Goal: Information Seeking & Learning: Learn about a topic

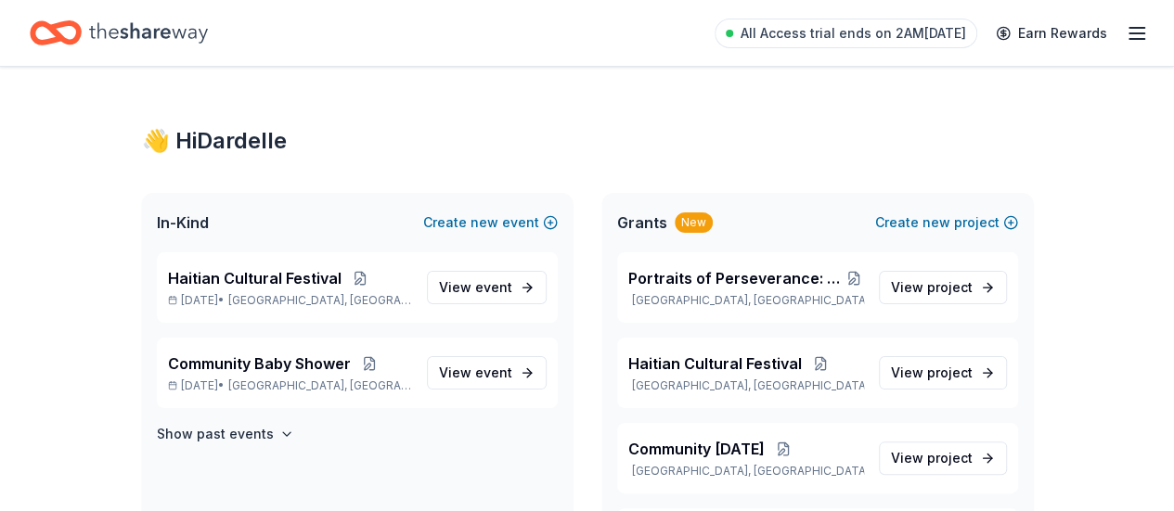
click at [195, 32] on icon "Home" at bounding box center [148, 32] width 119 height 20
click at [651, 295] on p "Trenton, NJ" at bounding box center [746, 300] width 236 height 15
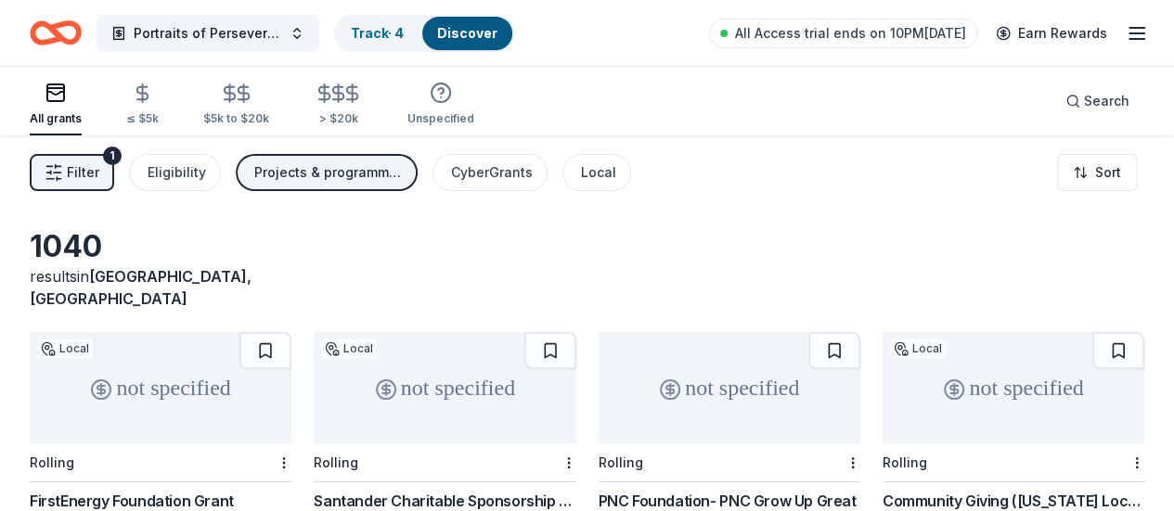
click at [714, 238] on div "1040 results in Trenton, NJ" at bounding box center [587, 269] width 1114 height 82
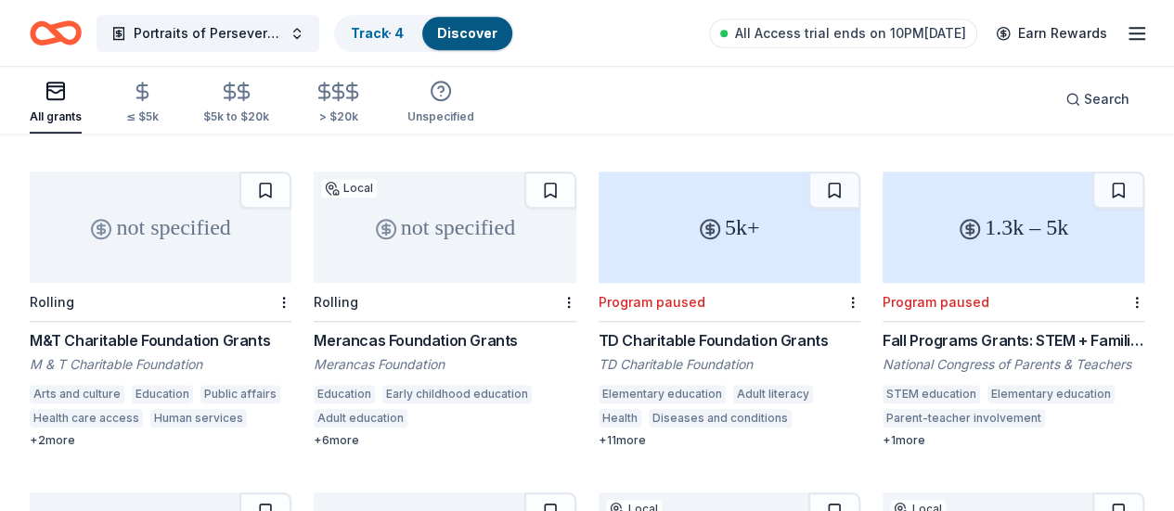
scroll to position [805, 0]
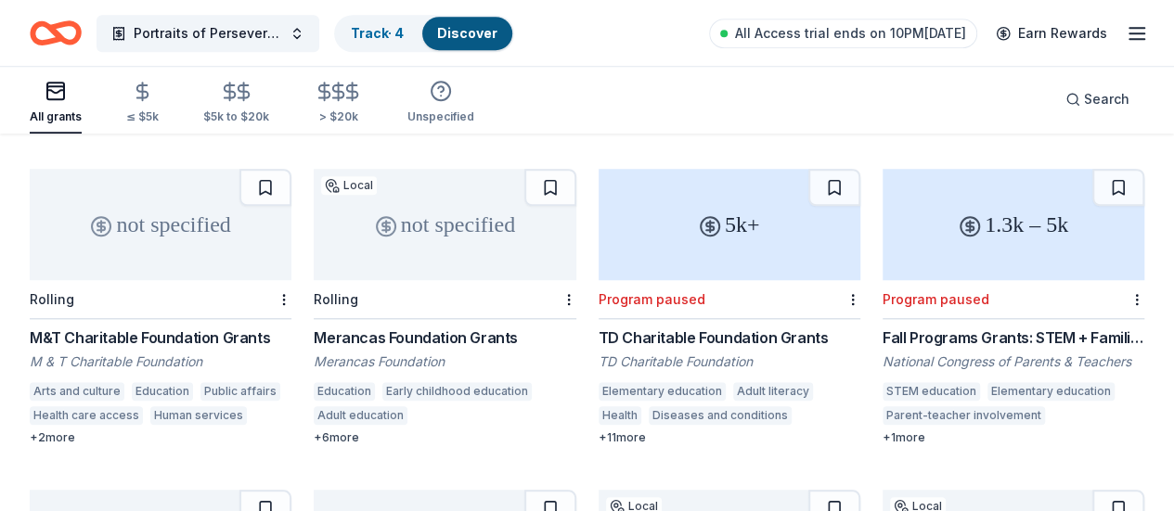
click at [67, 115] on div "All grants" at bounding box center [56, 116] width 52 height 15
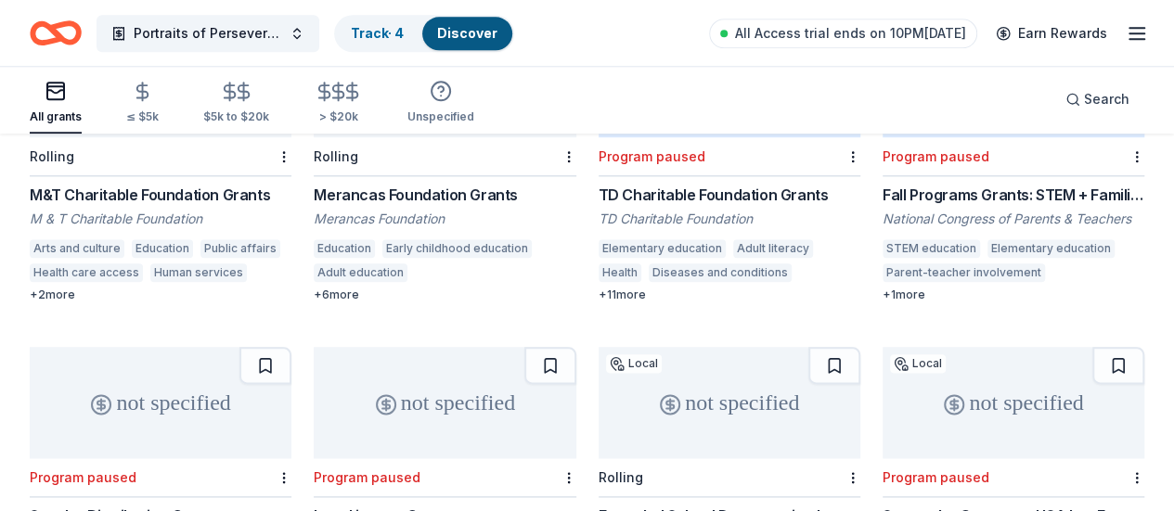
scroll to position [1189, 0]
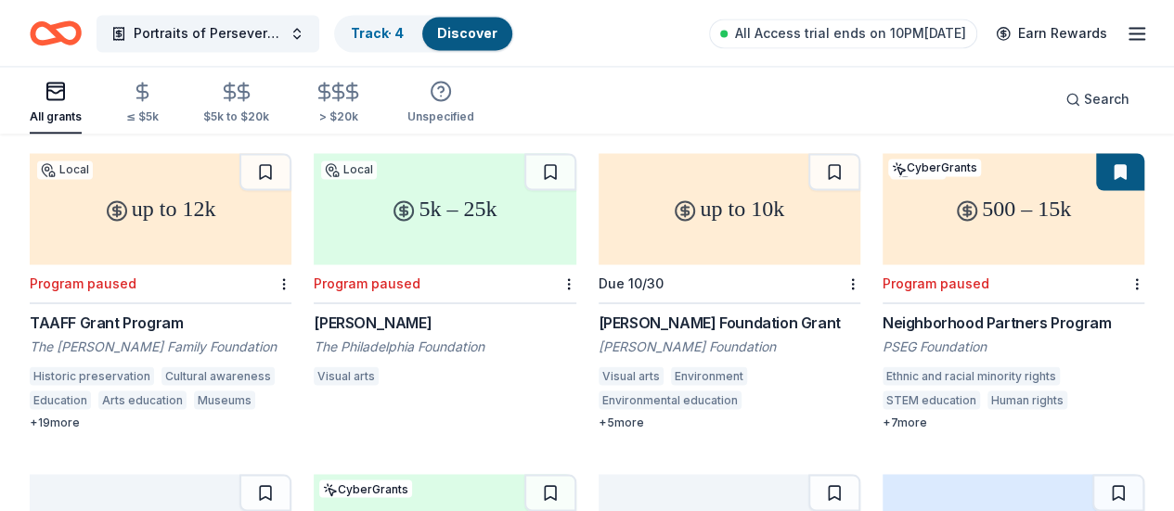
scroll to position [1478, 0]
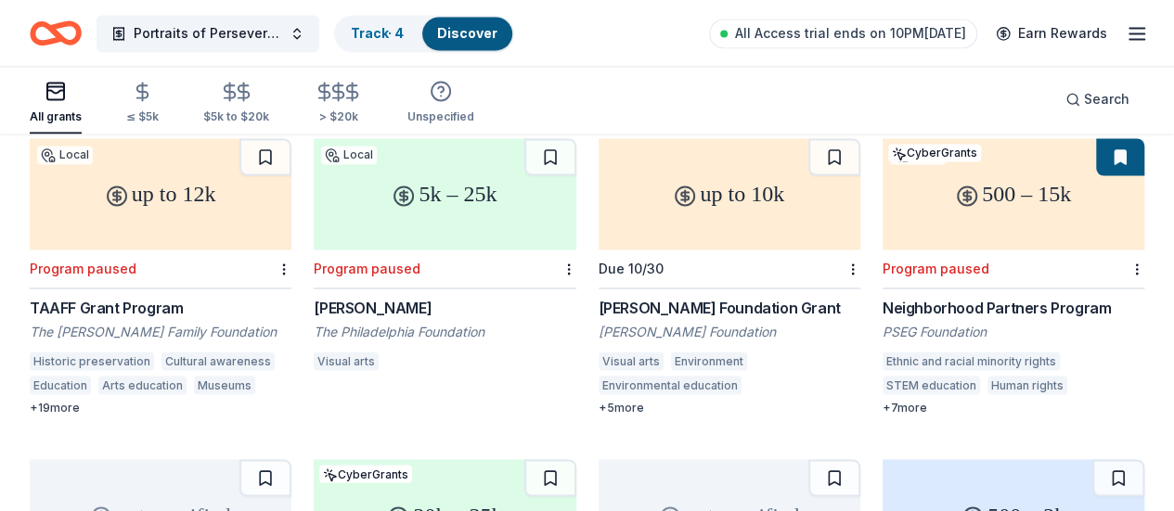
click at [349, 459] on div "20k – 35k" at bounding box center [445, 514] width 262 height 111
click at [134, 459] on div "not specified" at bounding box center [161, 514] width 262 height 111
click at [624, 459] on div "not specified" at bounding box center [729, 514] width 262 height 111
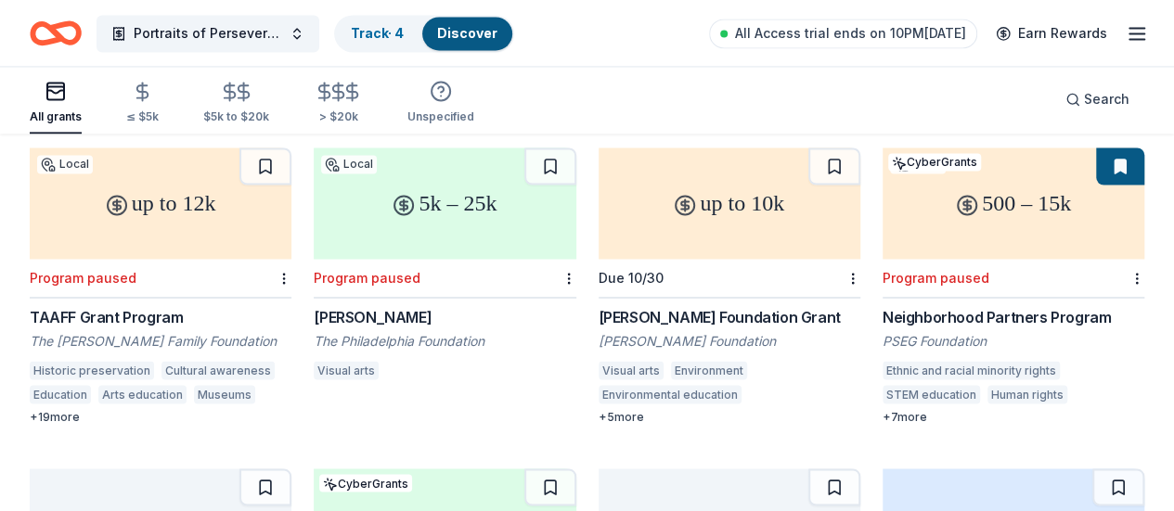
scroll to position [1466, 0]
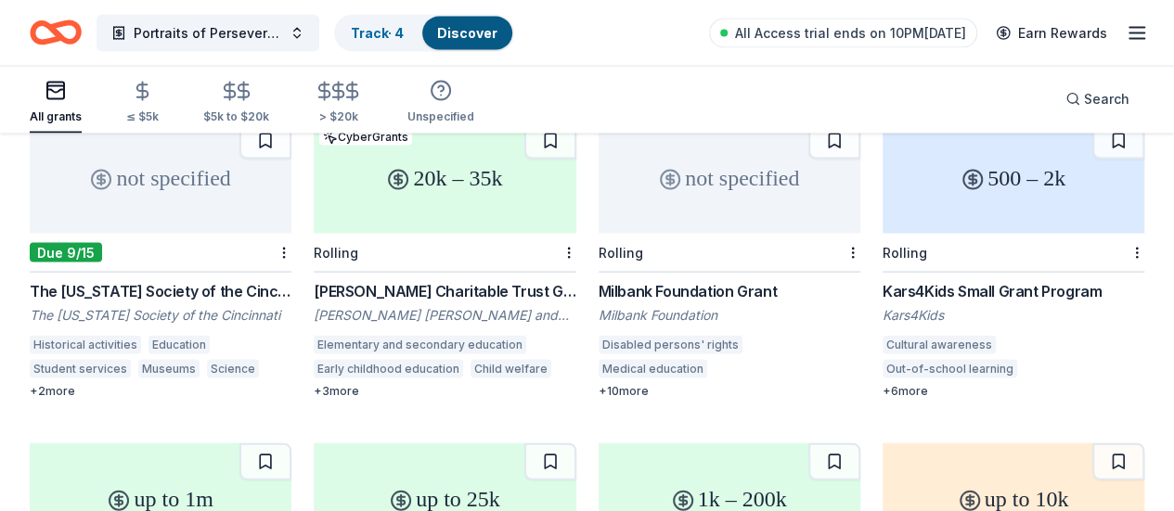
scroll to position [1824, 0]
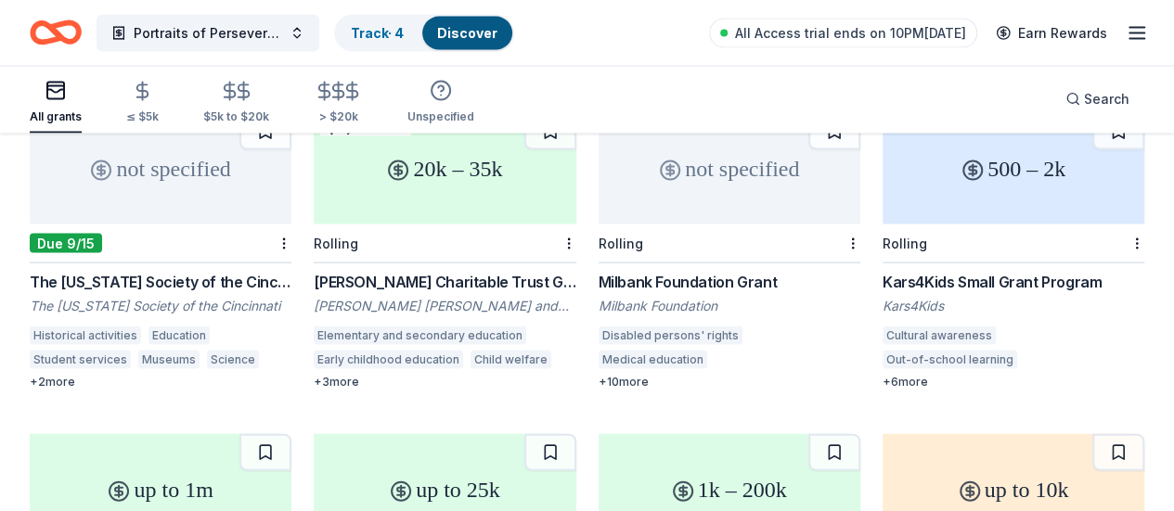
click at [882, 434] on div "up to 10k" at bounding box center [1013, 489] width 262 height 111
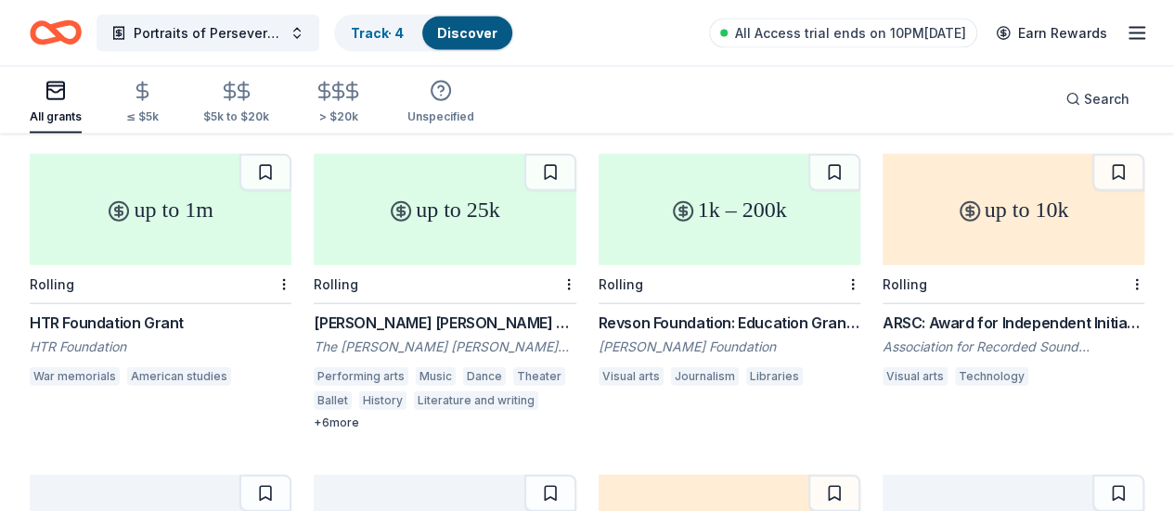
scroll to position [2109, 0]
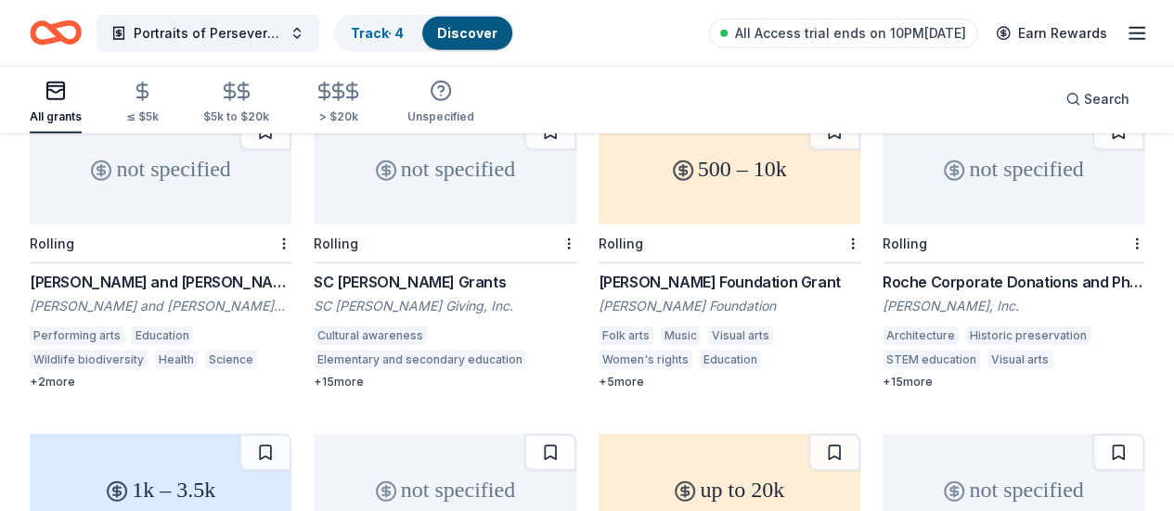
scroll to position [2496, 0]
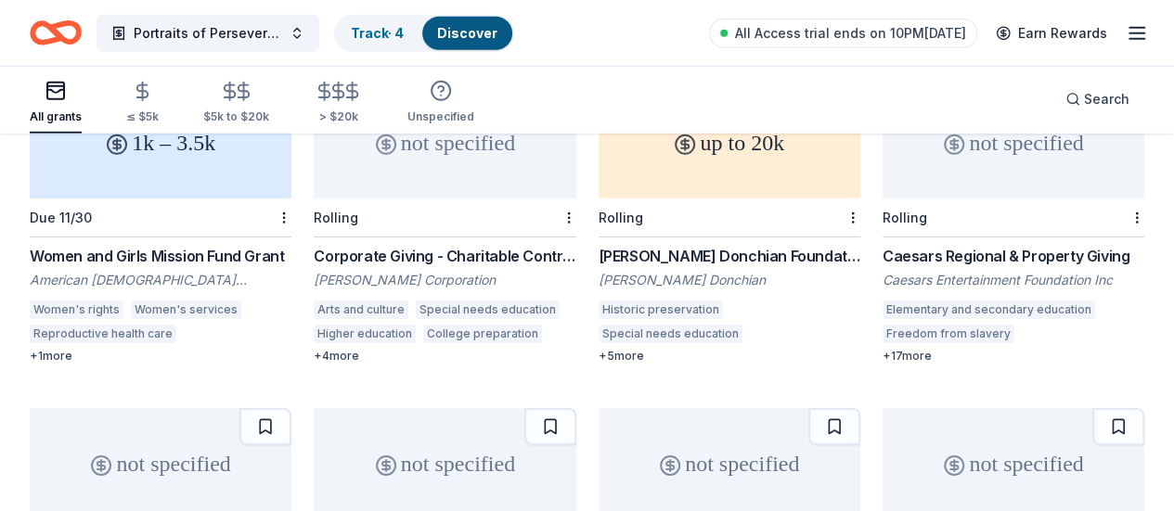
scroll to position [2814, 0]
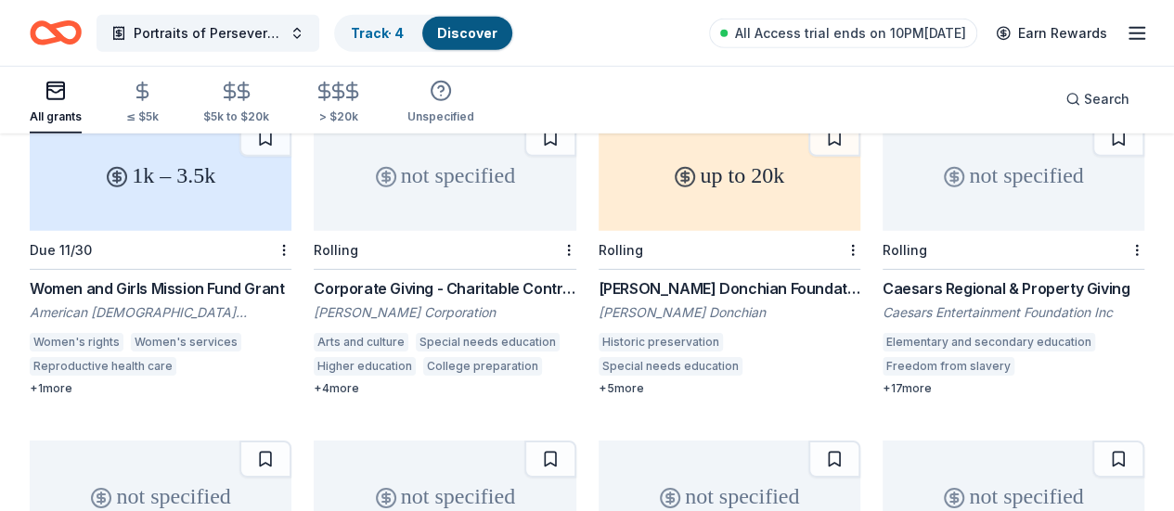
scroll to position [2774, 0]
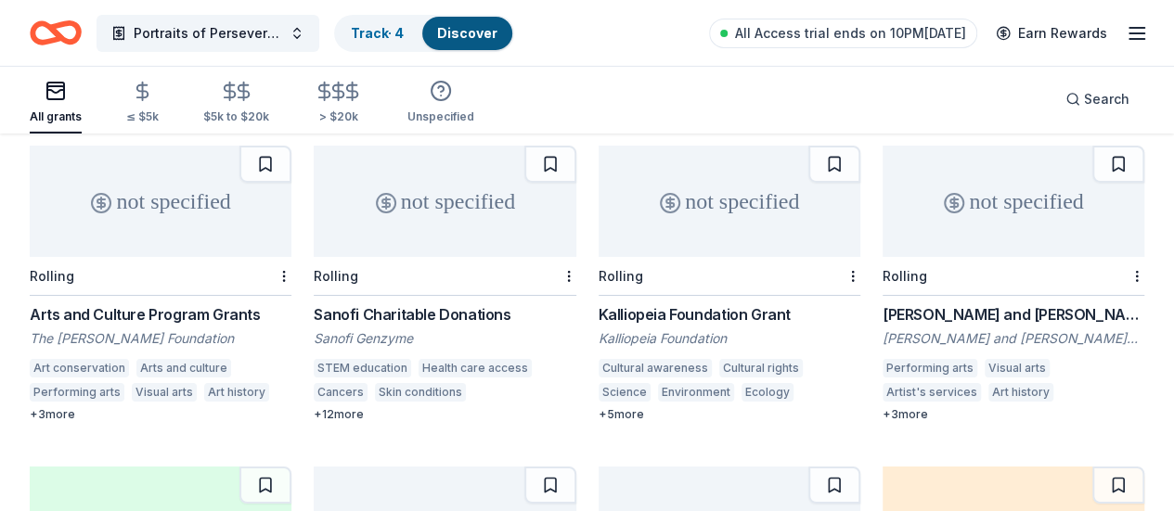
scroll to position [3119, 0]
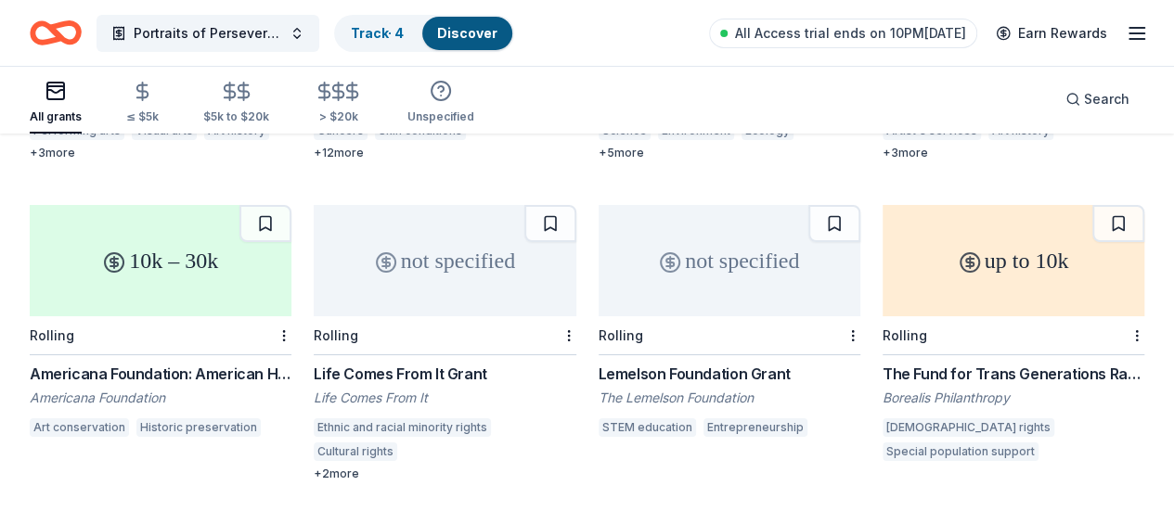
scroll to position [3340, 0]
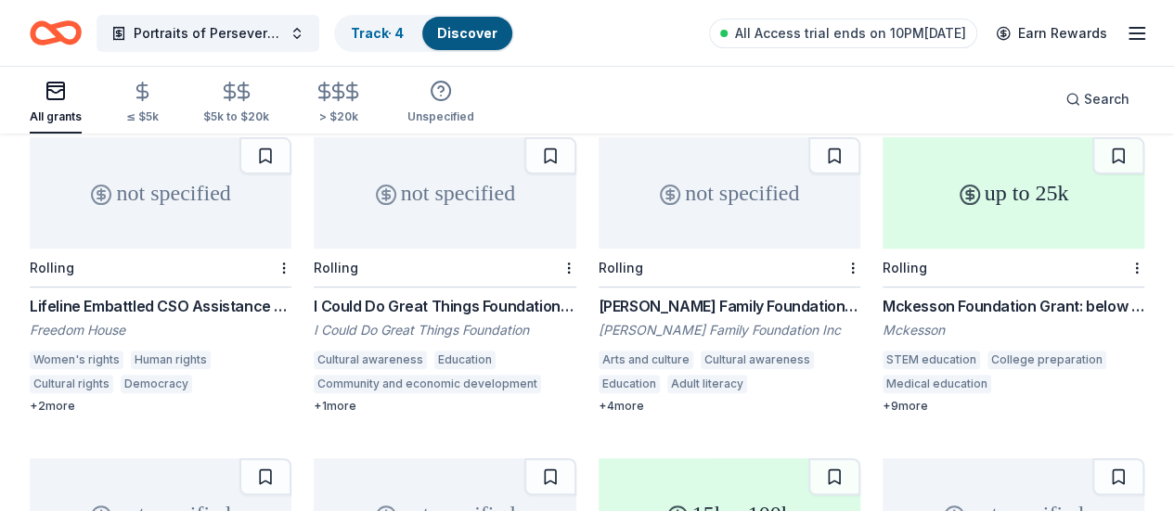
scroll to position [3727, 0]
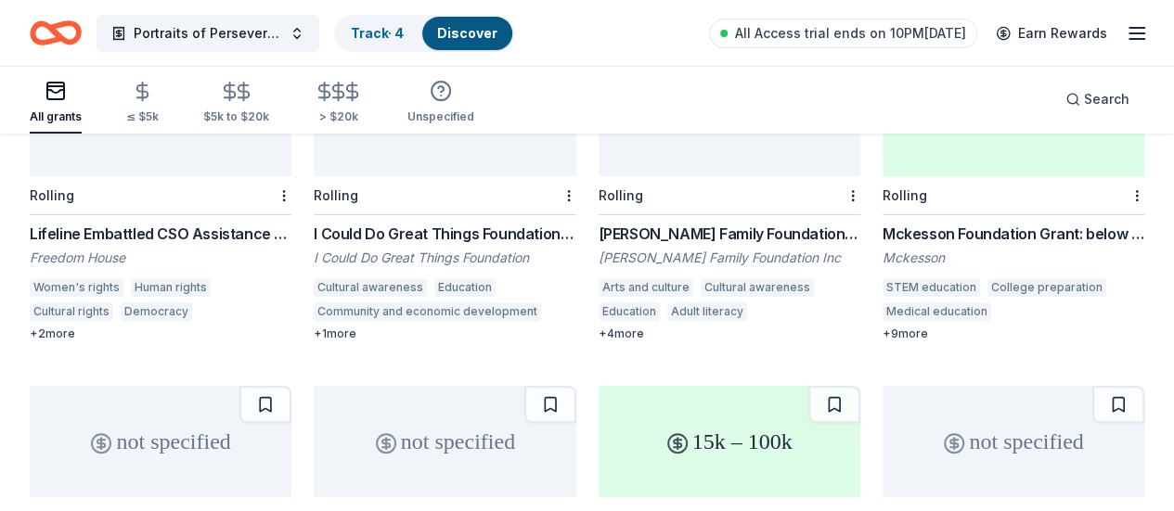
scroll to position [3802, 0]
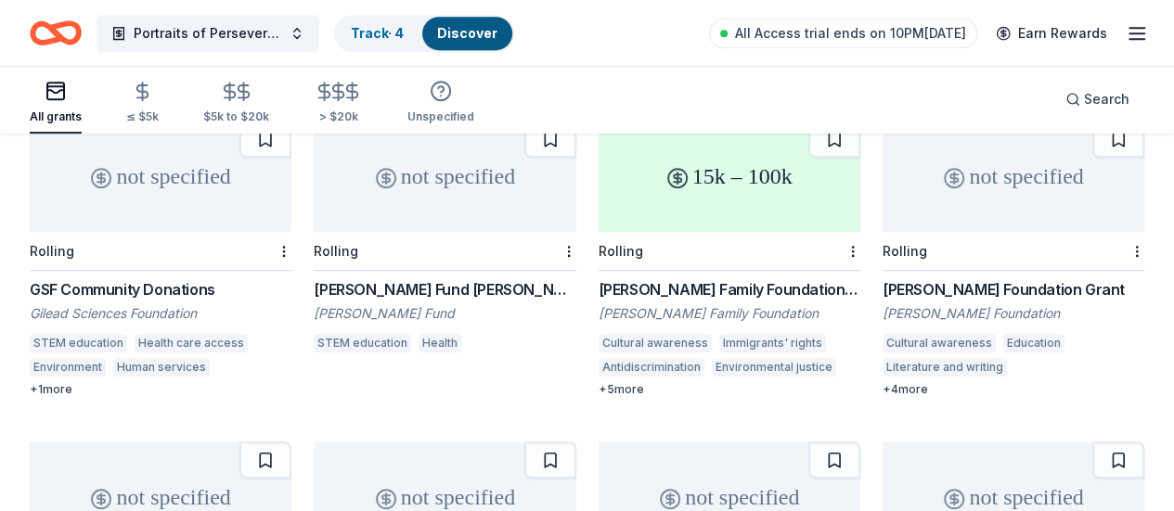
scroll to position [4065, 0]
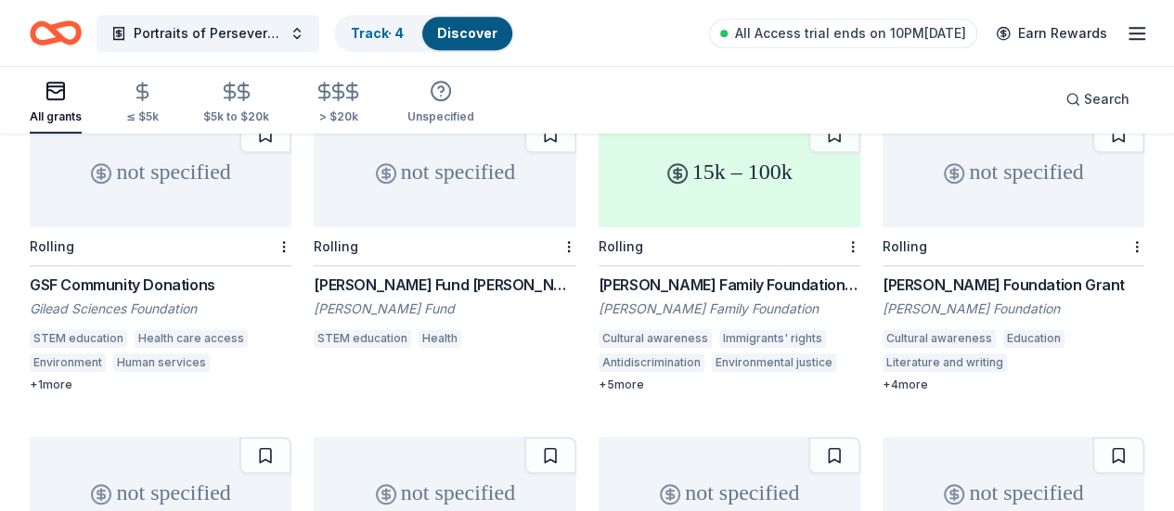
scroll to position [4068, 0]
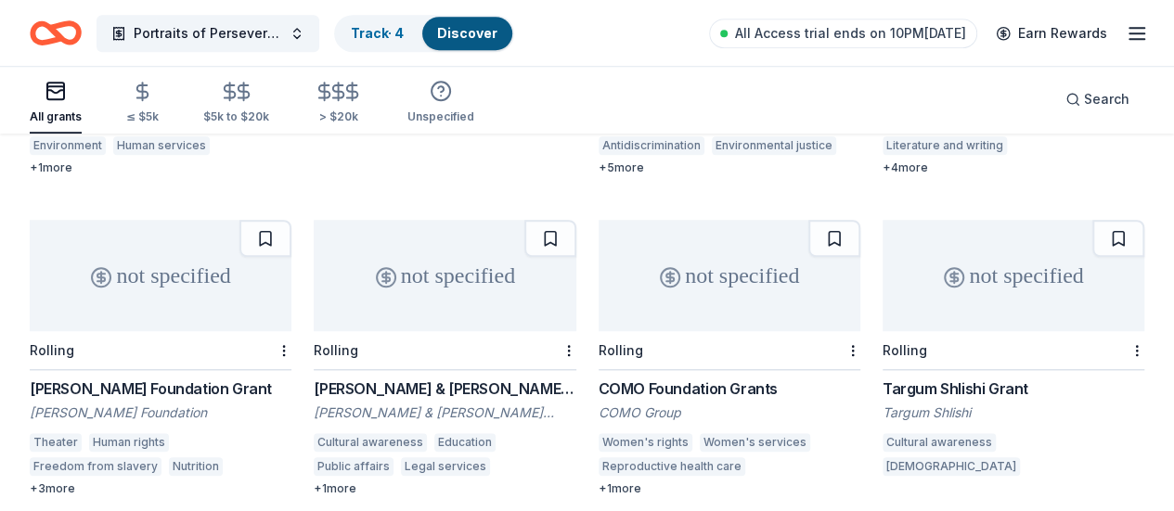
scroll to position [4357, 0]
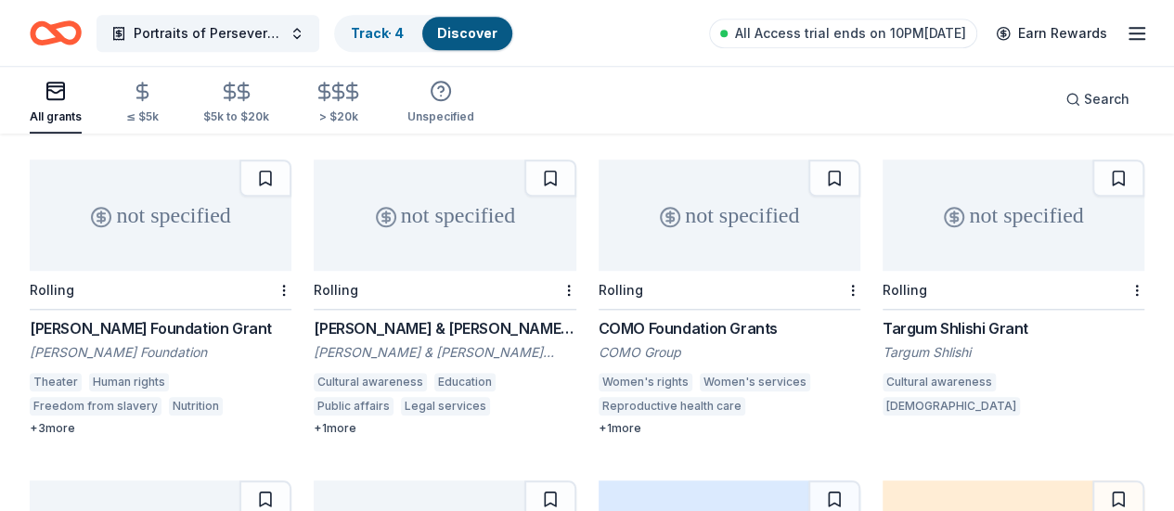
scroll to position [4344, 0]
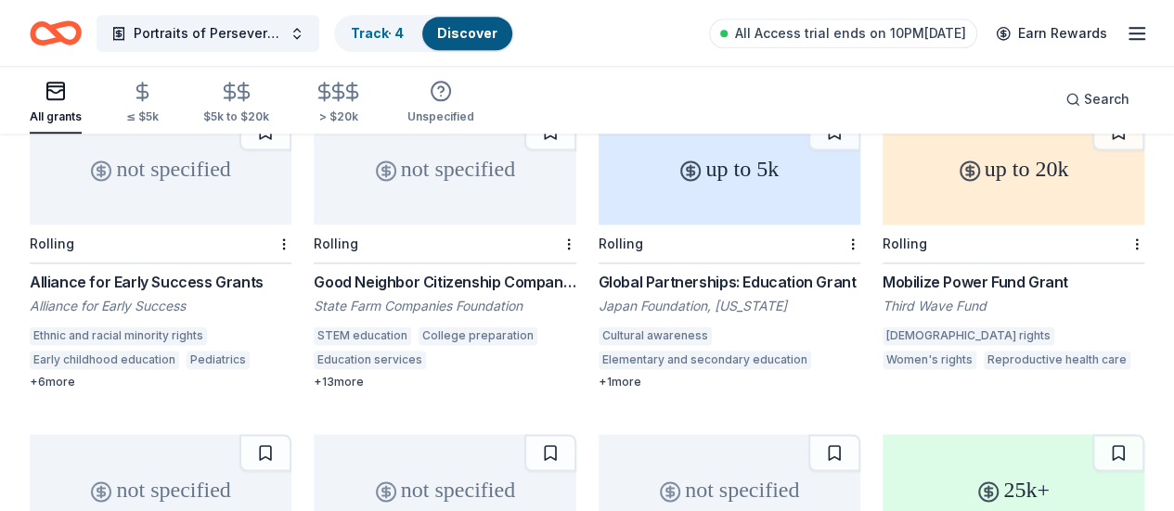
scroll to position [4716, 0]
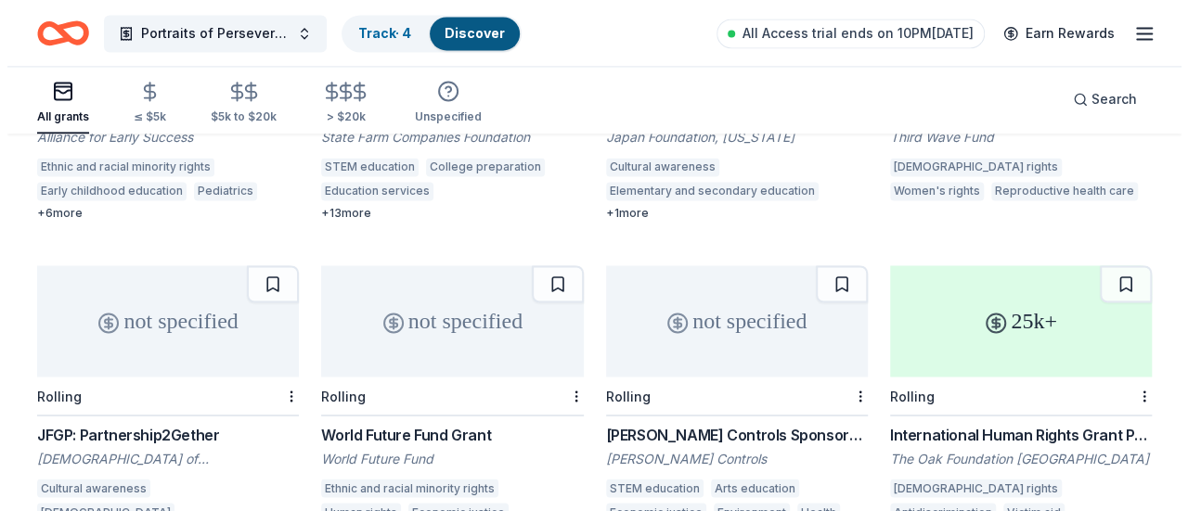
scroll to position [4983, 0]
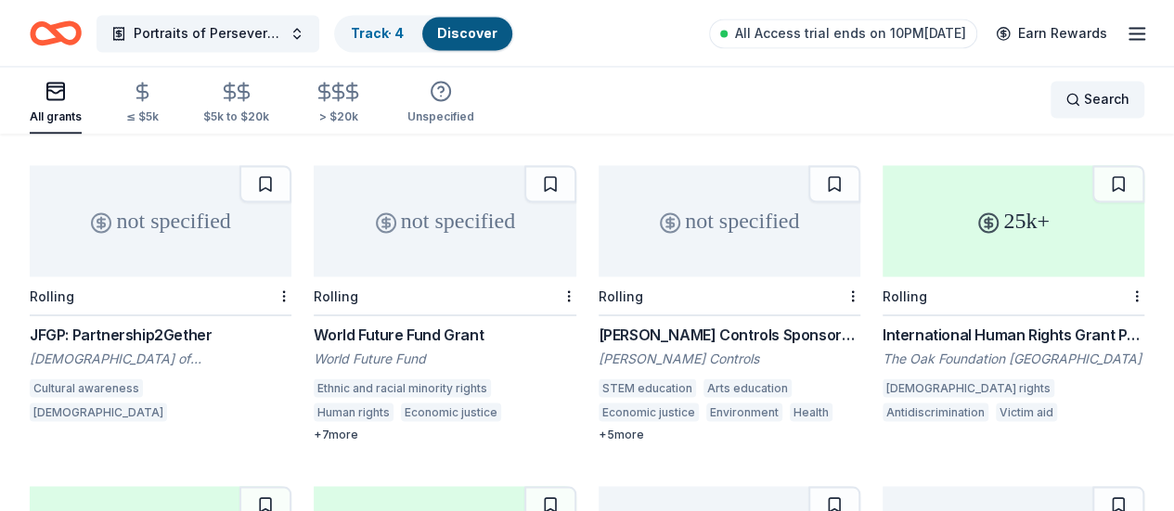
click at [1084, 104] on span "Search" at bounding box center [1106, 99] width 45 height 22
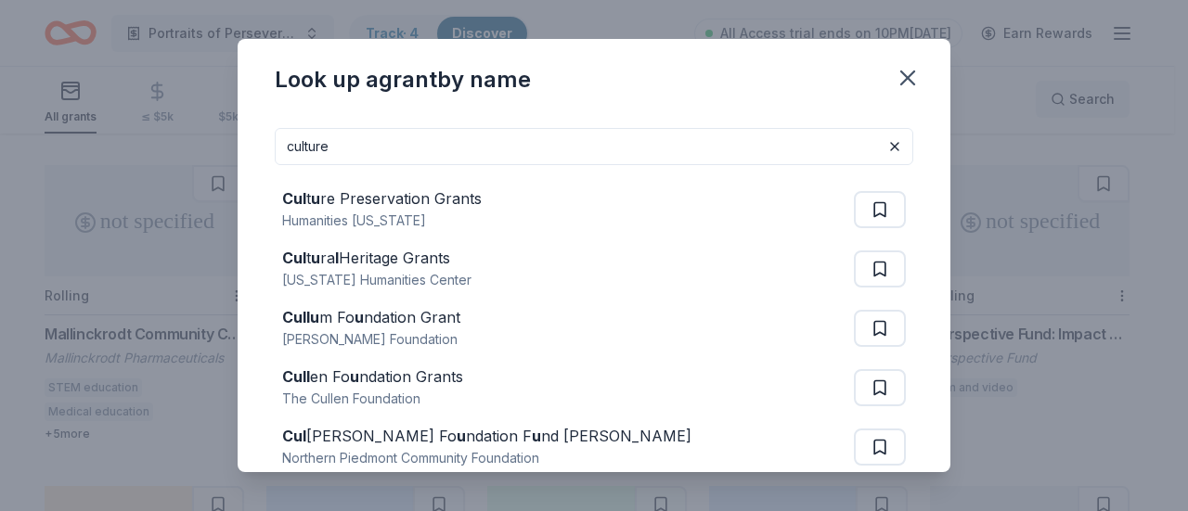
type input "culture"
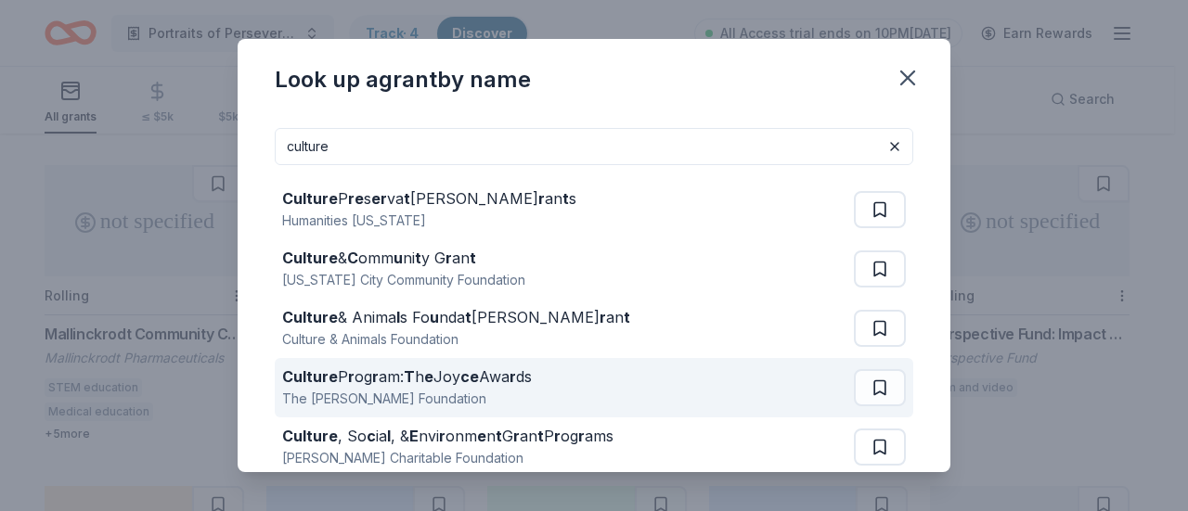
click at [367, 380] on div "Culture P r og r am: T h e Joy ce Awa r ds" at bounding box center [407, 377] width 250 height 22
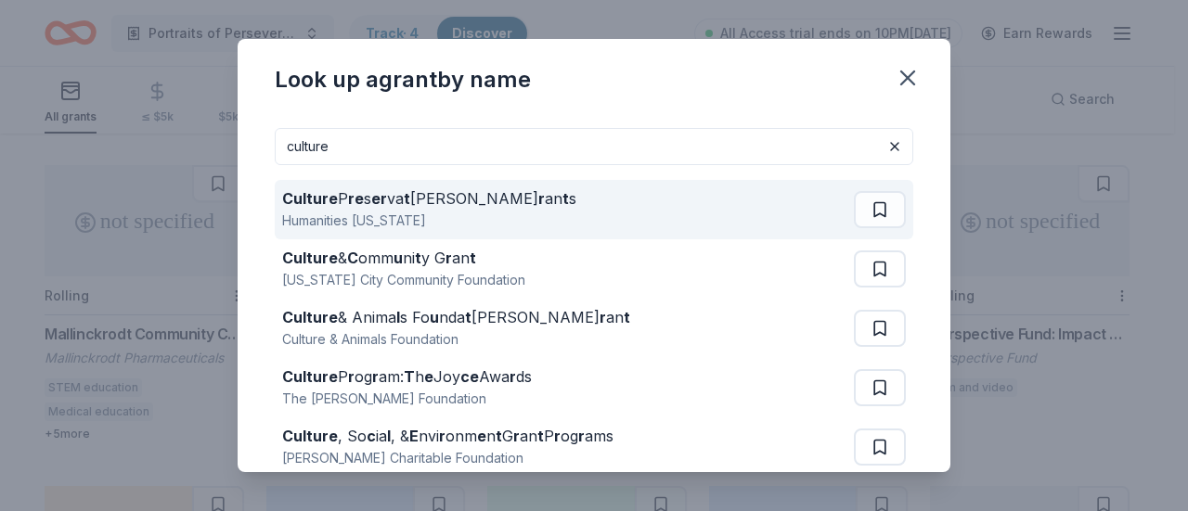
click at [455, 218] on div "Humanities Kansas" at bounding box center [429, 221] width 294 height 22
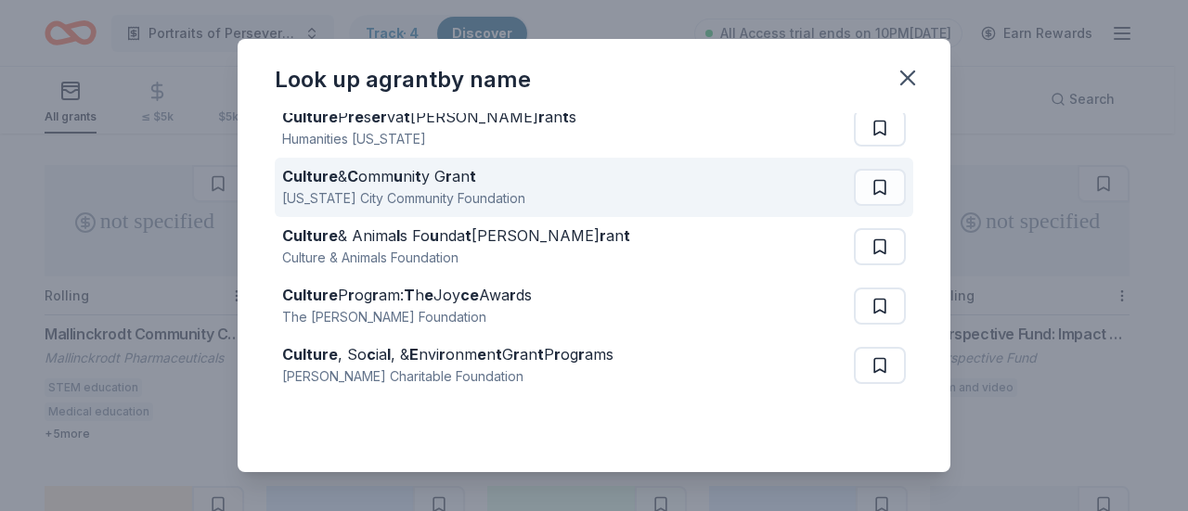
scroll to position [100, 0]
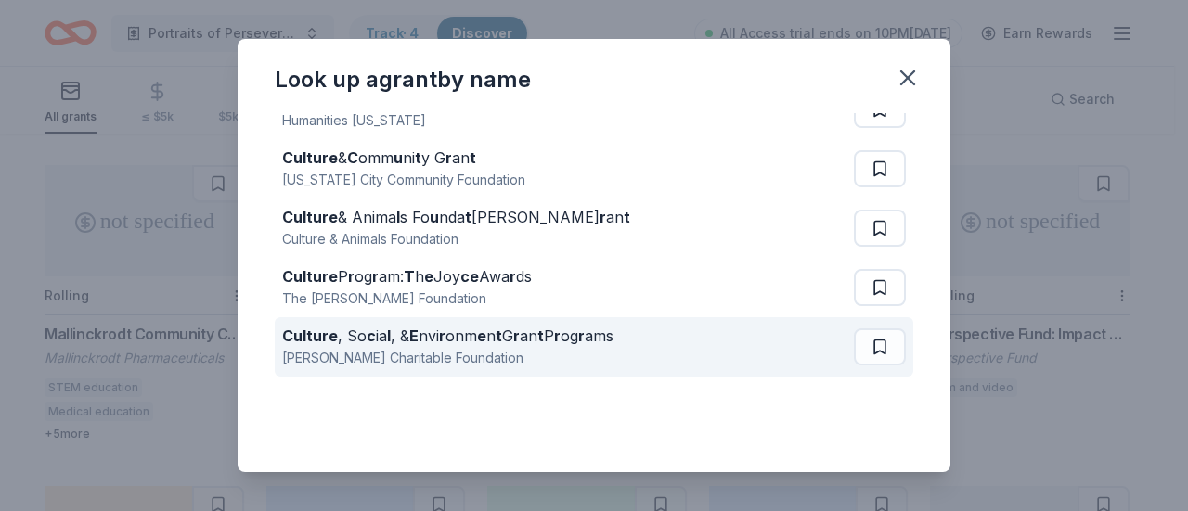
click at [481, 341] on strong "e" at bounding box center [481, 336] width 9 height 19
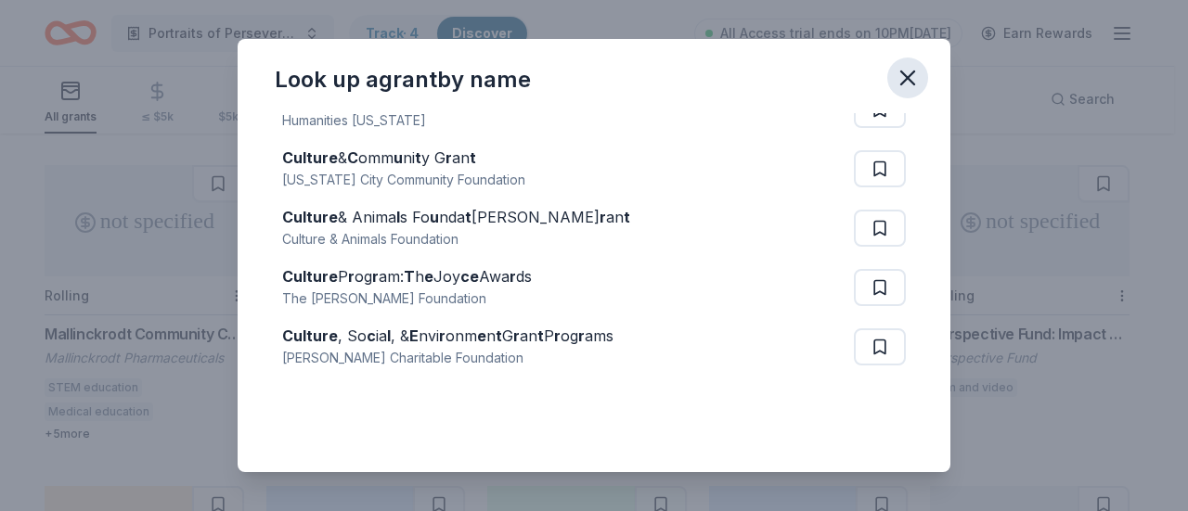
click at [920, 88] on icon "button" at bounding box center [907, 78] width 26 height 26
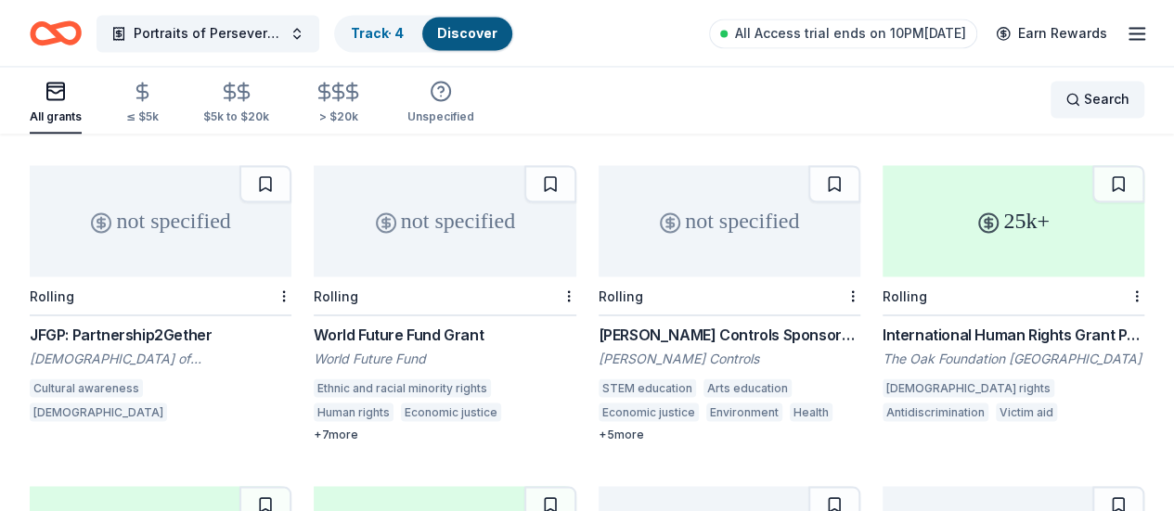
click at [1067, 91] on div "Search" at bounding box center [1097, 99] width 64 height 22
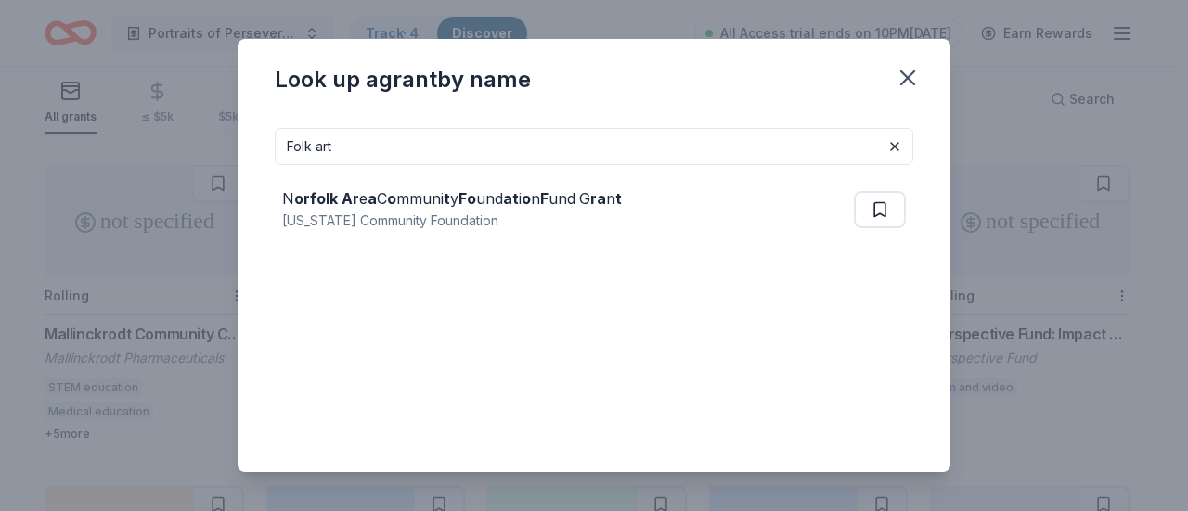
click at [779, 144] on input "Folk art" at bounding box center [594, 146] width 638 height 37
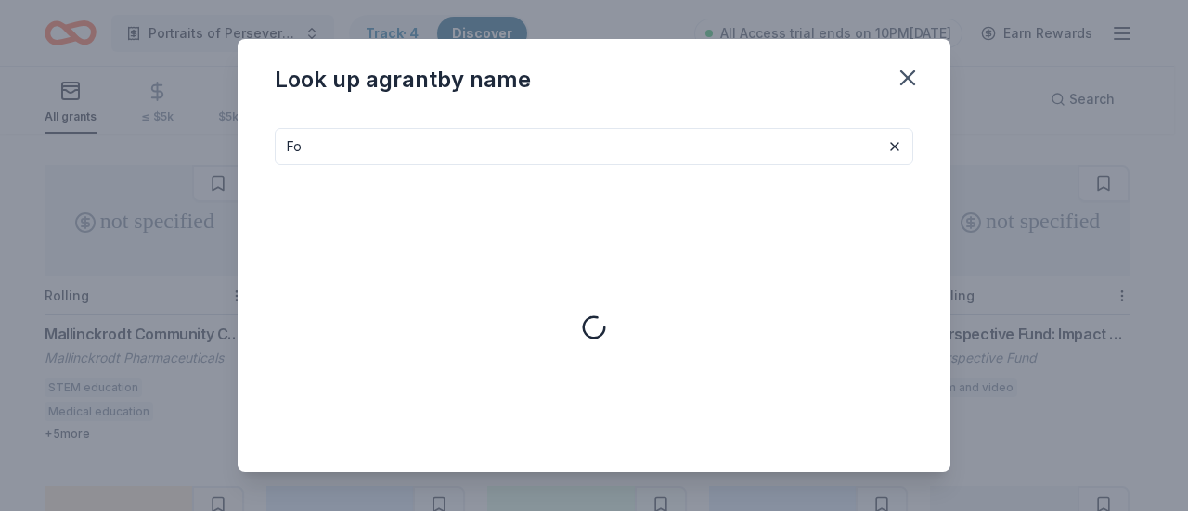
type input "F"
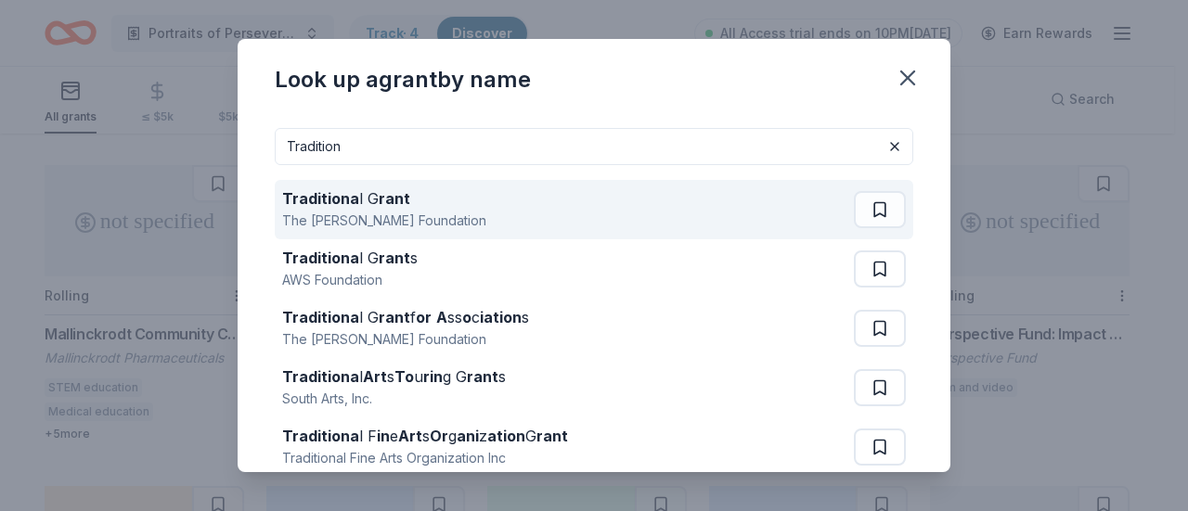
type input "Tradition"
click at [536, 212] on div "Traditiona l G rant The Edward E. Ford Foundation" at bounding box center [568, 209] width 572 height 59
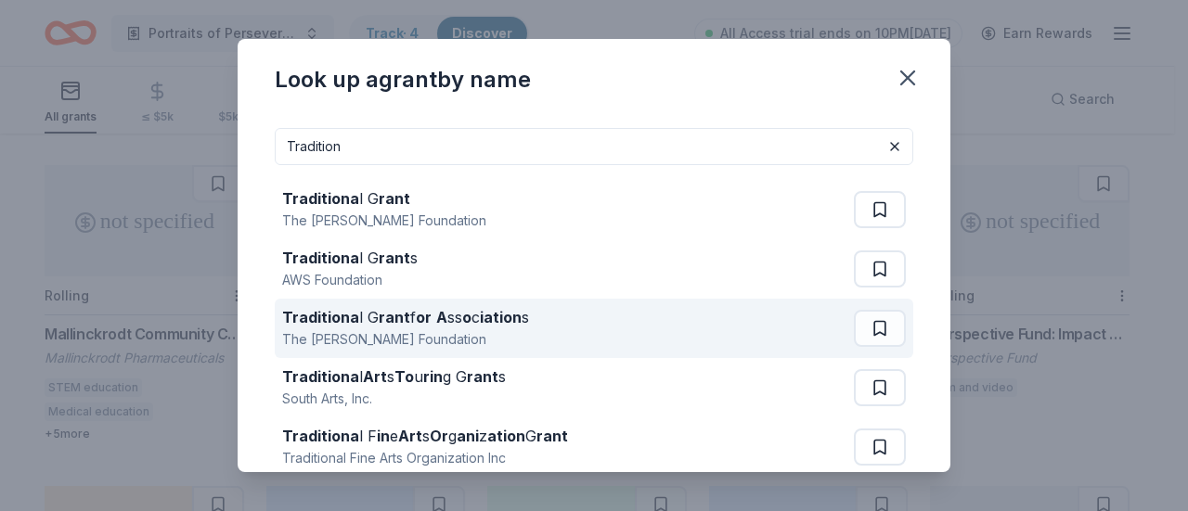
click at [540, 328] on div "Traditiona l G rant f or A ss o c iation s The Edward E. Ford Foundation" at bounding box center [568, 328] width 572 height 59
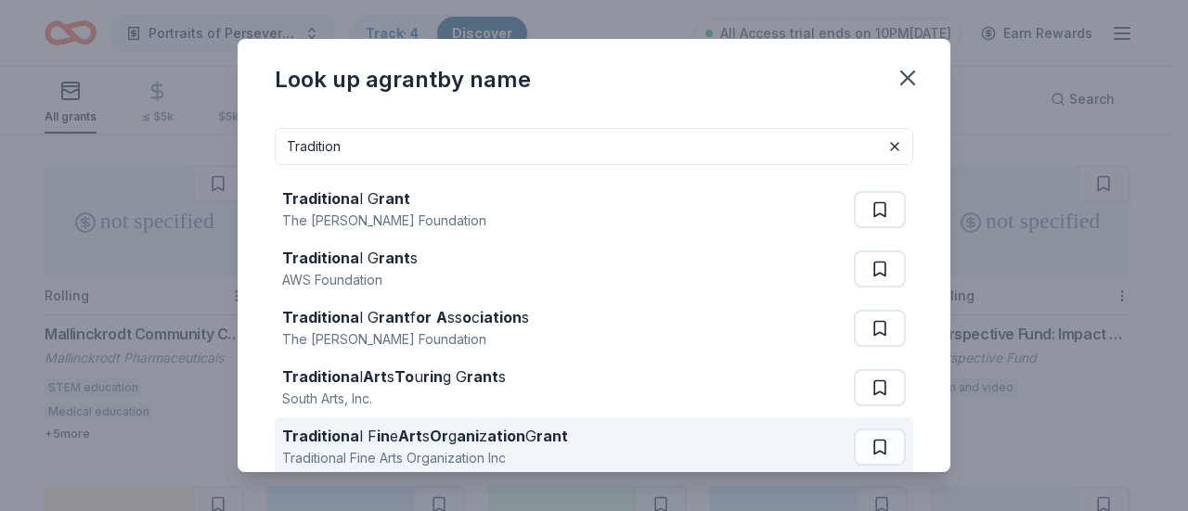
click at [494, 439] on strong "ation" at bounding box center [506, 436] width 38 height 19
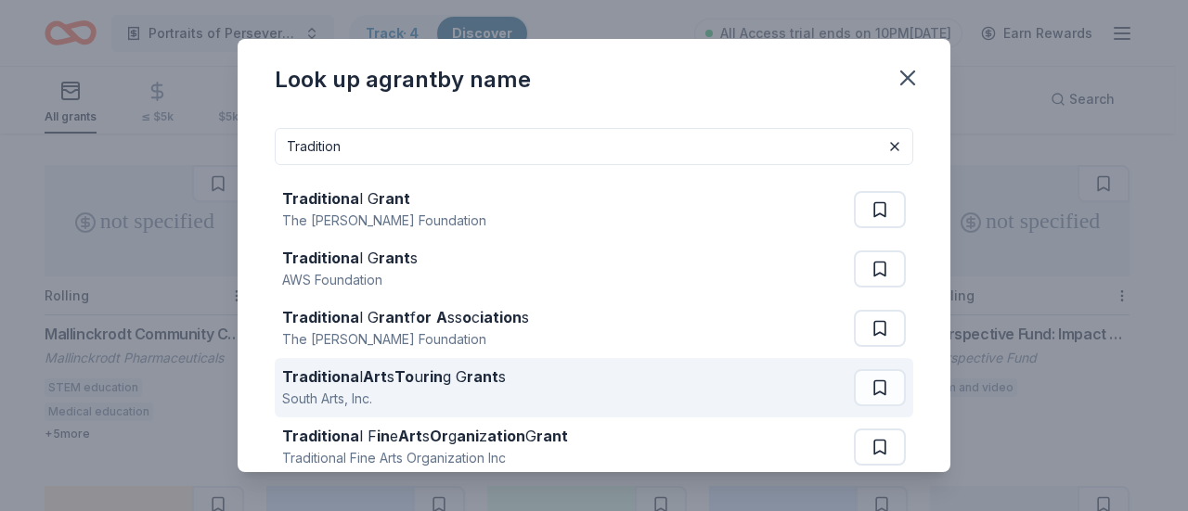
click at [490, 387] on div "Traditiona l Art s To u rin g G rant s" at bounding box center [394, 377] width 224 height 22
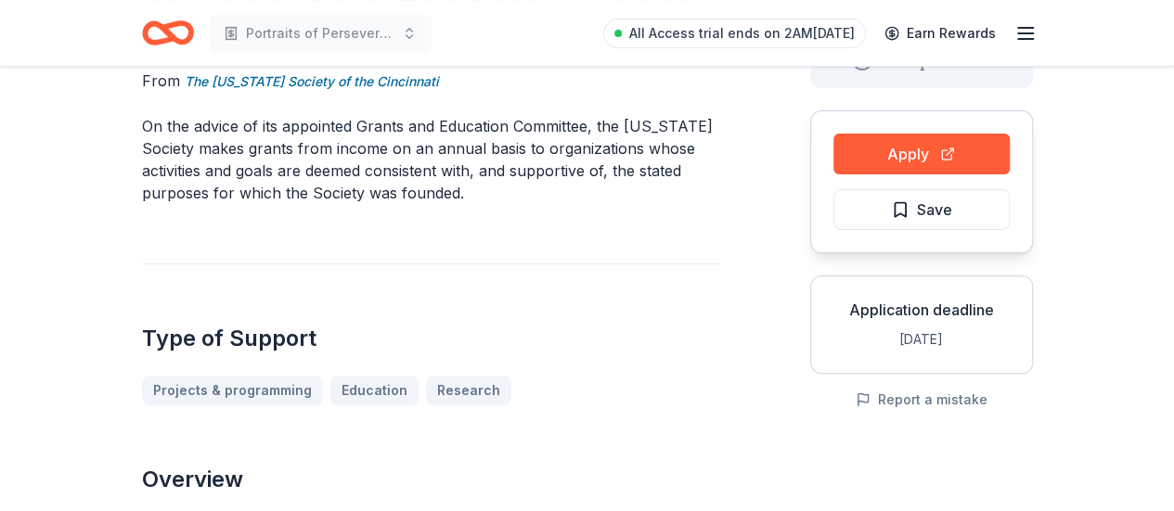
scroll to position [161, 0]
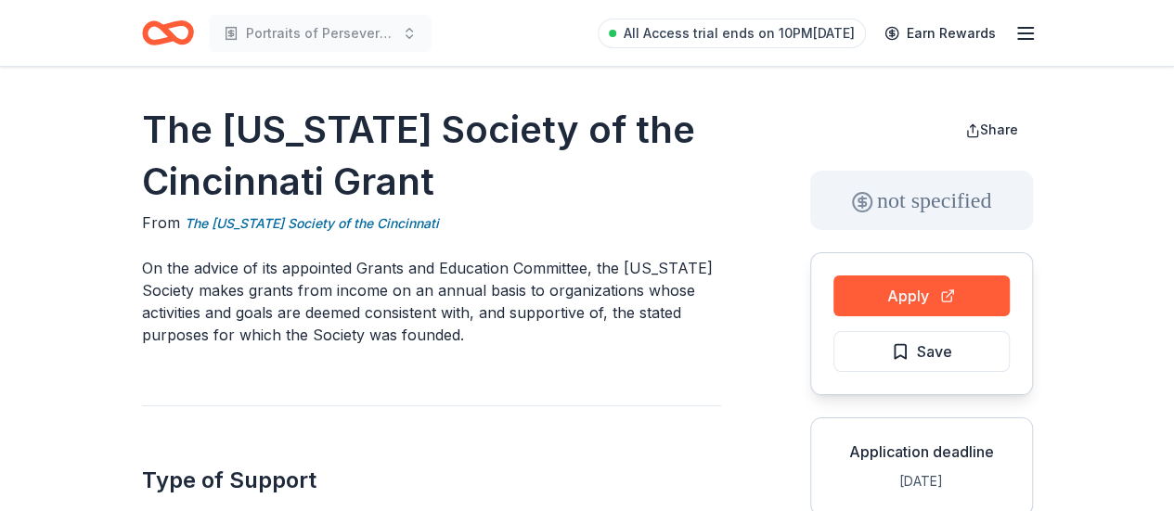
scroll to position [0, 0]
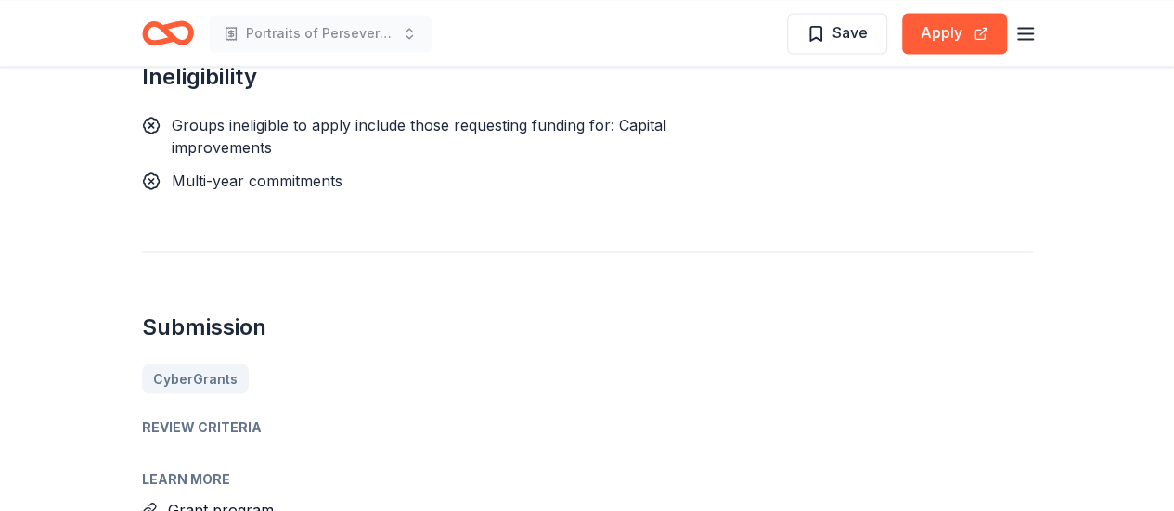
scroll to position [1498, 0]
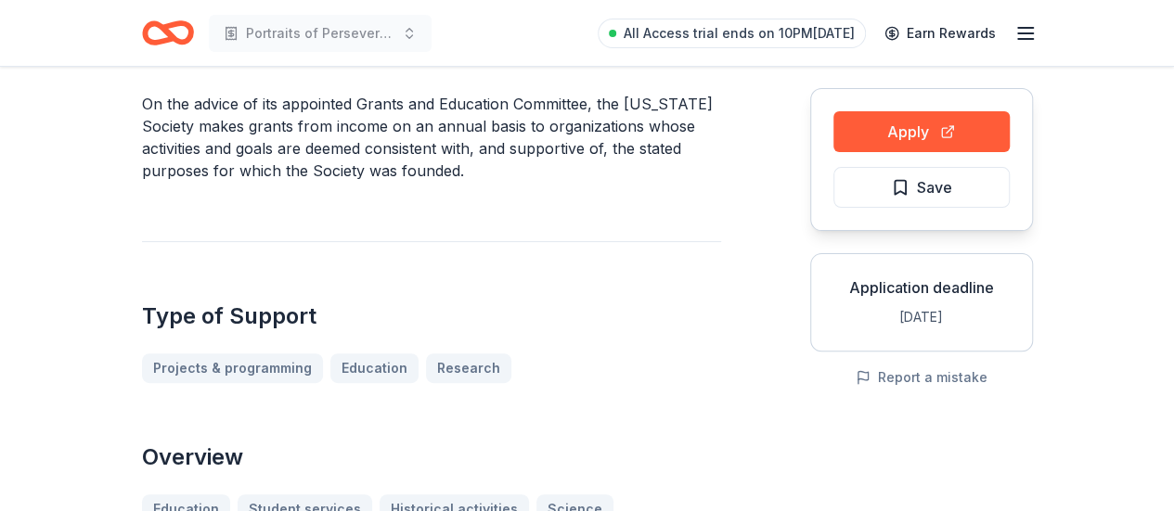
scroll to position [167, 0]
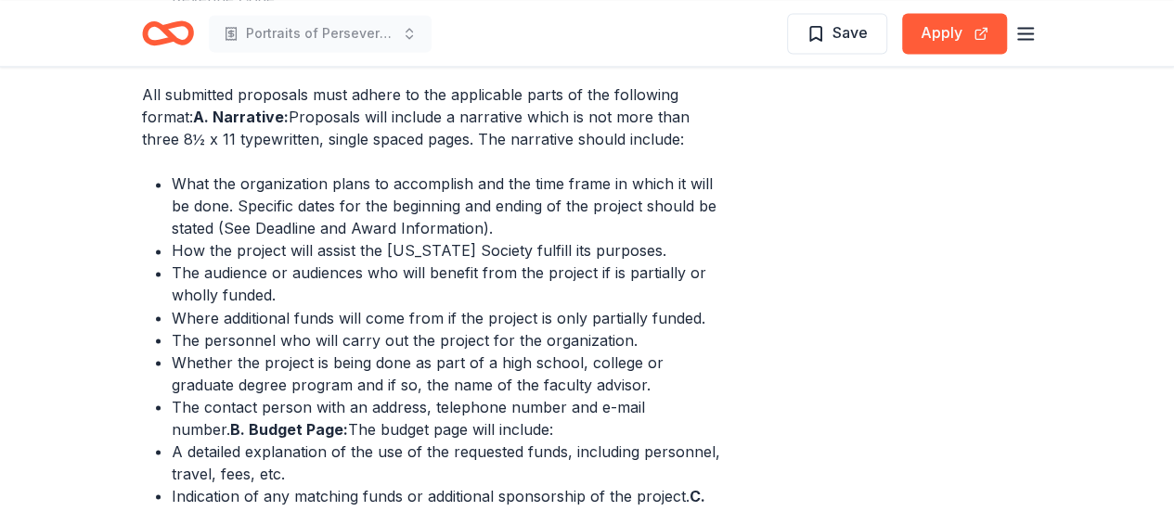
scroll to position [1467, 0]
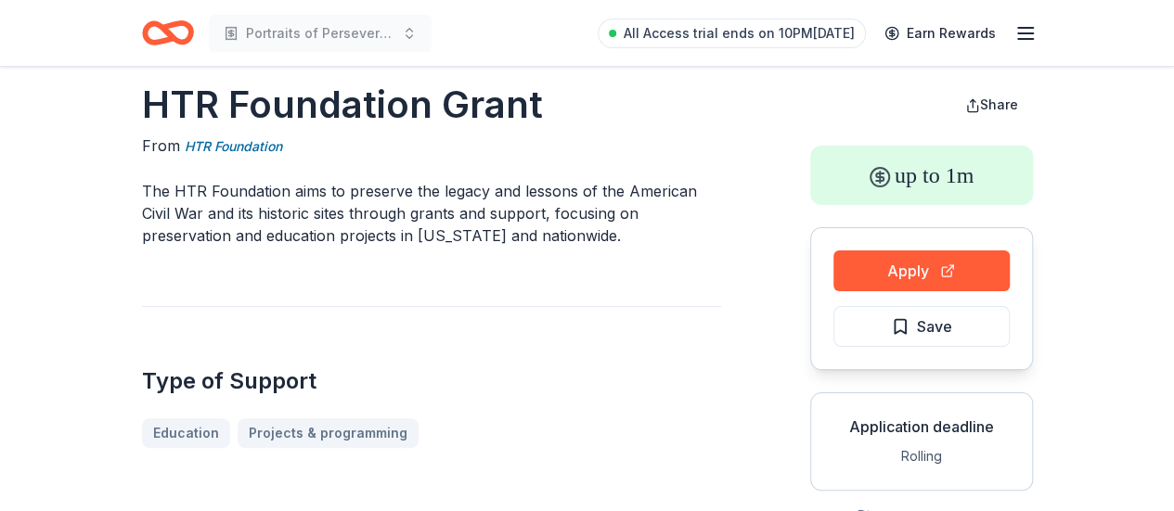
scroll to position [22, 0]
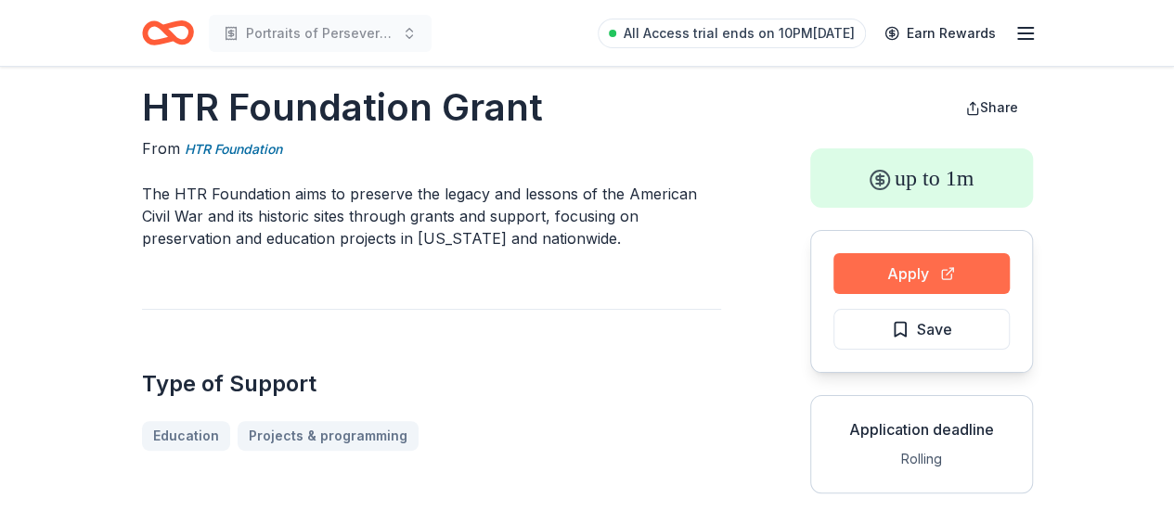
click at [983, 282] on button "Apply" at bounding box center [921, 273] width 176 height 41
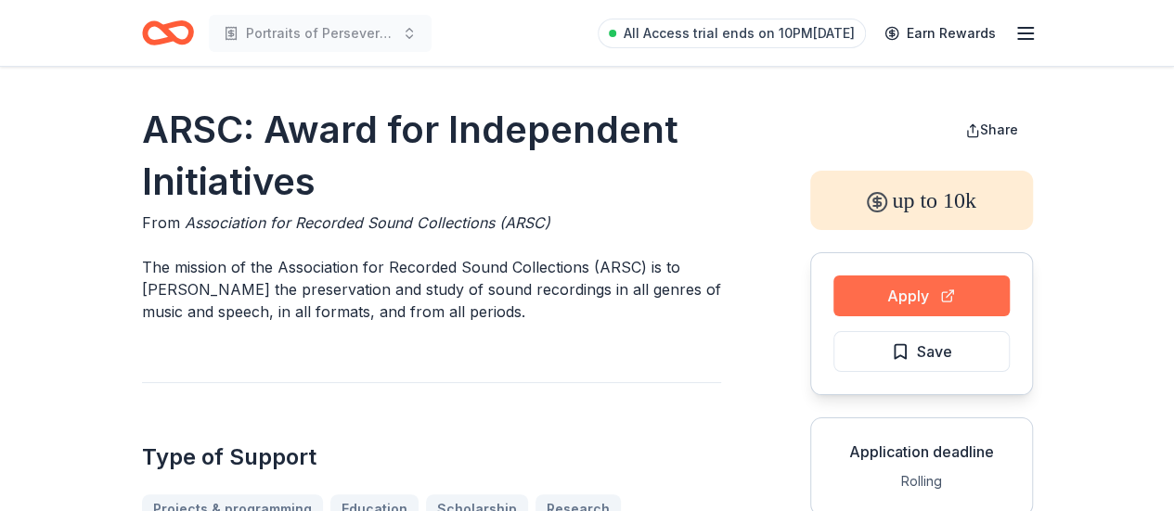
click at [924, 302] on button "Apply" at bounding box center [921, 296] width 176 height 41
click at [876, 295] on button "Apply" at bounding box center [921, 296] width 176 height 41
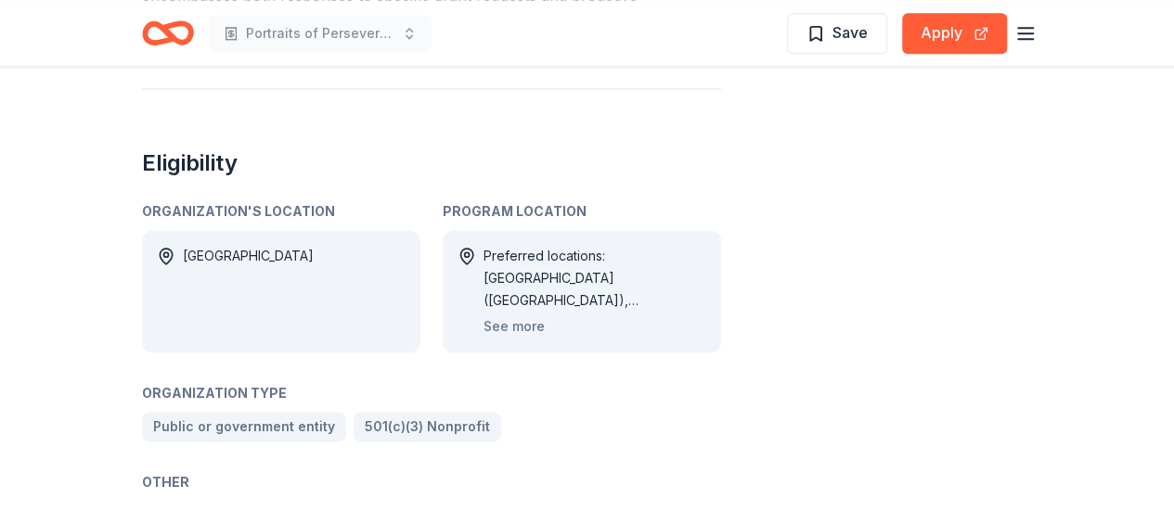
scroll to position [1156, 0]
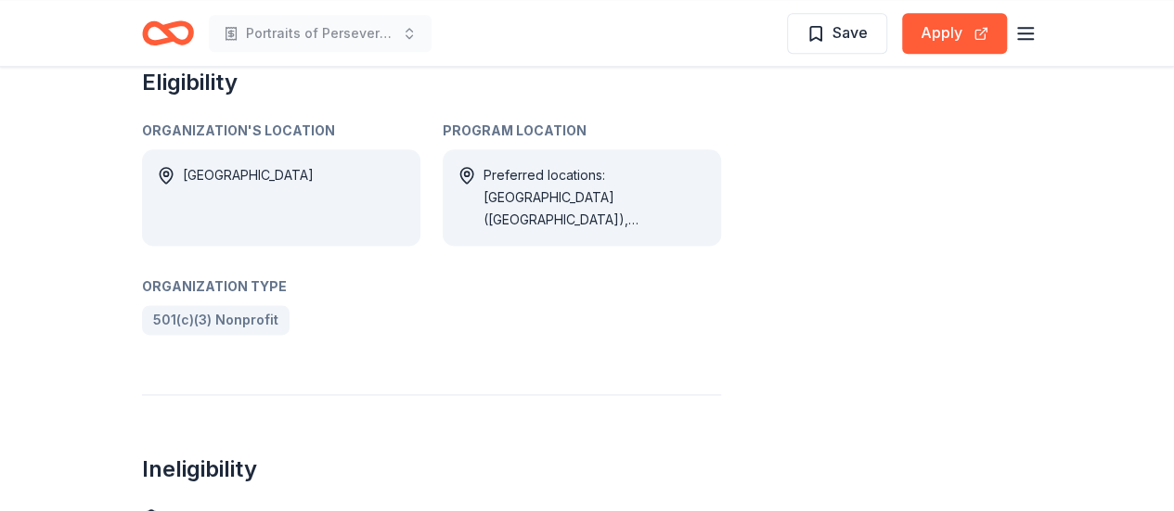
scroll to position [1128, 0]
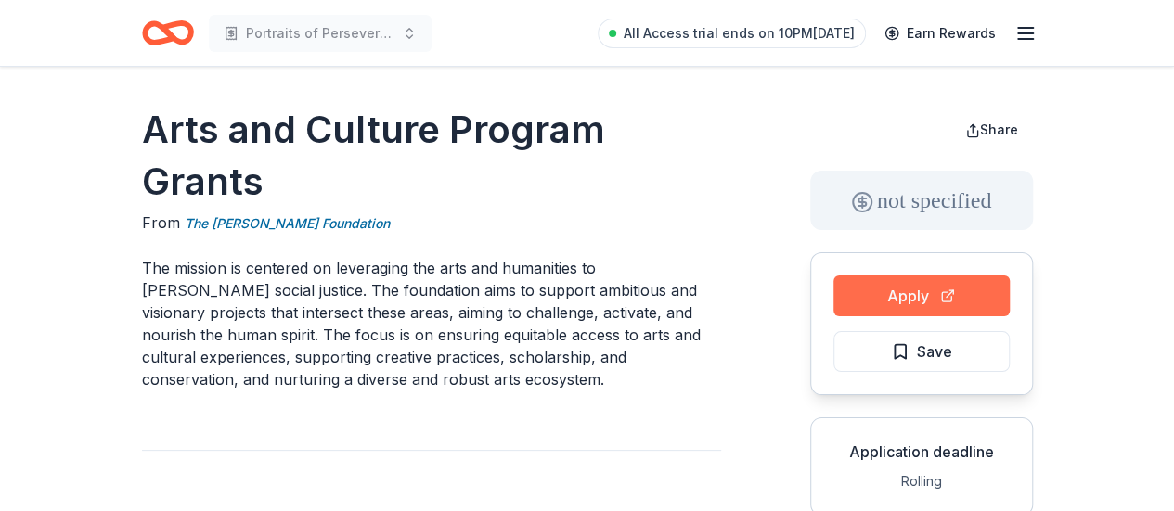
click at [933, 292] on button "Apply" at bounding box center [921, 296] width 176 height 41
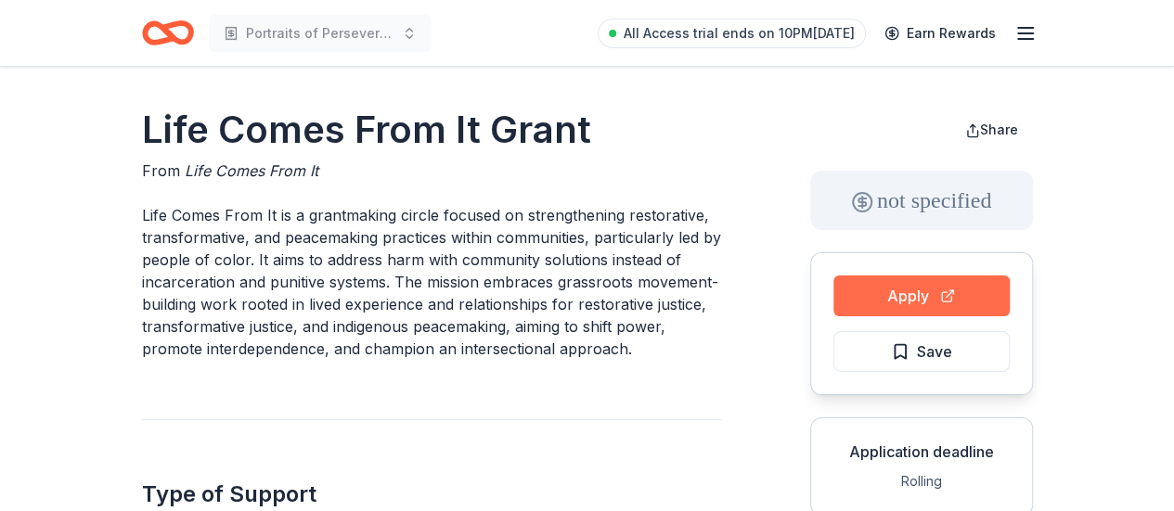
click at [918, 295] on button "Apply" at bounding box center [921, 296] width 176 height 41
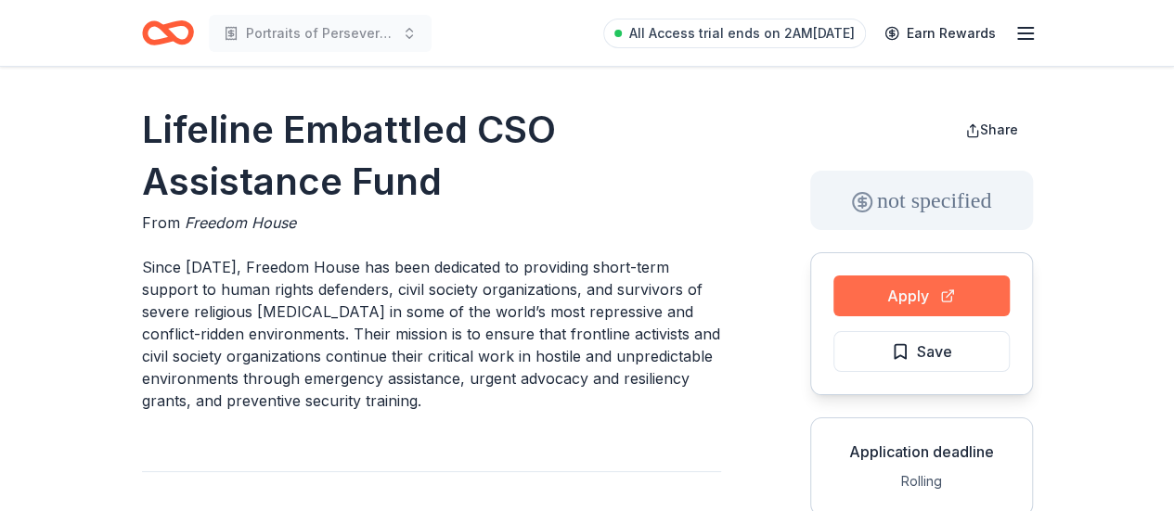
click at [881, 289] on button "Apply" at bounding box center [921, 296] width 176 height 41
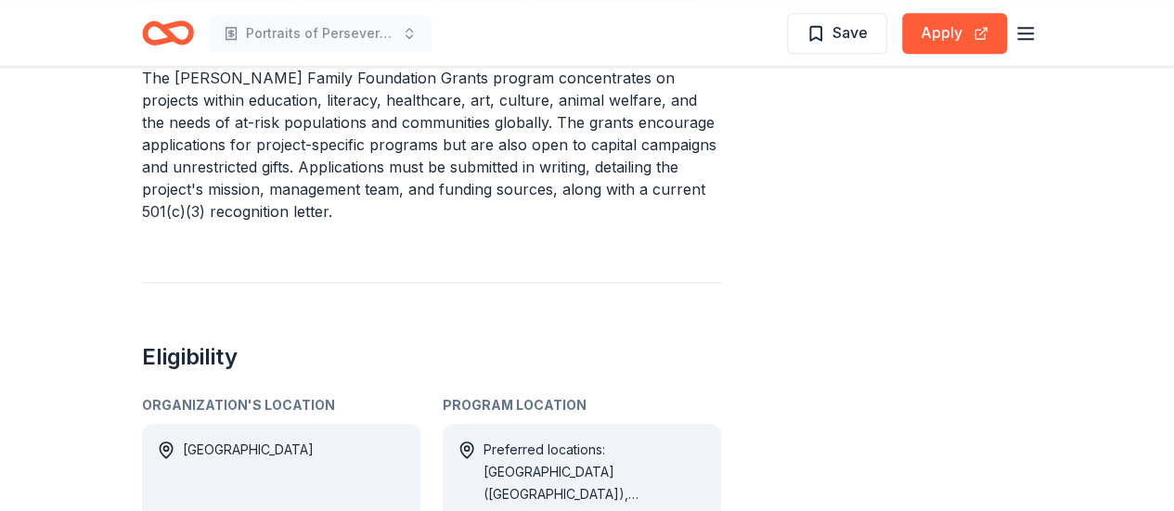
scroll to position [729, 0]
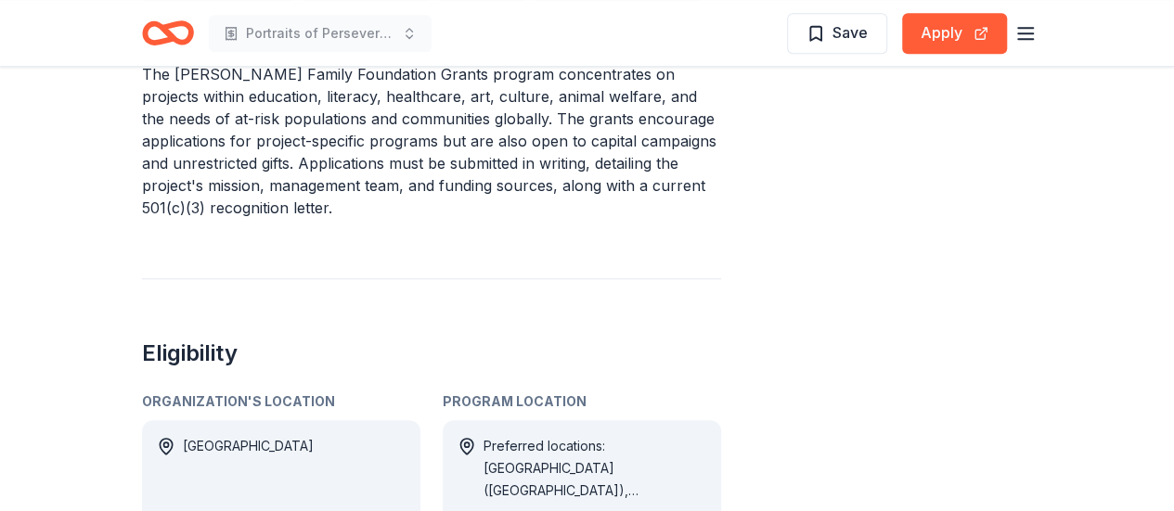
click at [640, 351] on h2 "Eligibility" at bounding box center [431, 354] width 579 height 30
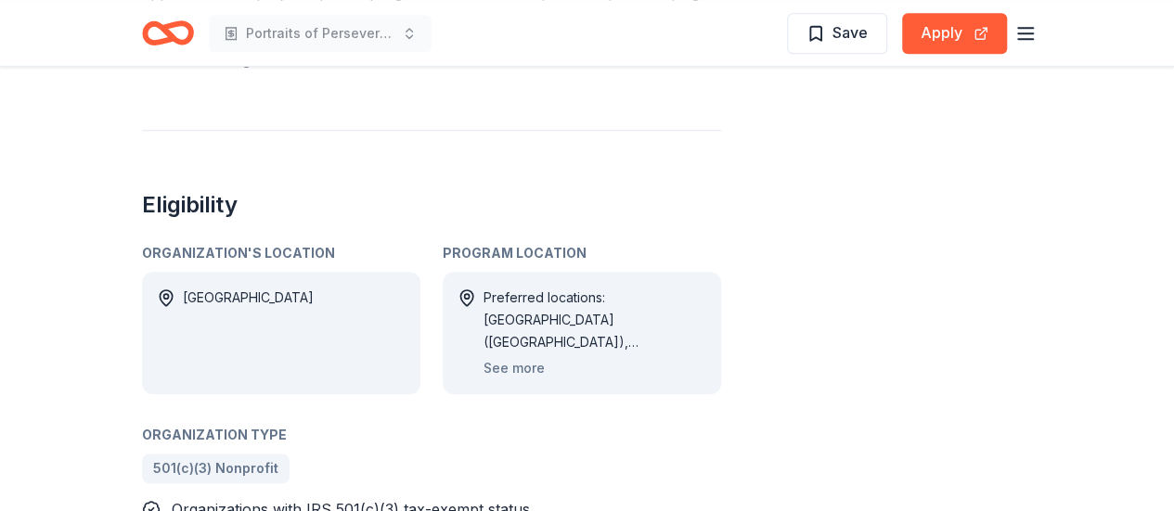
scroll to position [915, 0]
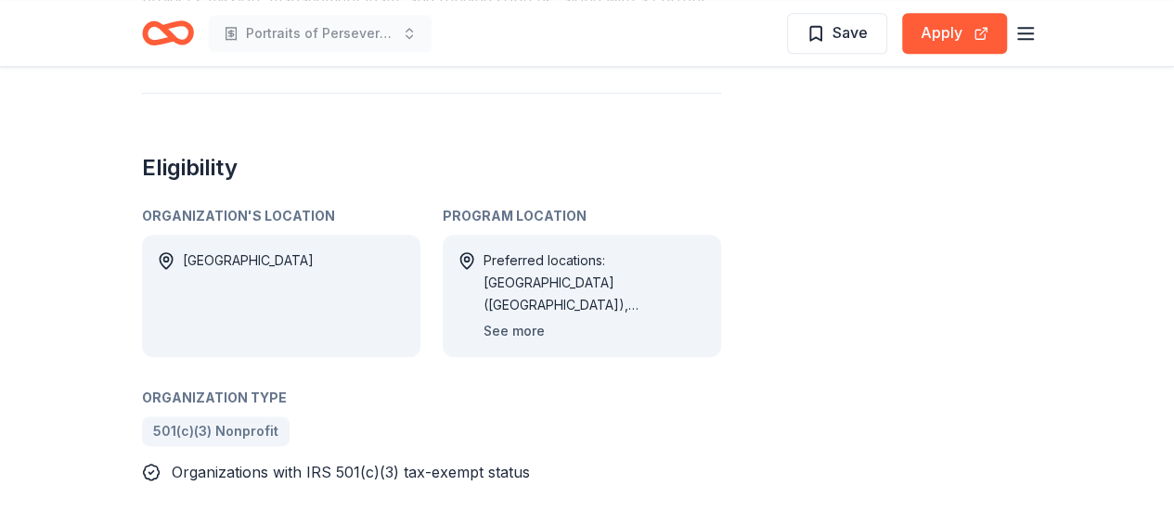
click at [514, 328] on button "See more" at bounding box center [513, 331] width 61 height 22
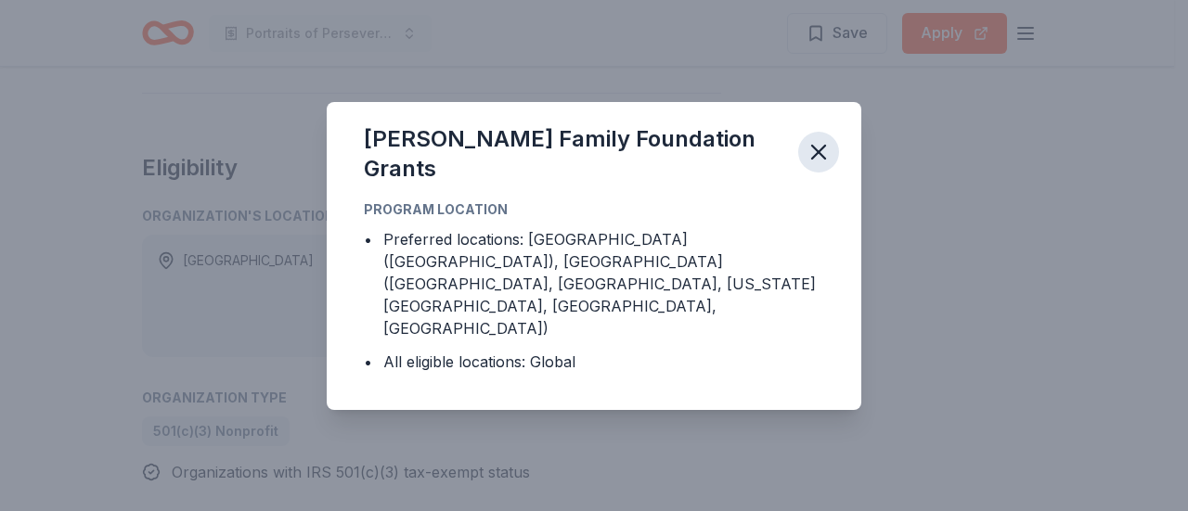
click at [828, 165] on icon "button" at bounding box center [818, 152] width 26 height 26
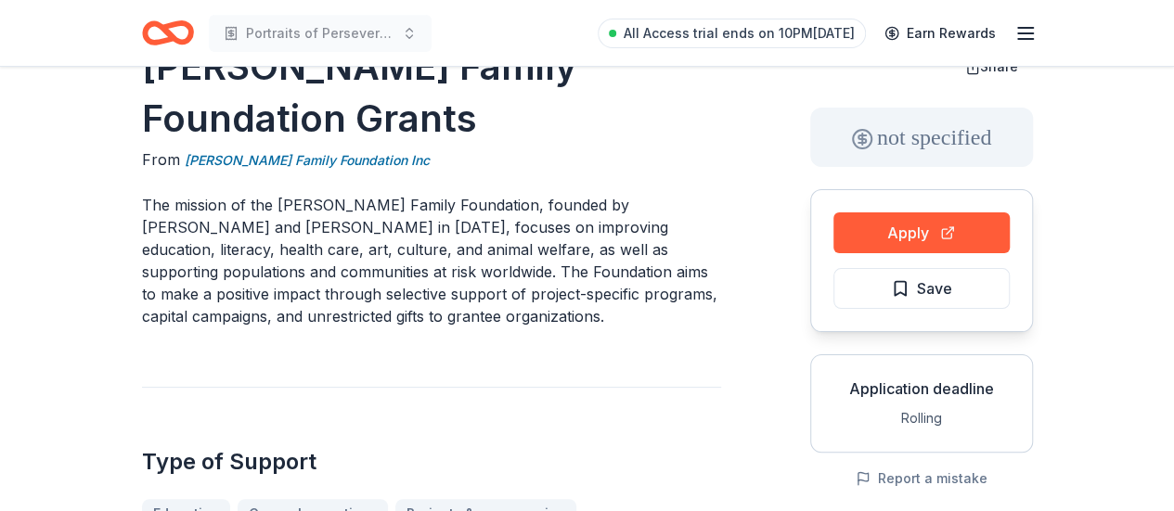
scroll to position [0, 0]
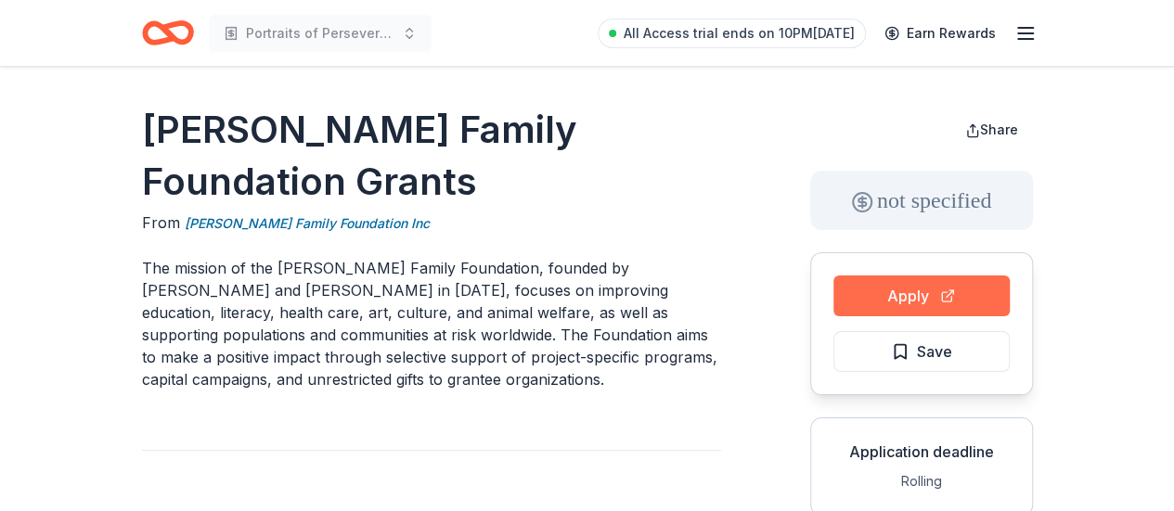
click at [876, 298] on button "Apply" at bounding box center [921, 296] width 176 height 41
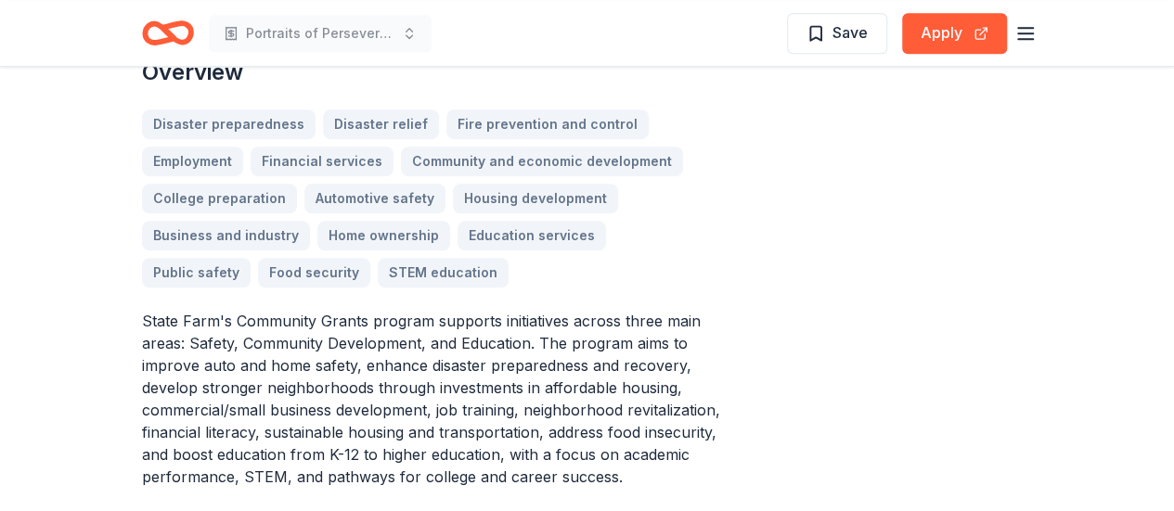
scroll to position [578, 0]
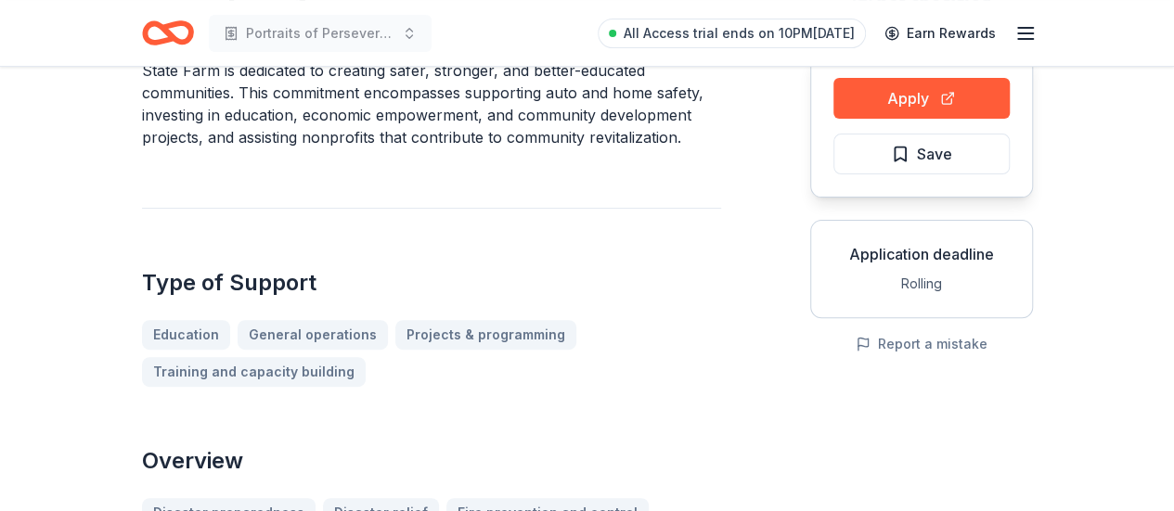
scroll to position [0, 0]
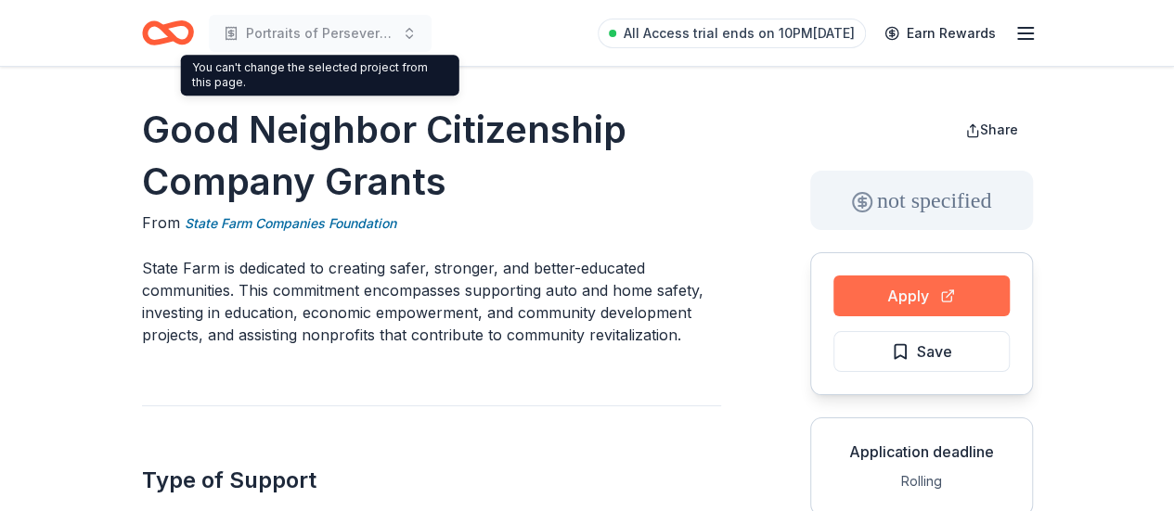
click at [902, 291] on button "Apply" at bounding box center [921, 296] width 176 height 41
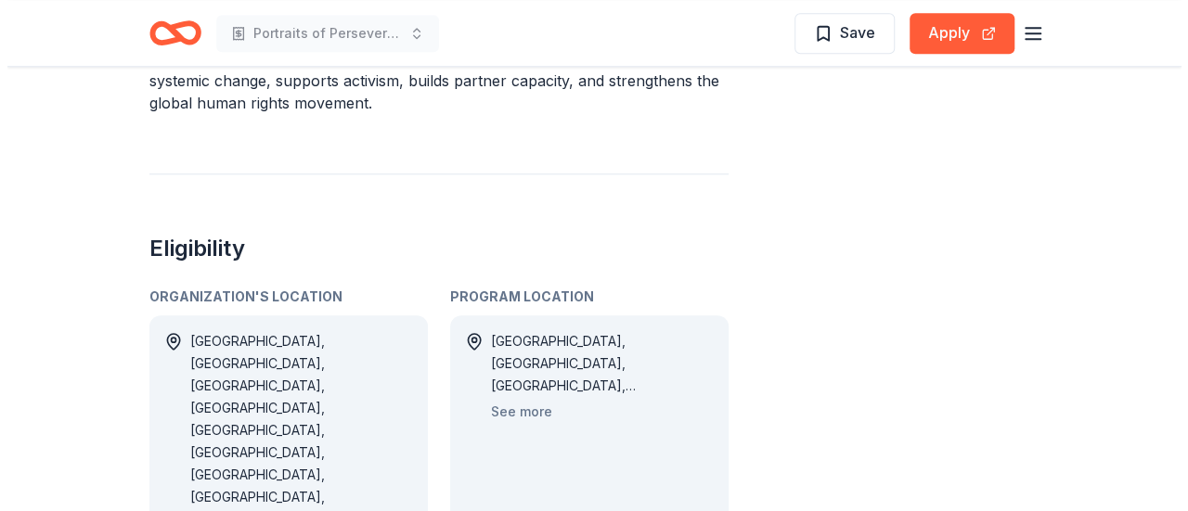
scroll to position [915, 0]
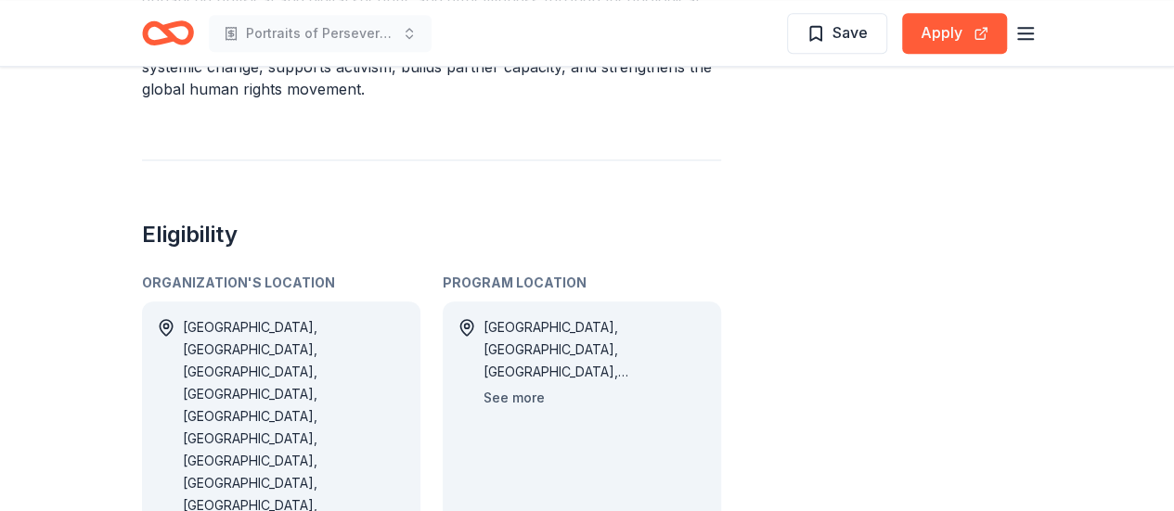
click at [516, 394] on button "See more" at bounding box center [513, 398] width 61 height 22
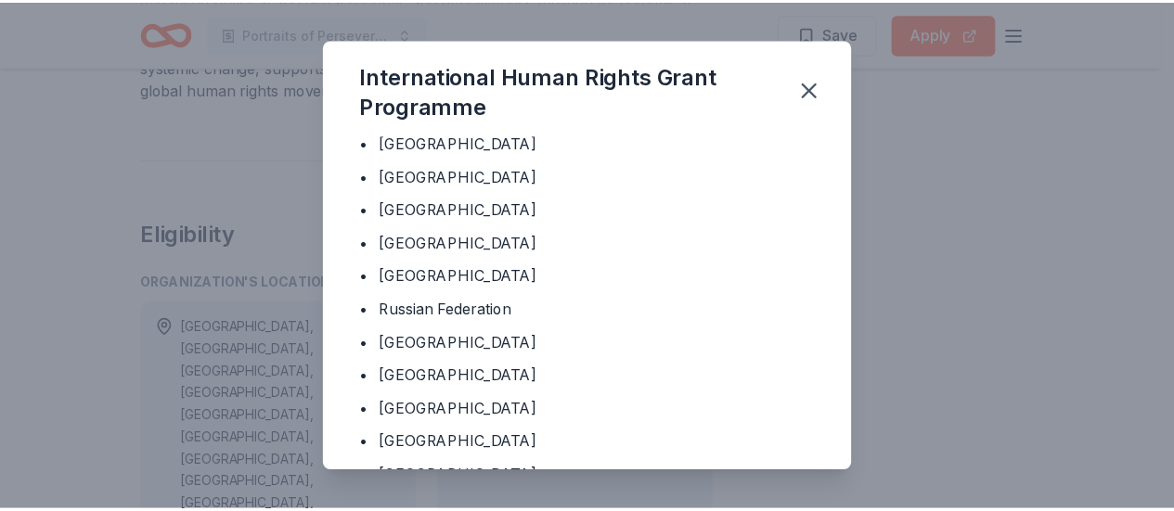
scroll to position [766, 0]
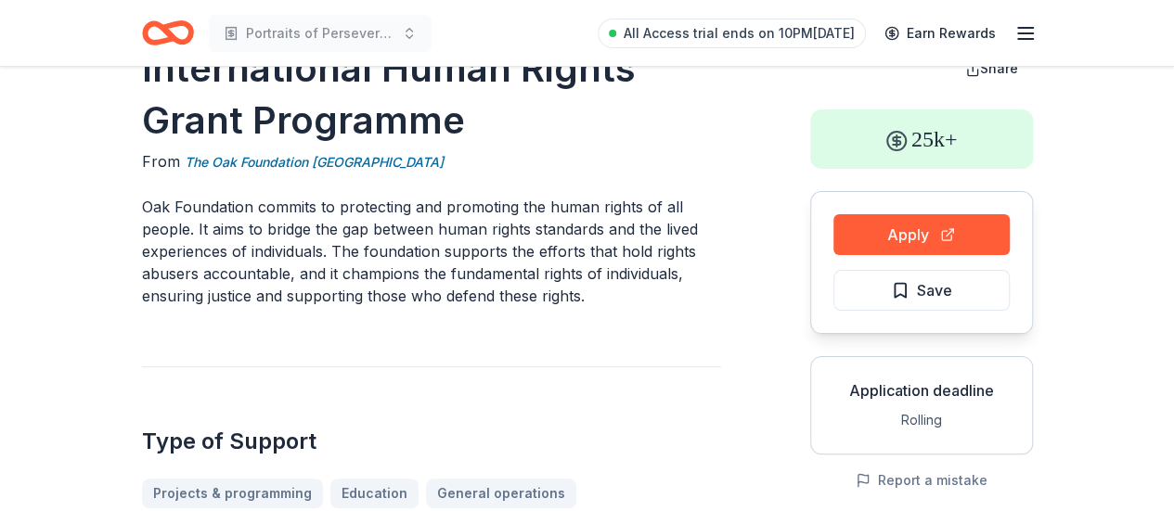
scroll to position [0, 0]
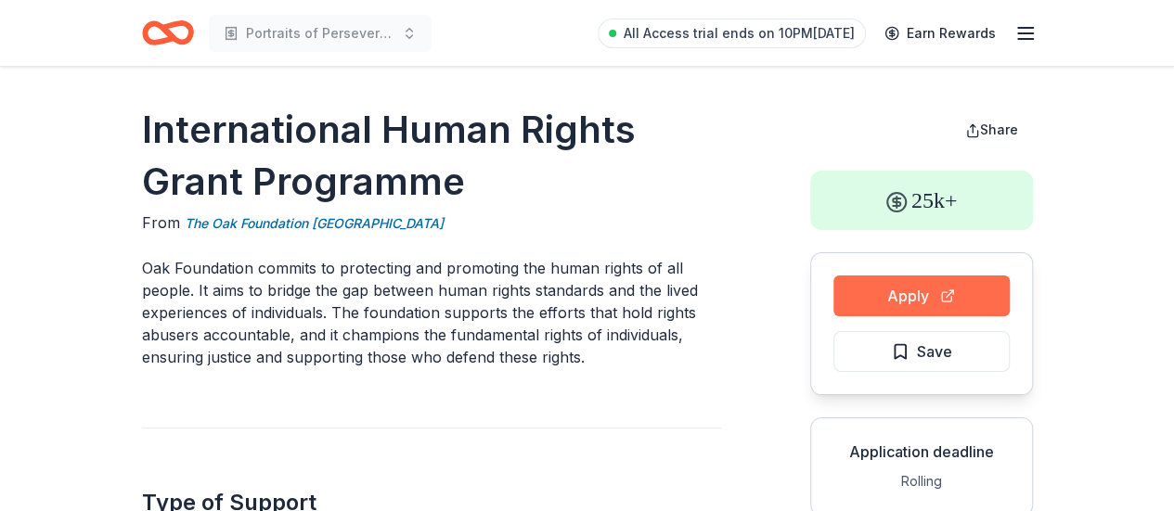
click at [946, 294] on button "Apply" at bounding box center [921, 296] width 176 height 41
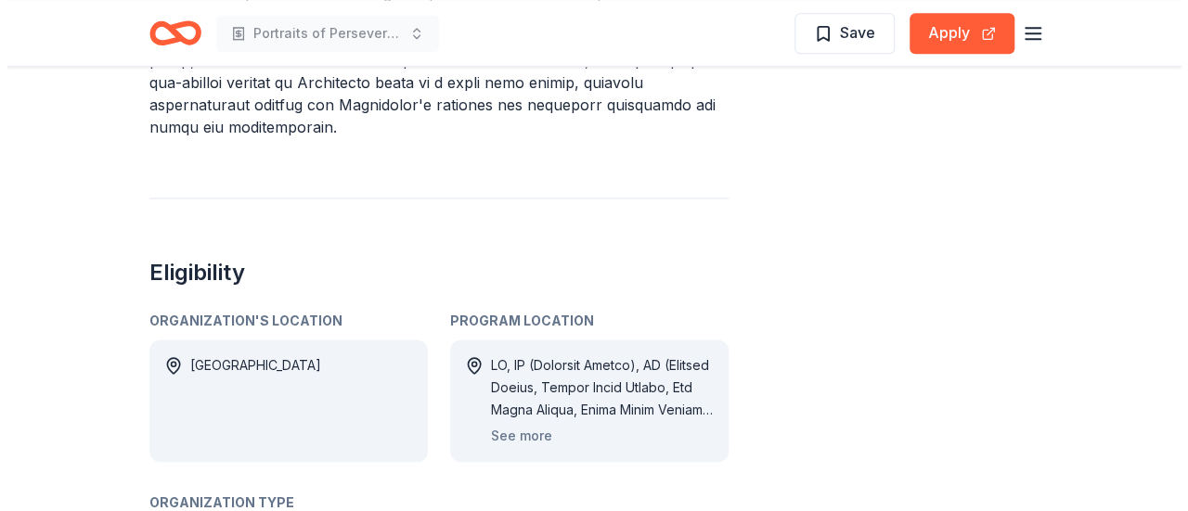
scroll to position [1115, 0]
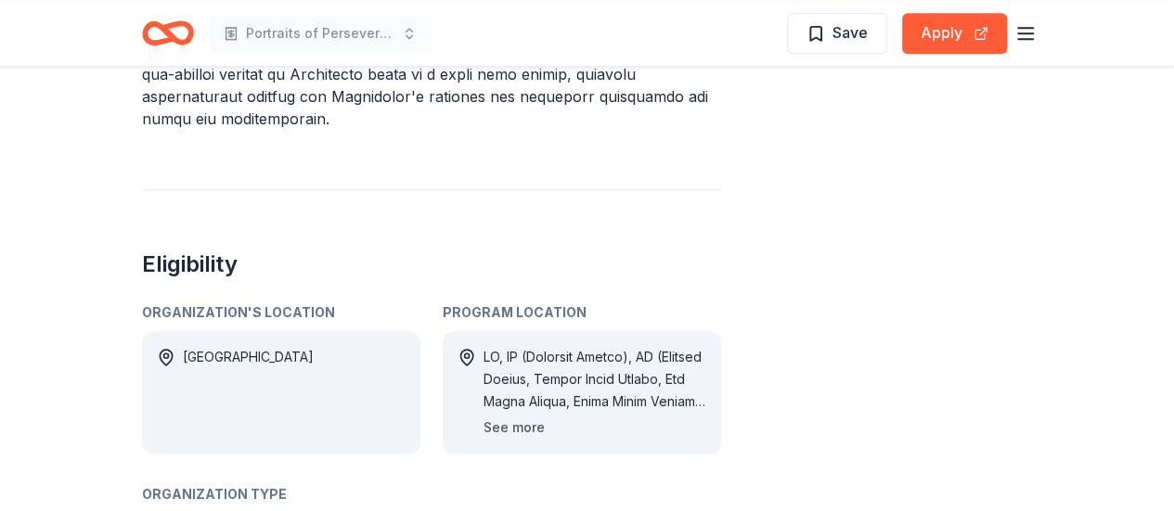
click at [508, 417] on button "See more" at bounding box center [513, 428] width 61 height 22
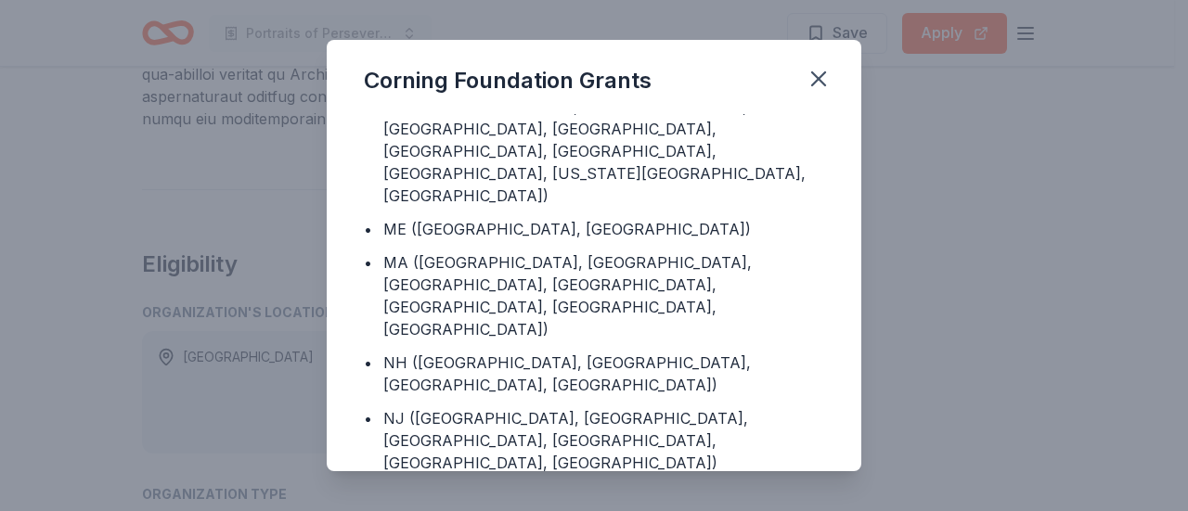
scroll to position [188, 0]
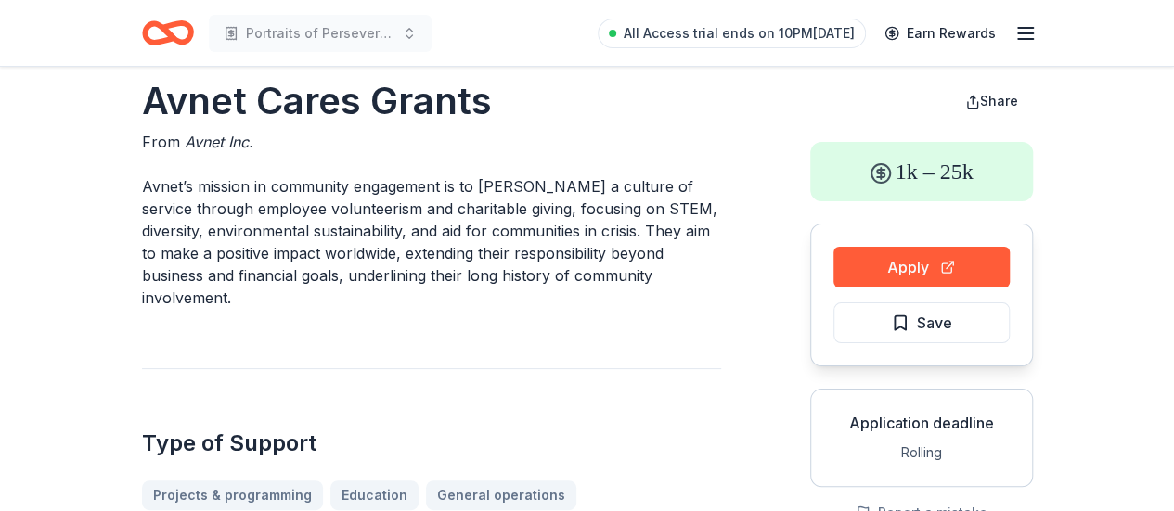
scroll to position [27, 0]
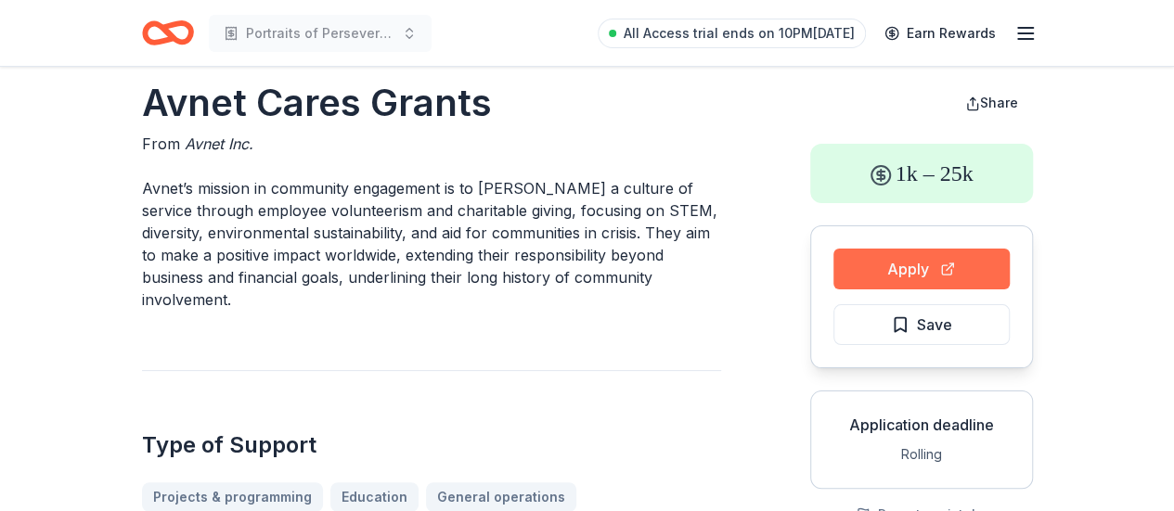
click at [959, 262] on button "Apply" at bounding box center [921, 269] width 176 height 41
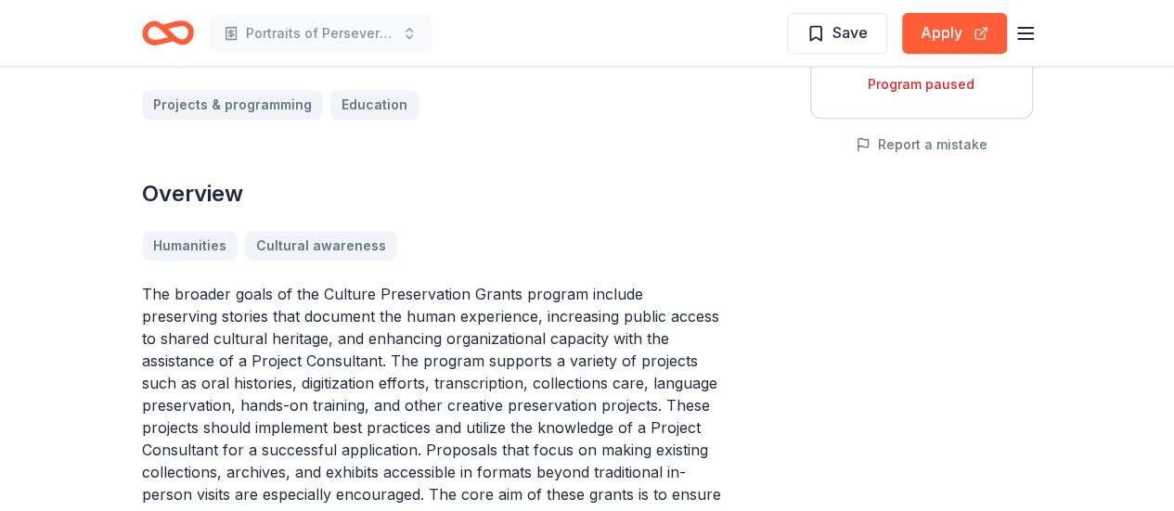
scroll to position [396, 0]
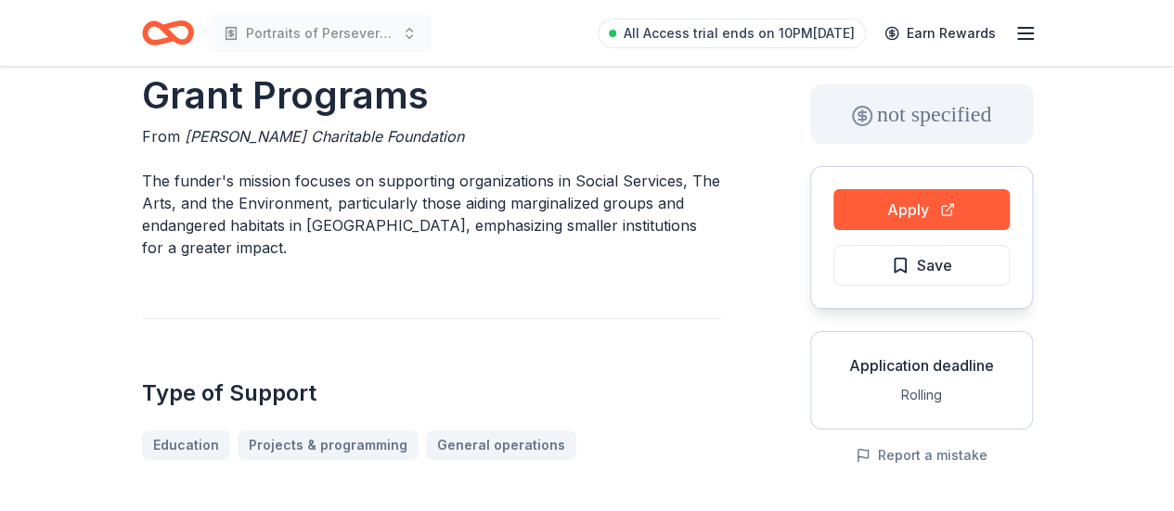
scroll to position [84, 0]
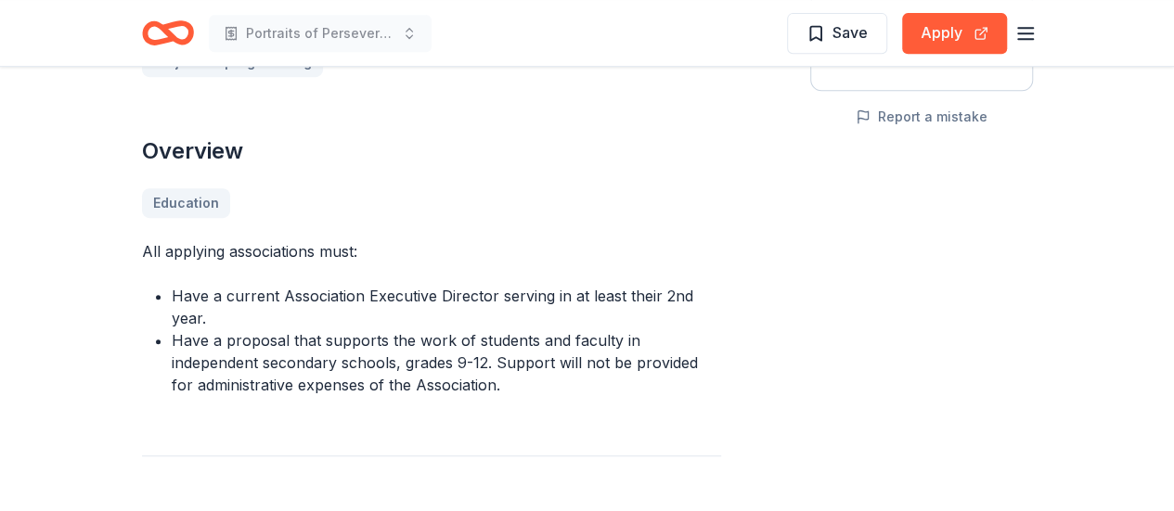
scroll to position [423, 0]
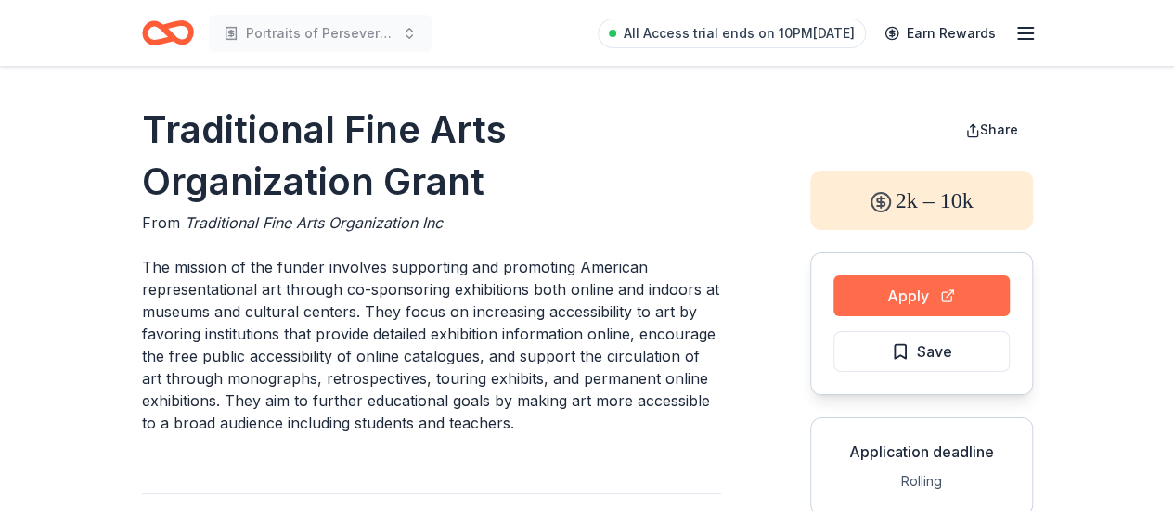
click at [969, 303] on button "Apply" at bounding box center [921, 296] width 176 height 41
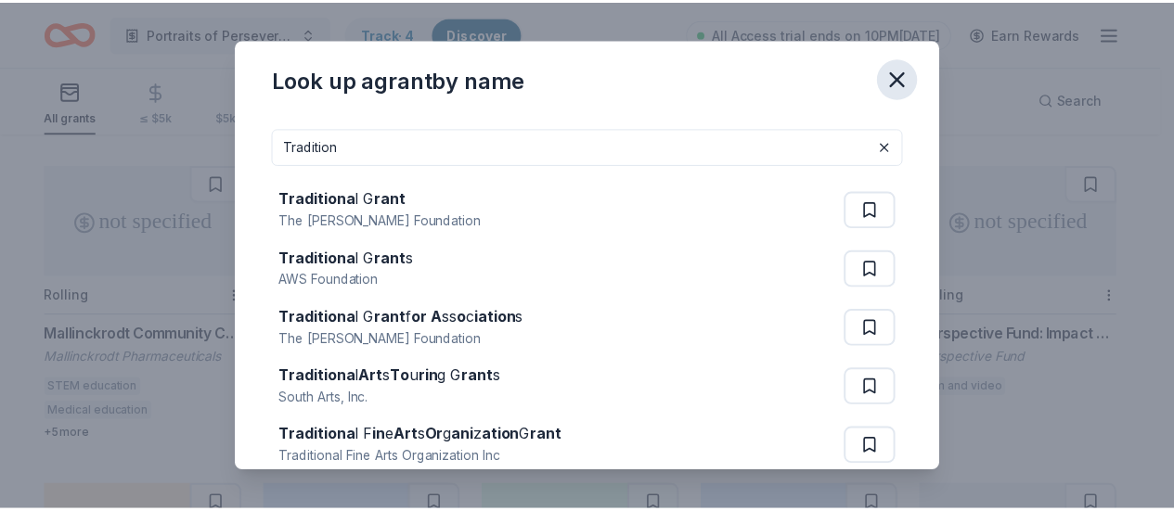
scroll to position [100, 0]
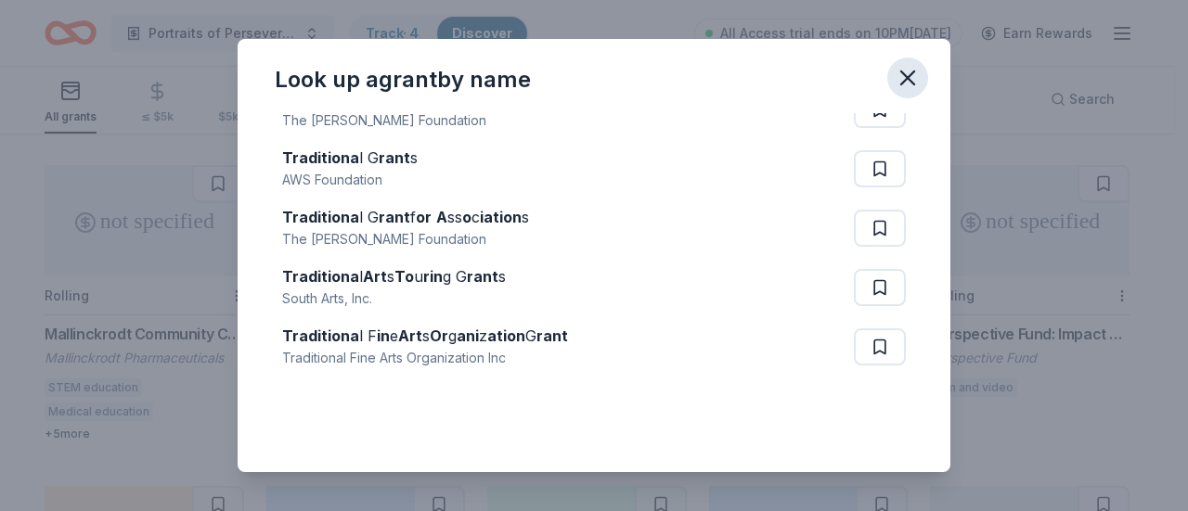
click at [906, 75] on icon "button" at bounding box center [907, 77] width 13 height 13
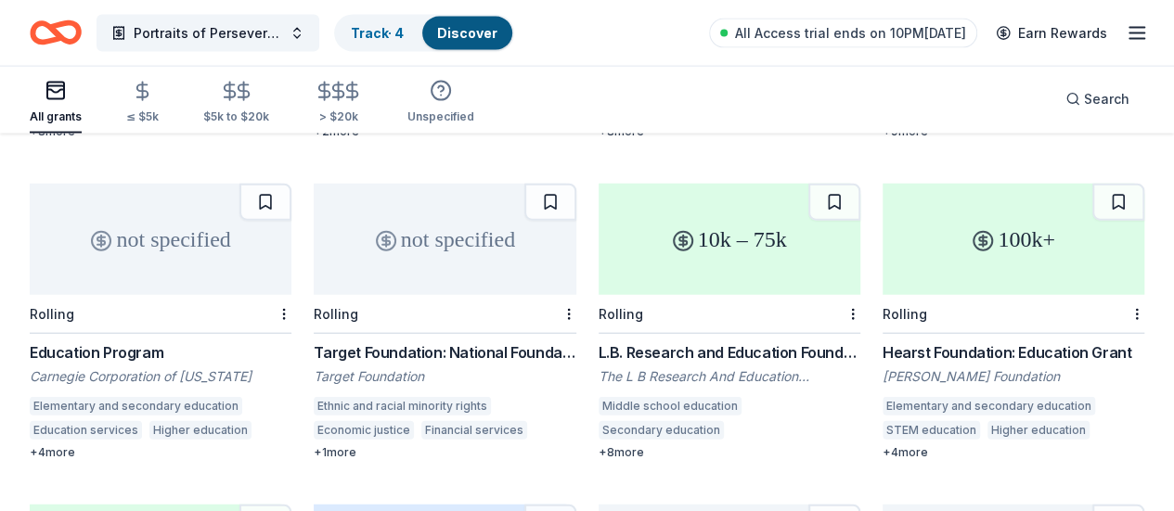
scroll to position [5612, 0]
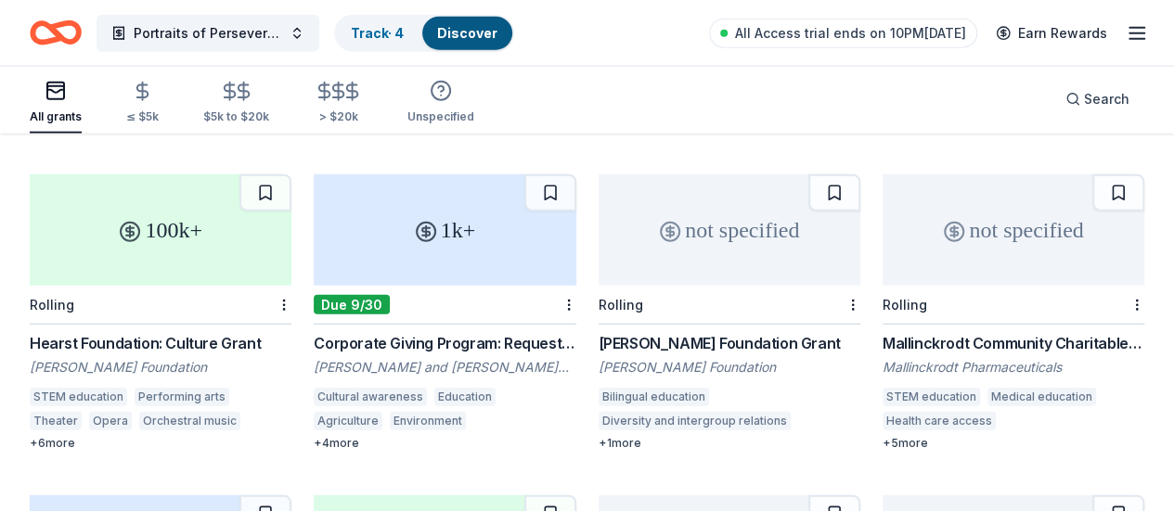
scroll to position [5938, 0]
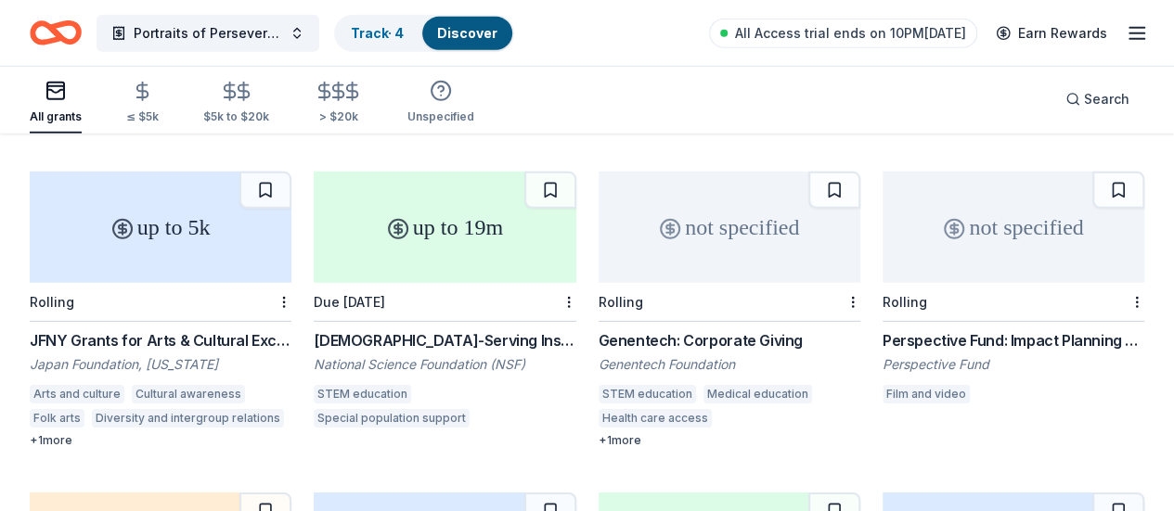
scroll to position [6261, 0]
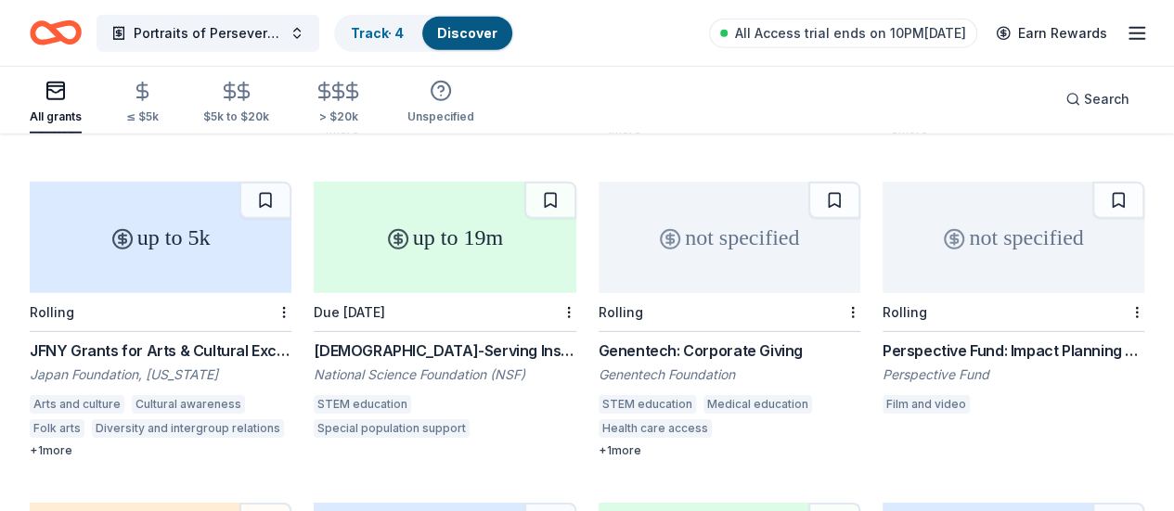
scroll to position [6246, 0]
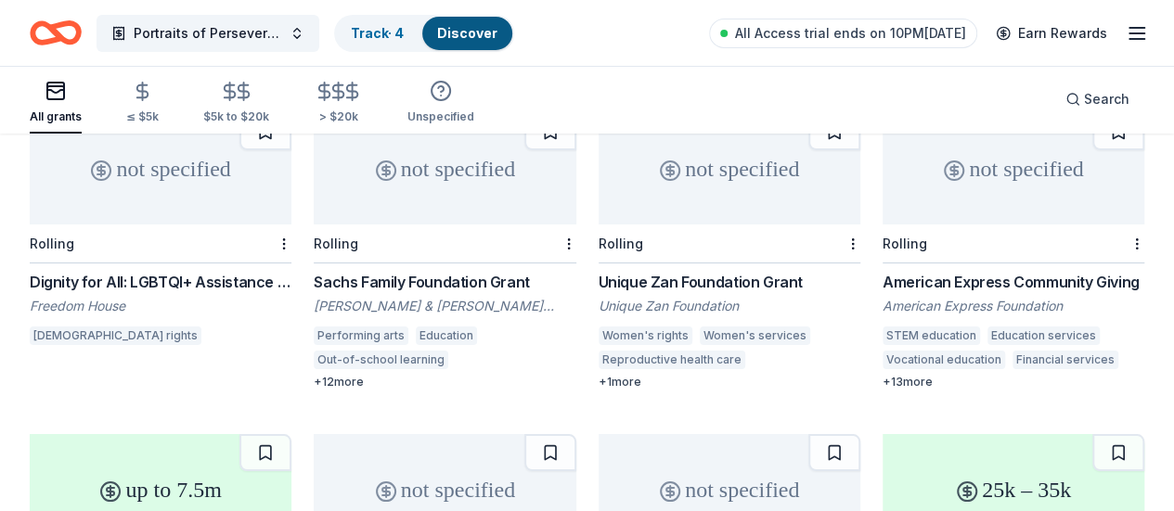
scroll to position [6978, 0]
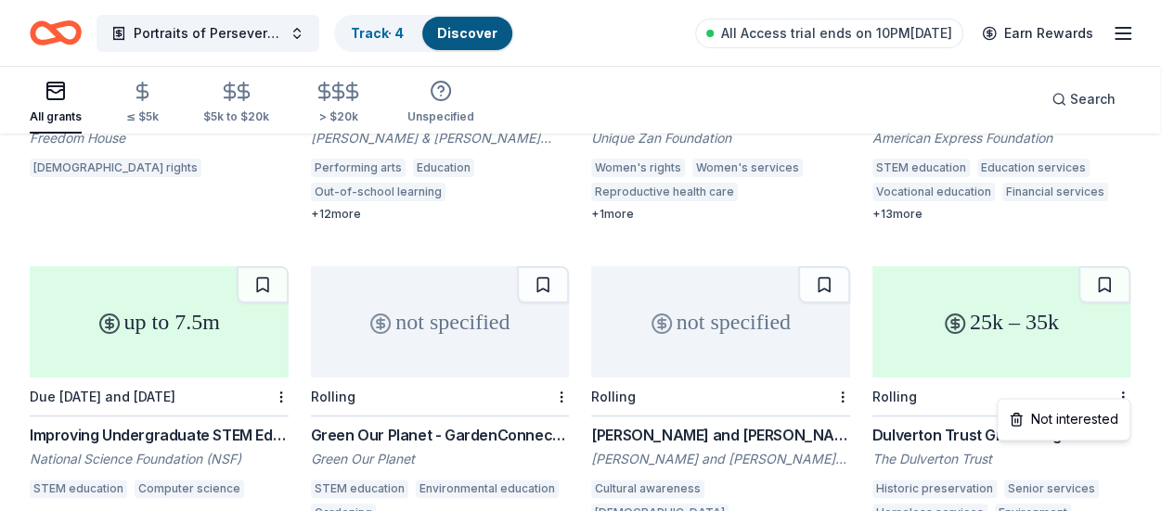
scroll to position [7226, 0]
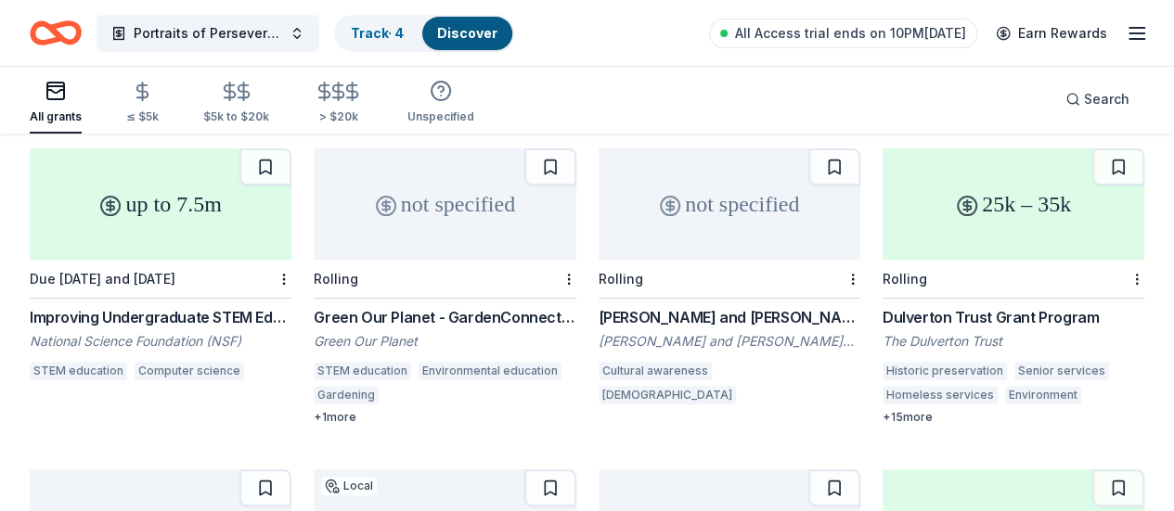
scroll to position [7246, 0]
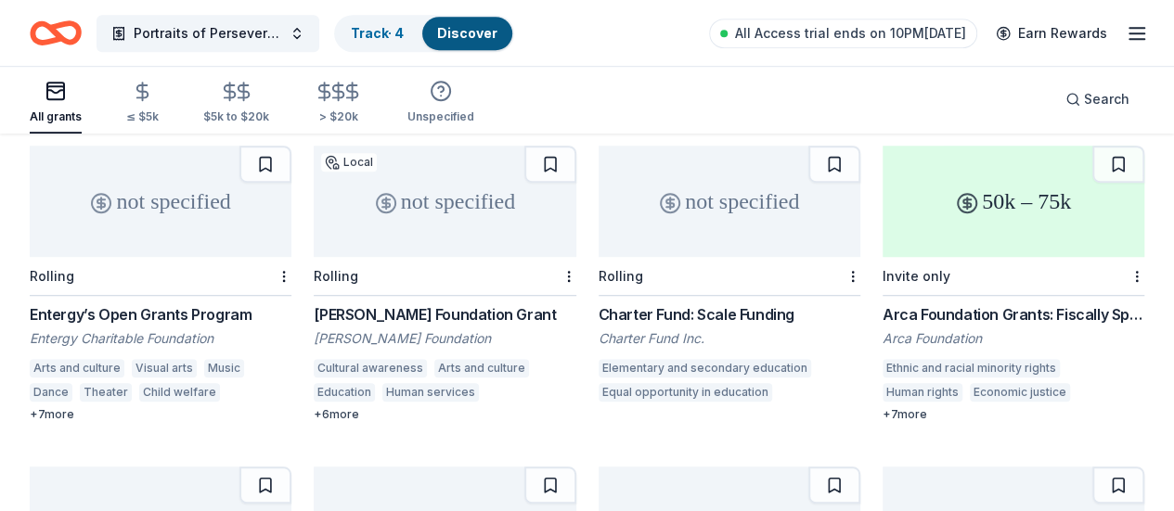
scroll to position [7573, 0]
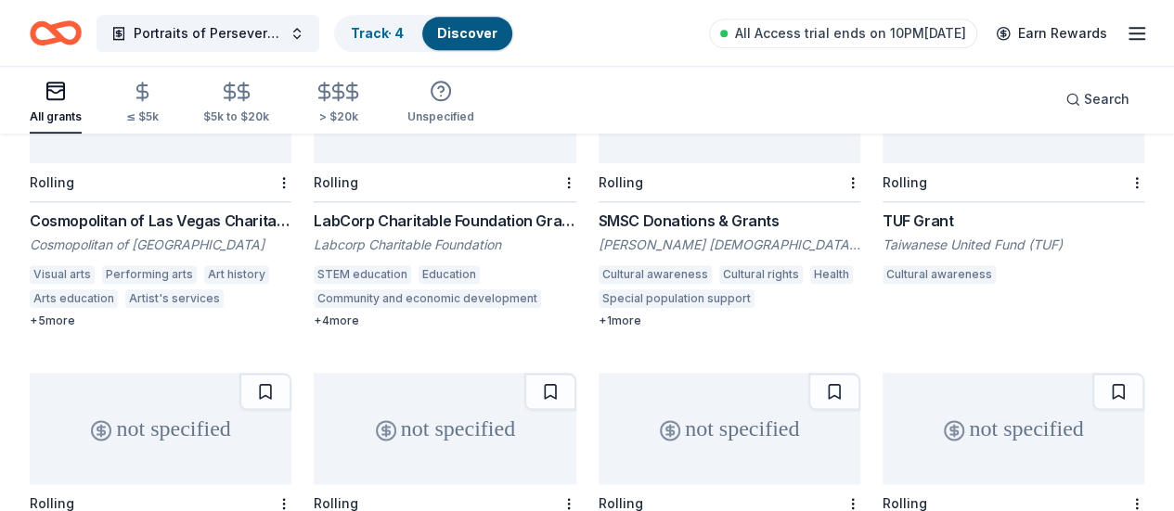
scroll to position [7889, 0]
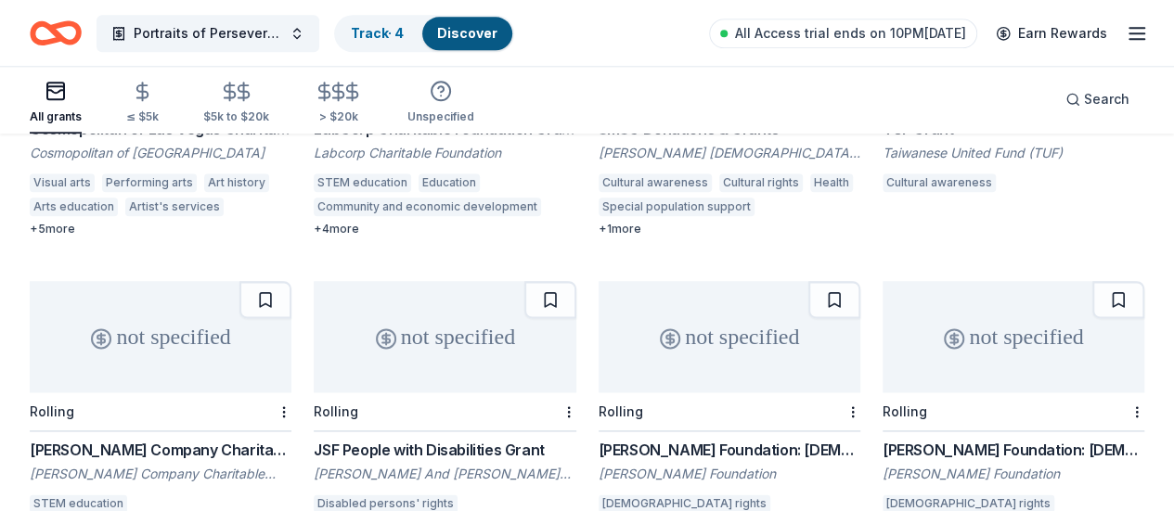
scroll to position [8166, 0]
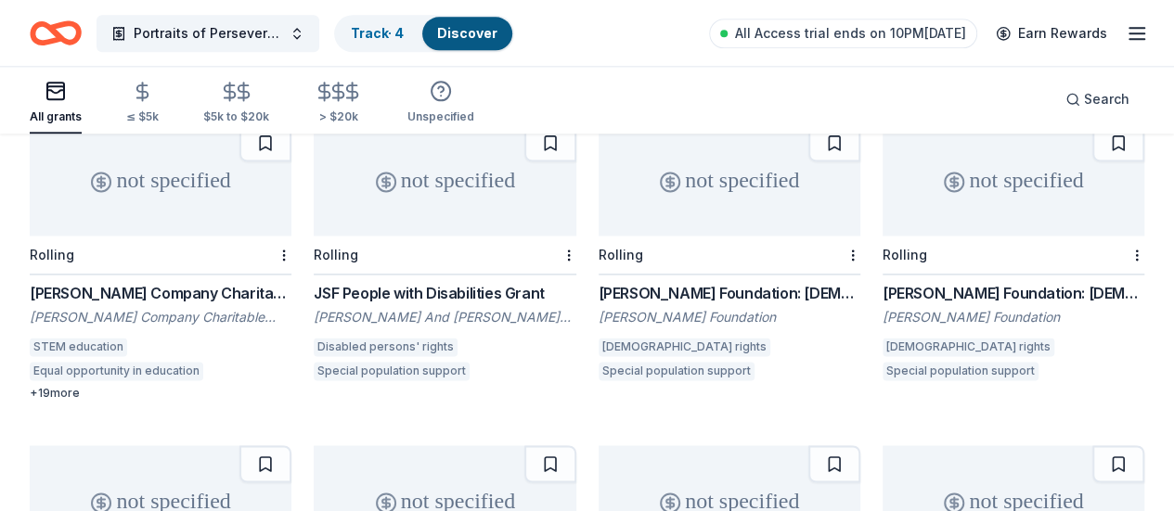
scroll to position [8238, 0]
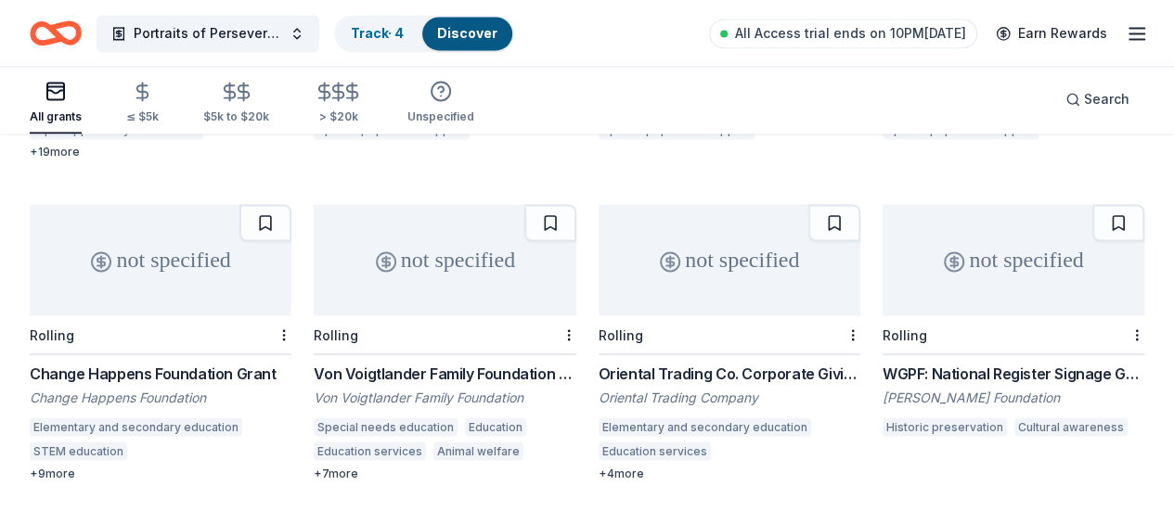
scroll to position [8475, 0]
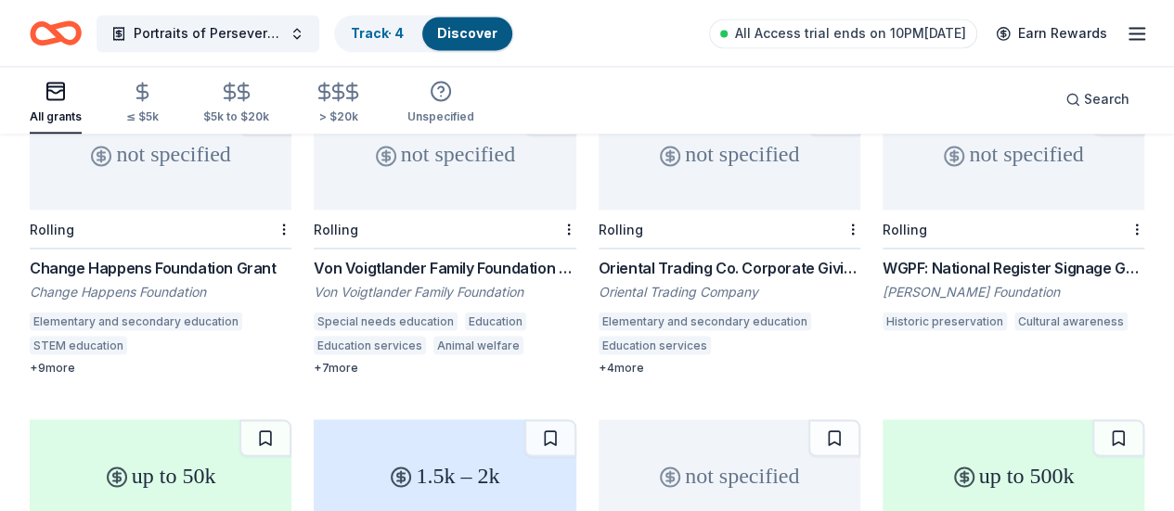
scroll to position [8582, 0]
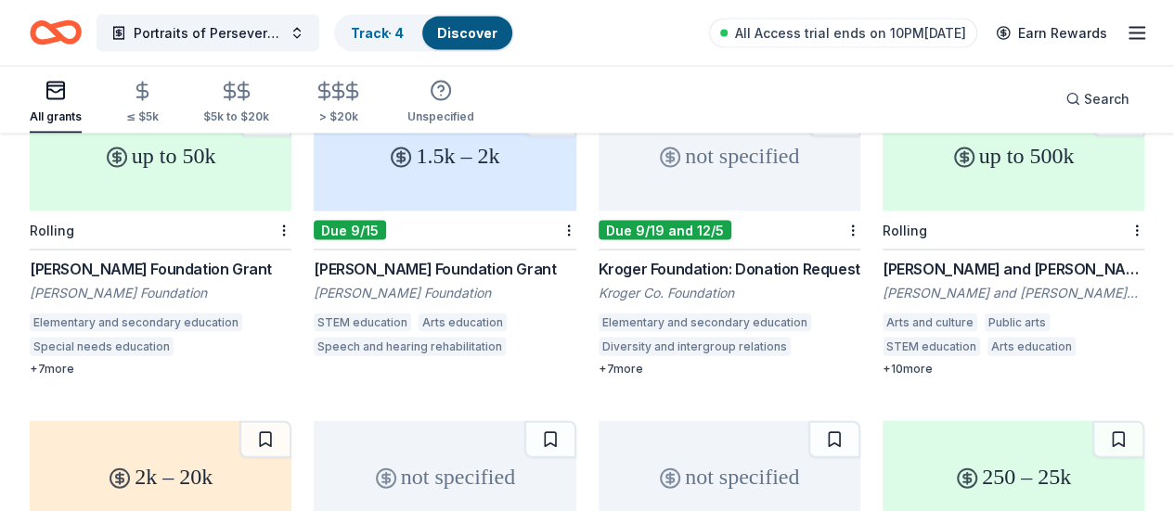
scroll to position [8908, 0]
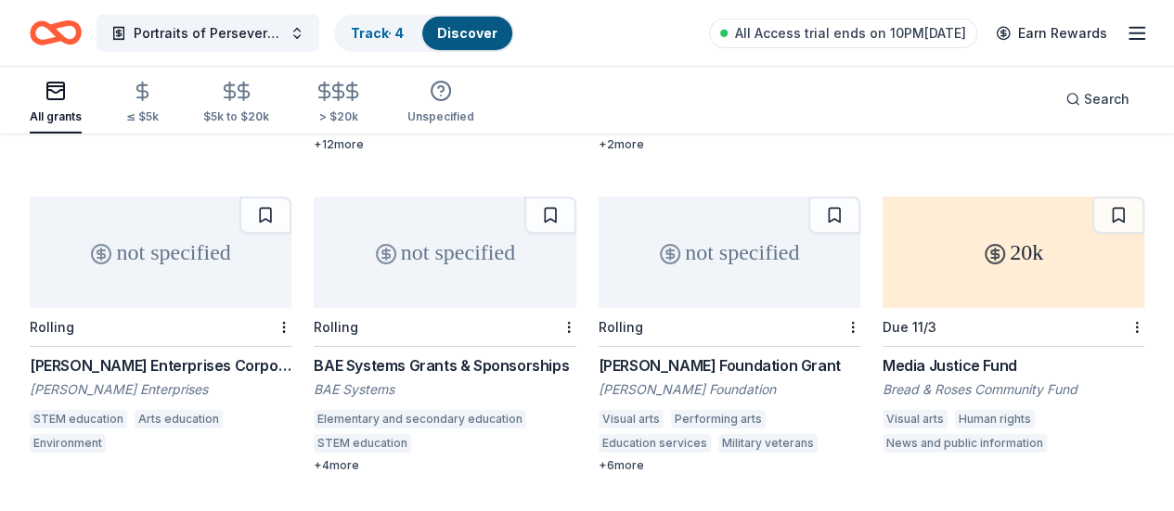
scroll to position [10055, 0]
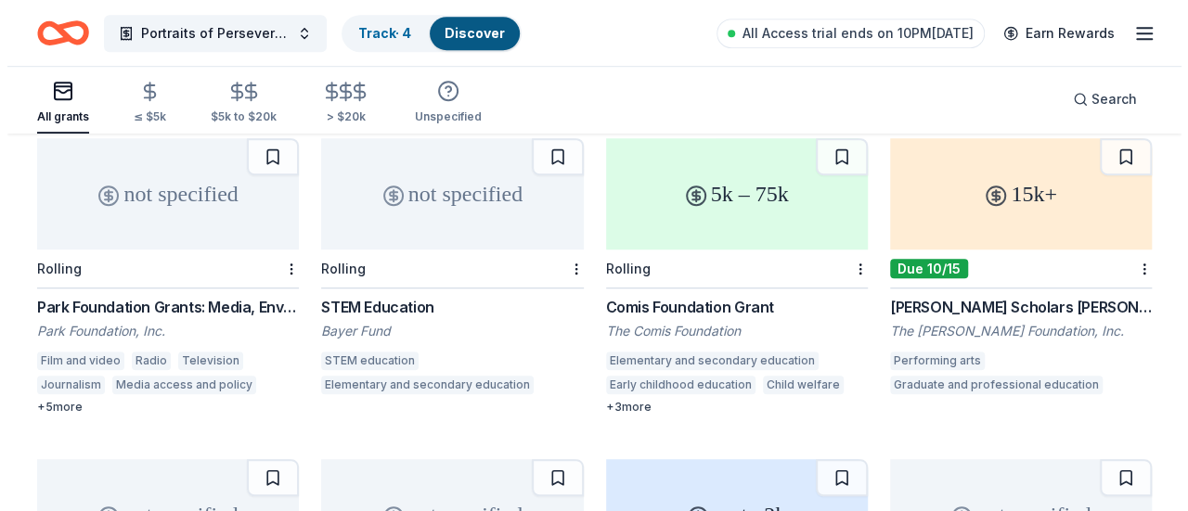
scroll to position [11110, 0]
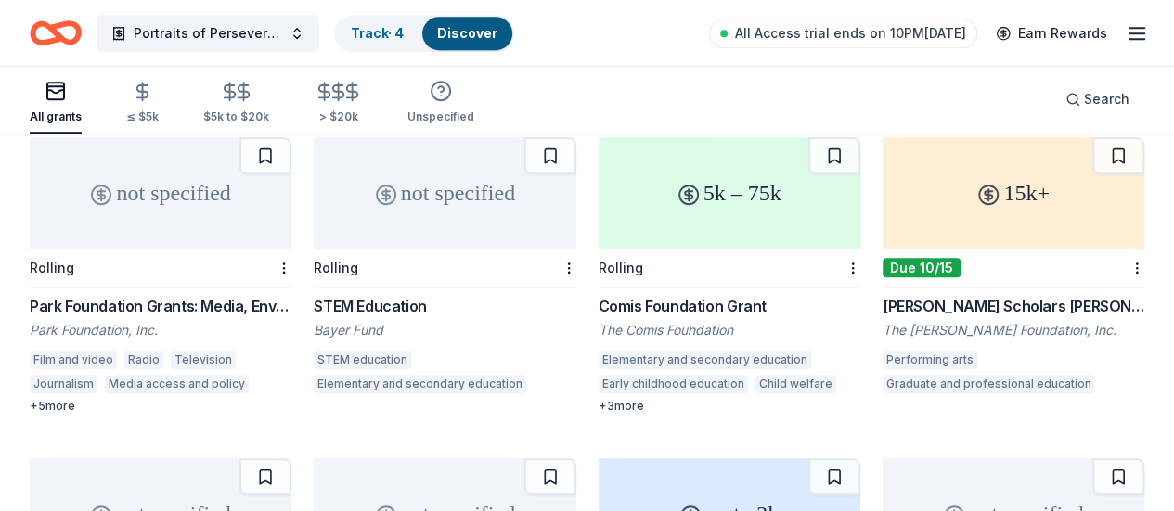
click at [1076, 113] on button "Search" at bounding box center [1097, 99] width 94 height 37
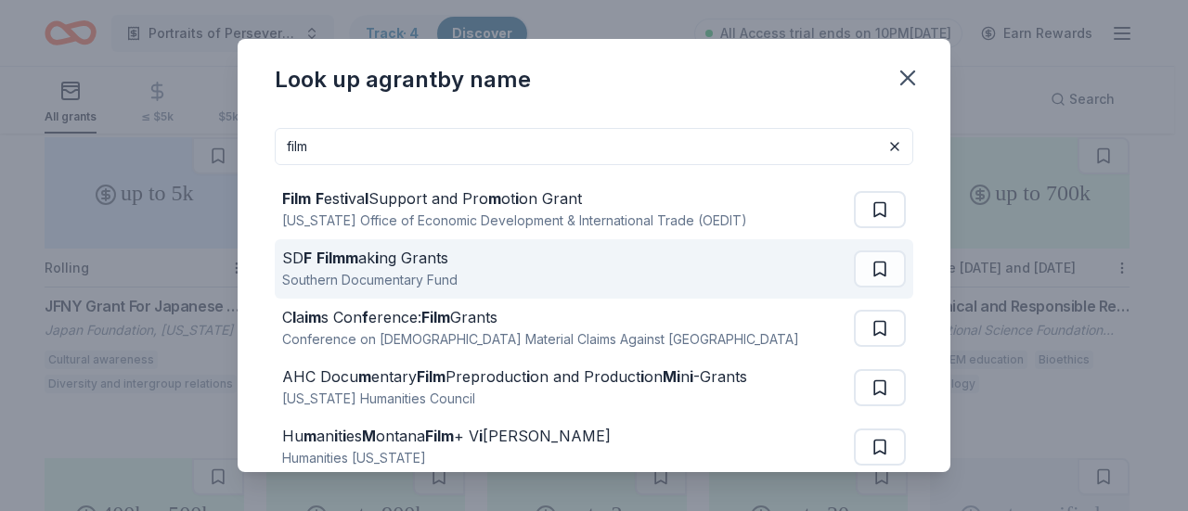
type input "film"
click at [532, 270] on div "SD F Filmm ak i ng Grants Southern Documentary Fund" at bounding box center [568, 268] width 572 height 59
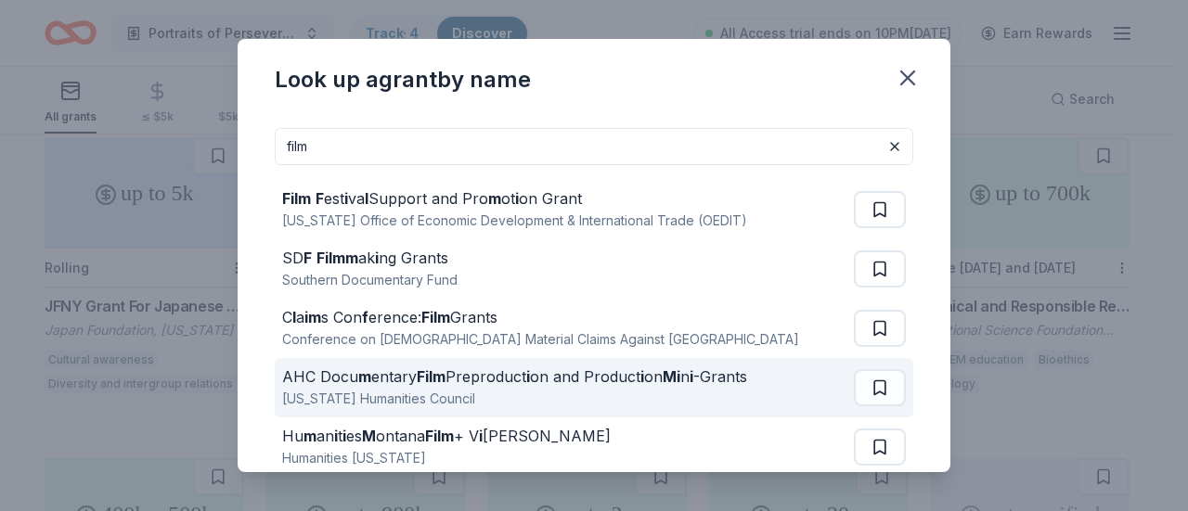
click at [445, 384] on strong "Film" at bounding box center [431, 376] width 29 height 19
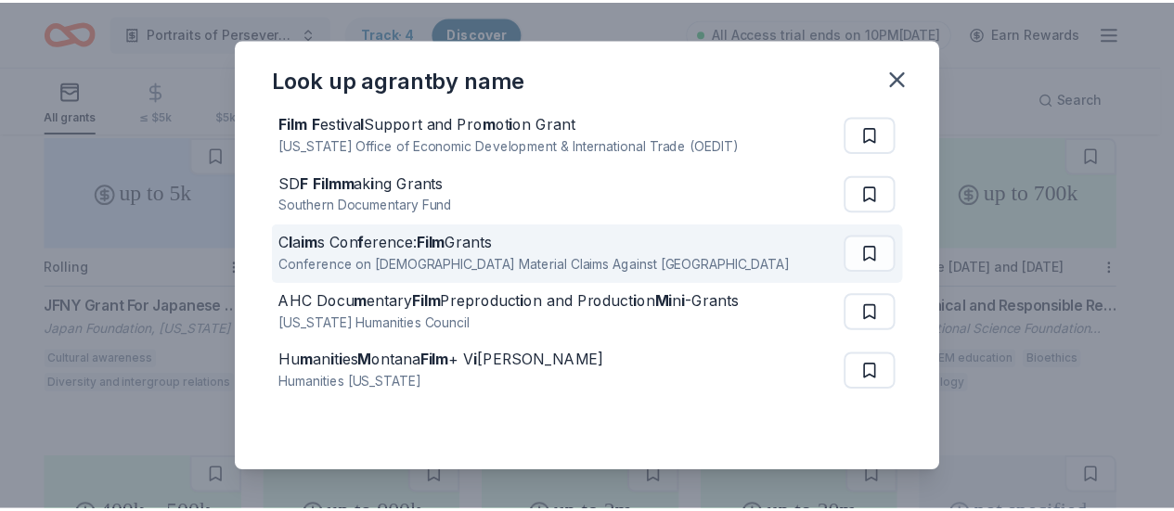
scroll to position [100, 0]
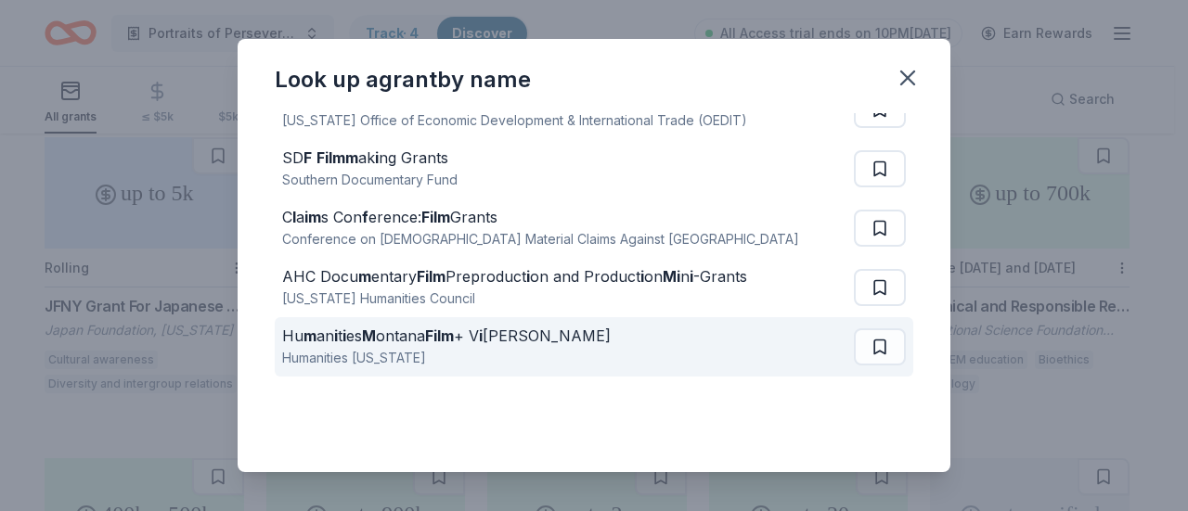
click at [444, 351] on div "Humanities Montana" at bounding box center [446, 358] width 328 height 22
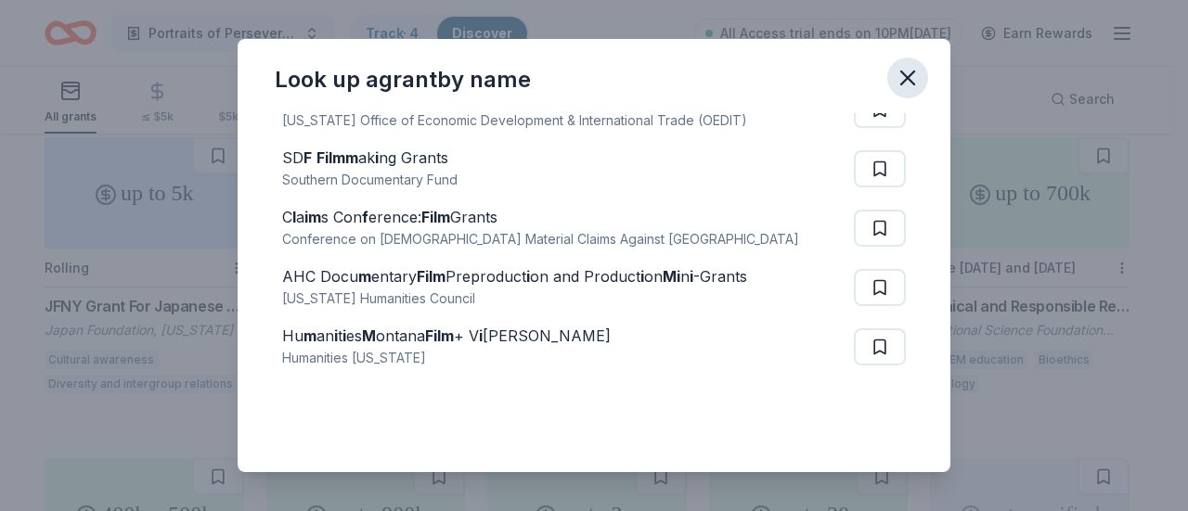
click at [909, 84] on icon "button" at bounding box center [907, 78] width 26 height 26
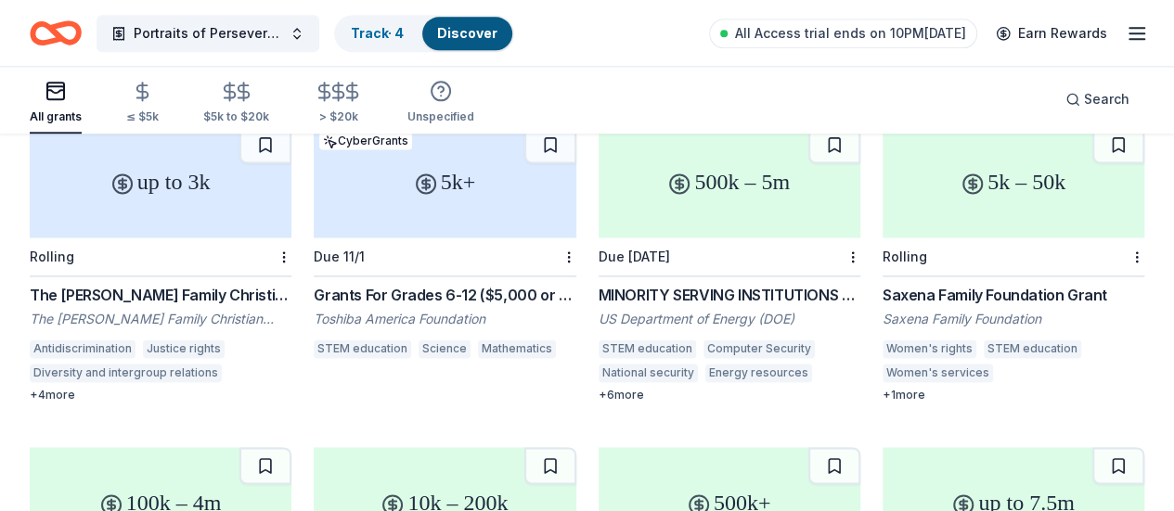
scroll to position [11778, 0]
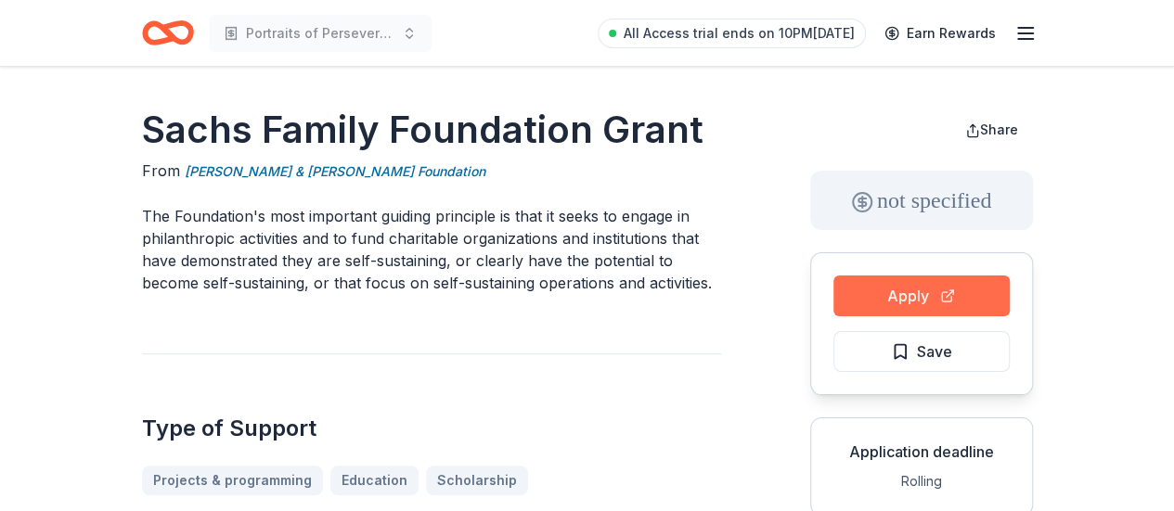
click at [974, 291] on button "Apply" at bounding box center [921, 296] width 176 height 41
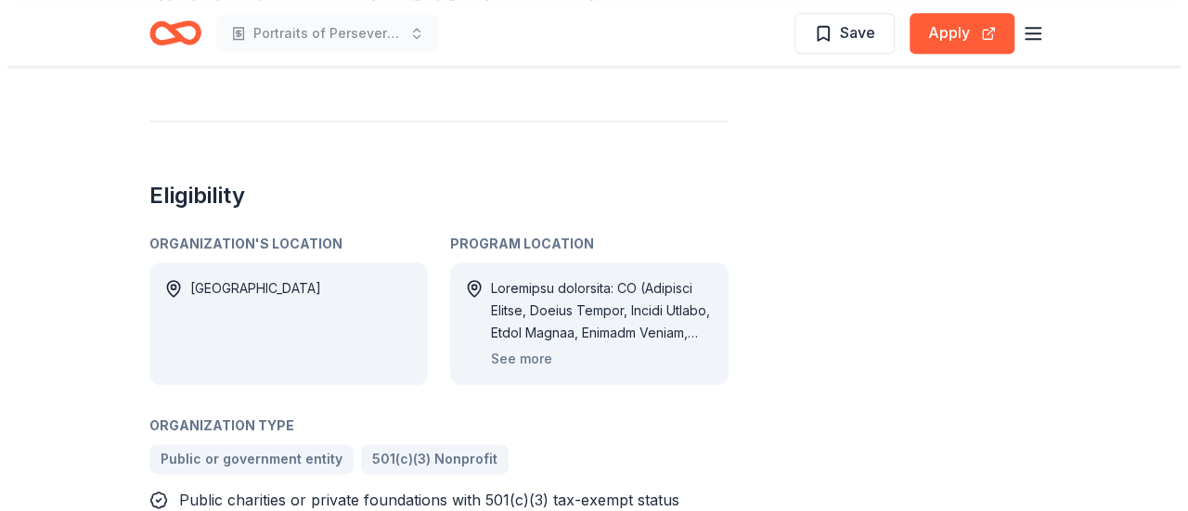
scroll to position [933, 0]
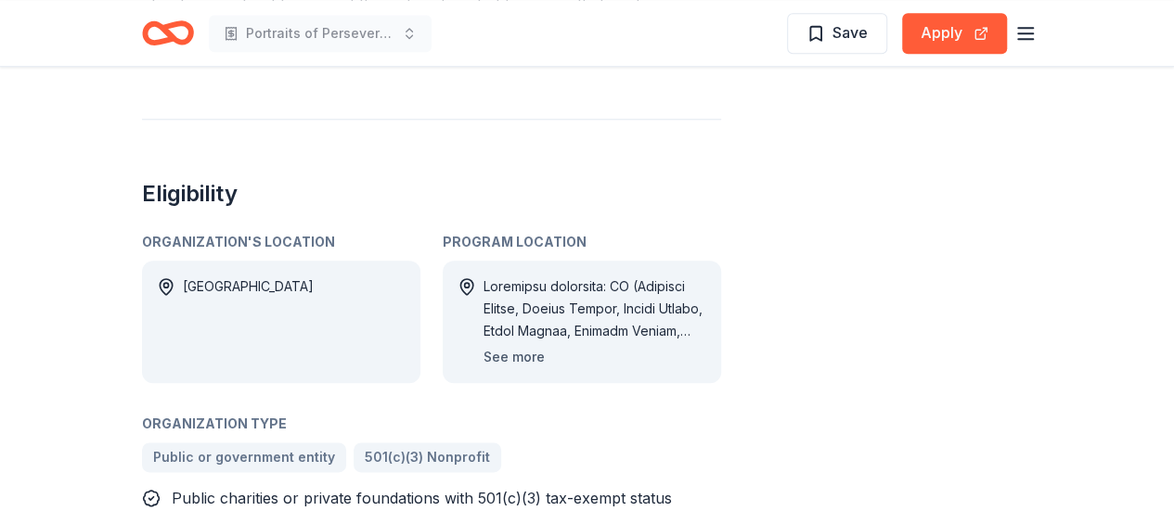
click at [532, 346] on button "See more" at bounding box center [513, 357] width 61 height 22
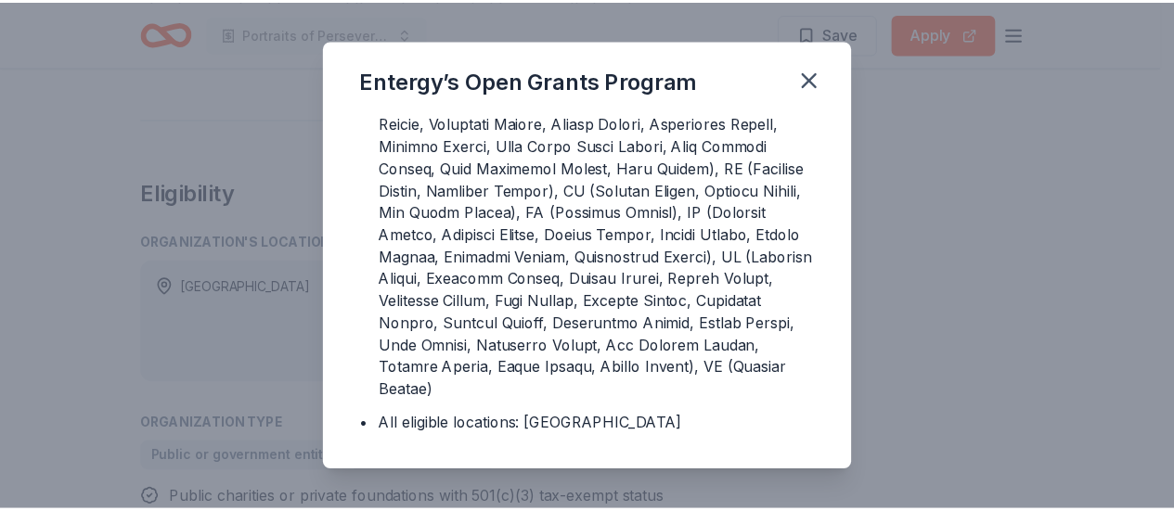
scroll to position [744, 0]
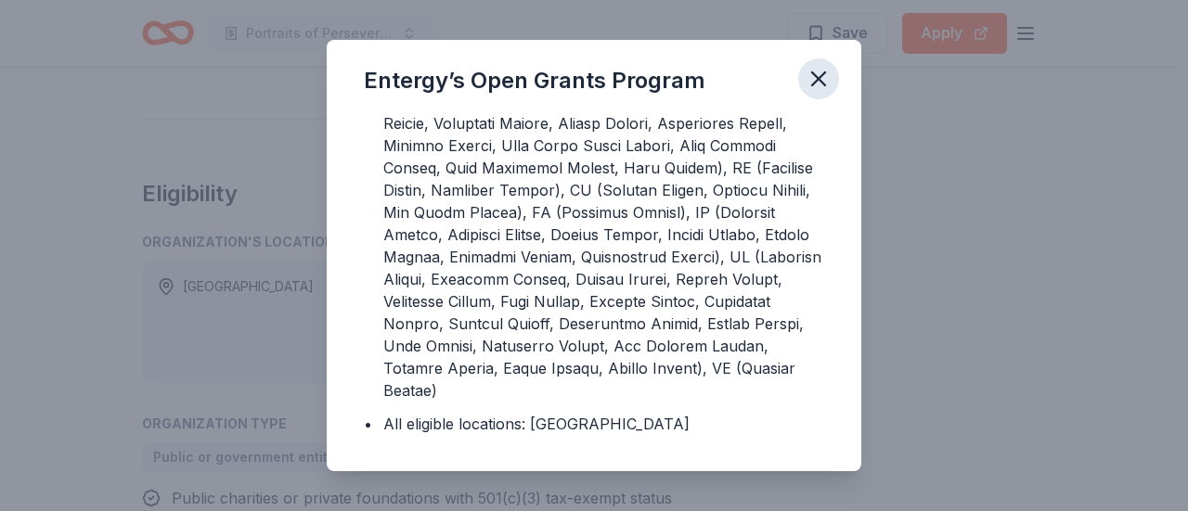
click at [811, 82] on icon "button" at bounding box center [818, 79] width 26 height 26
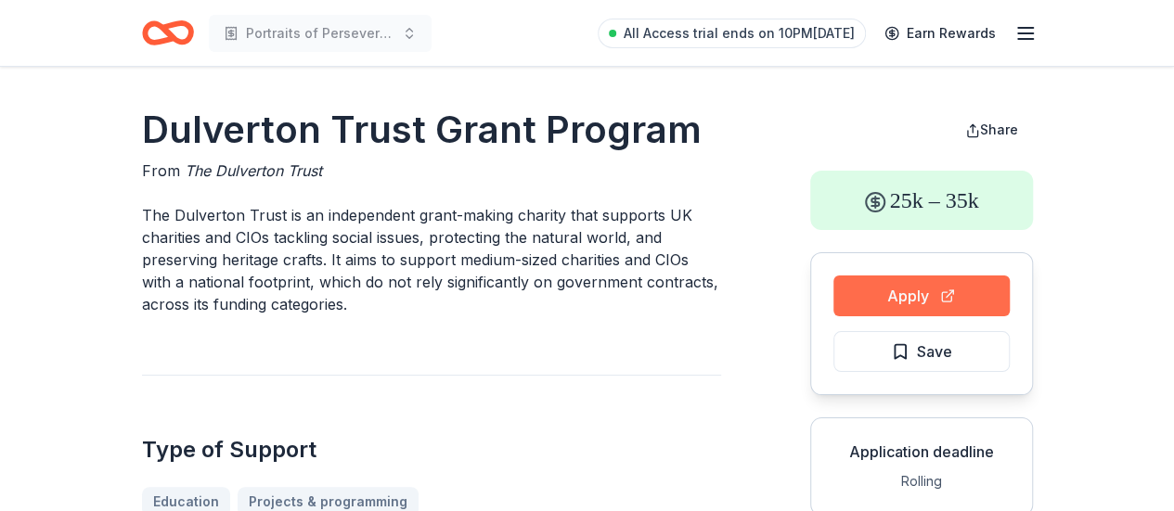
click at [933, 292] on button "Apply" at bounding box center [921, 296] width 176 height 41
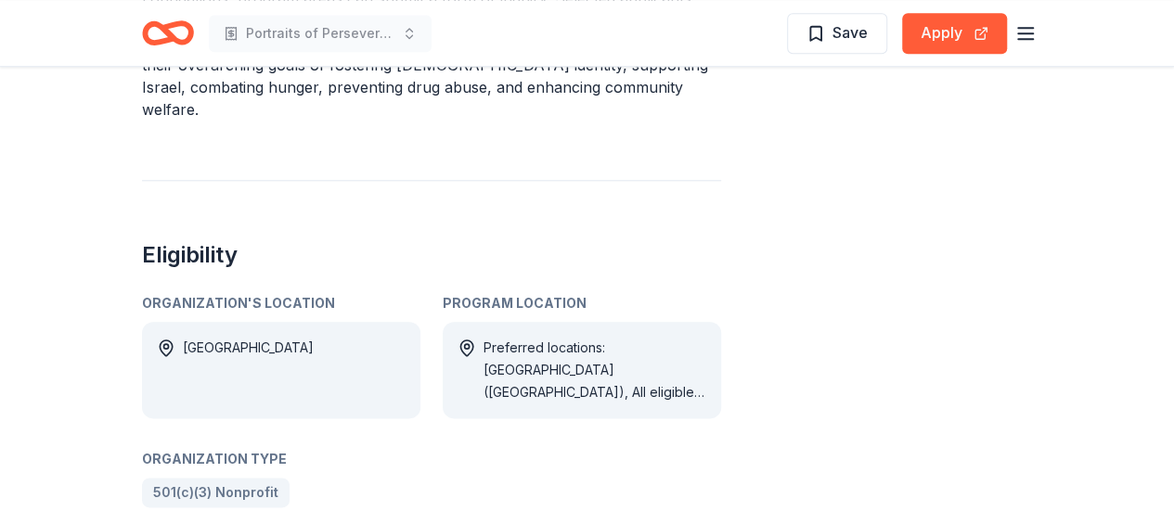
scroll to position [933, 0]
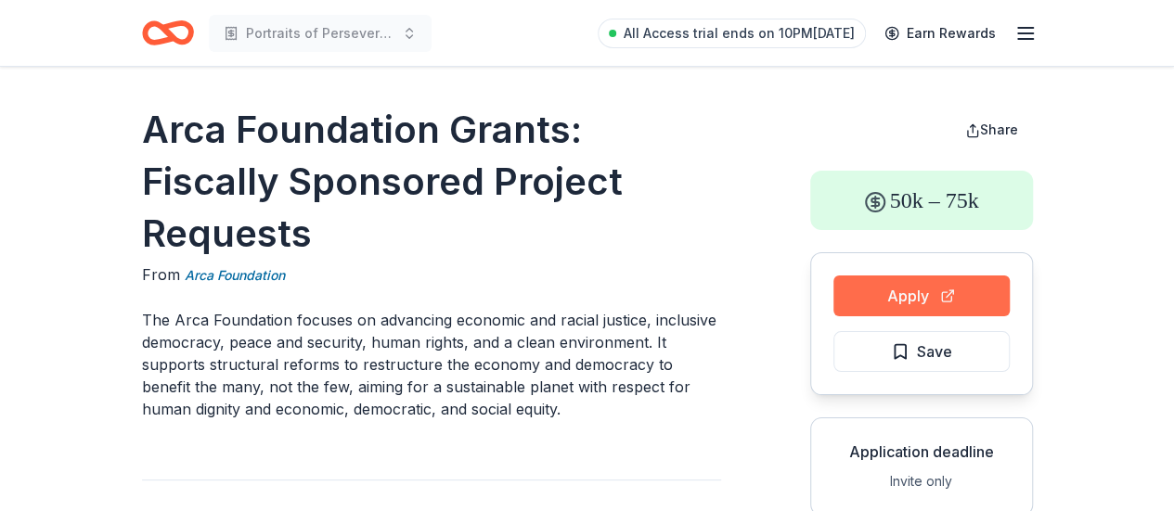
click at [899, 290] on button "Apply" at bounding box center [921, 296] width 176 height 41
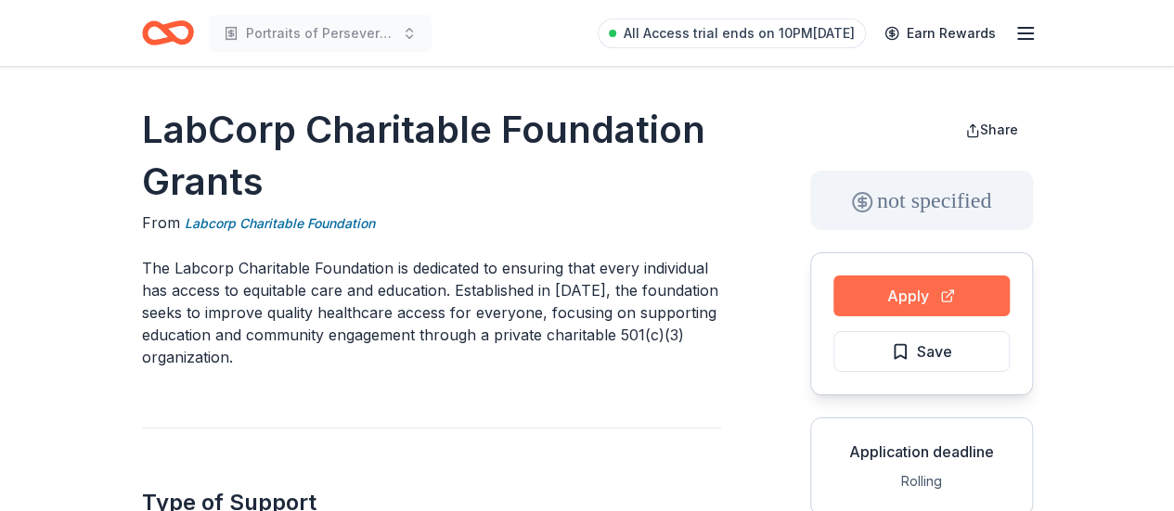
click at [943, 302] on button "Apply" at bounding box center [921, 296] width 176 height 41
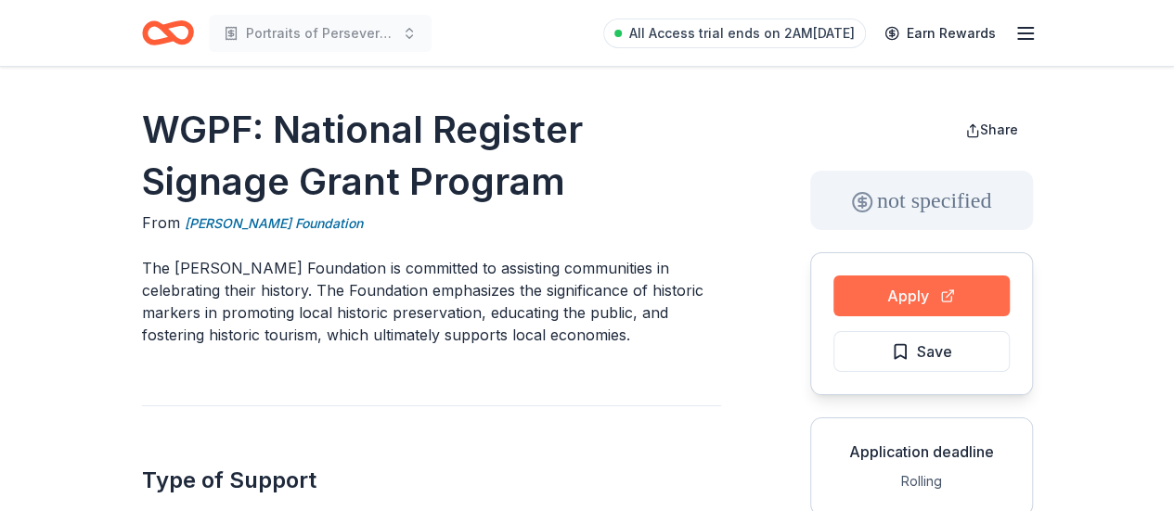
click at [979, 299] on button "Apply" at bounding box center [921, 296] width 176 height 41
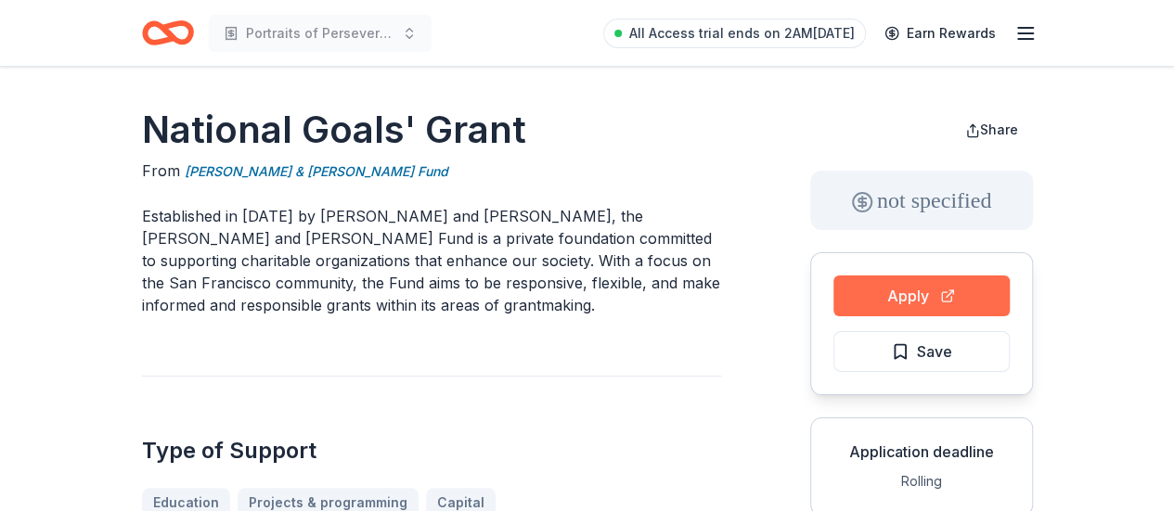
click at [913, 285] on button "Apply" at bounding box center [921, 296] width 176 height 41
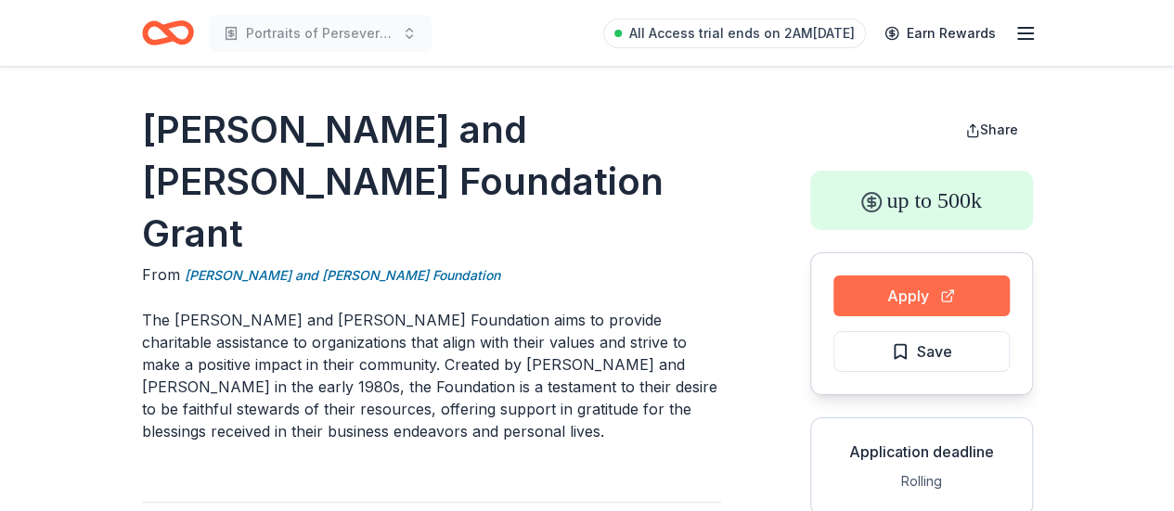
click at [943, 292] on button "Apply" at bounding box center [921, 296] width 176 height 41
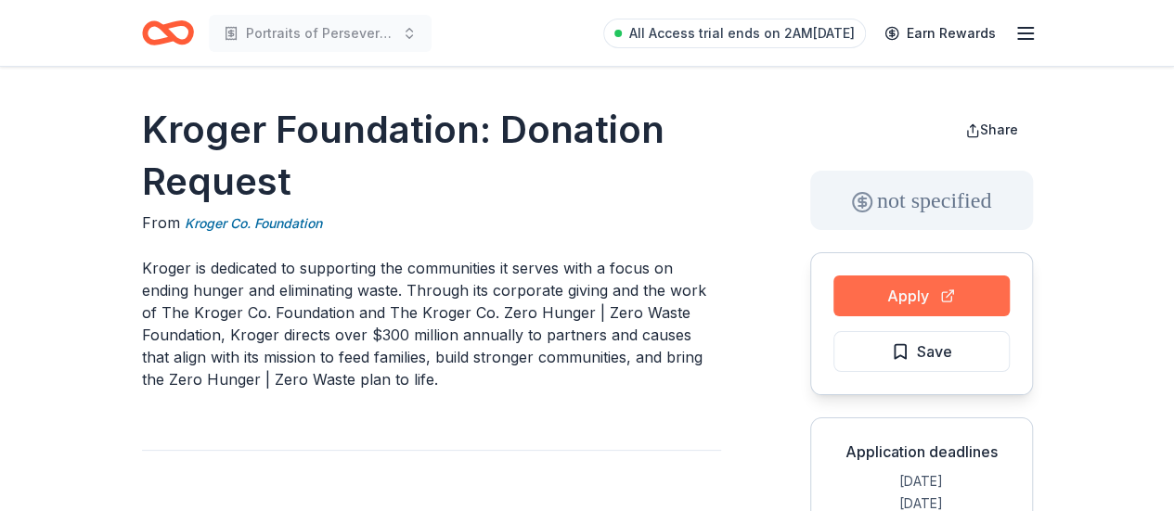
click at [974, 288] on button "Apply" at bounding box center [921, 296] width 176 height 41
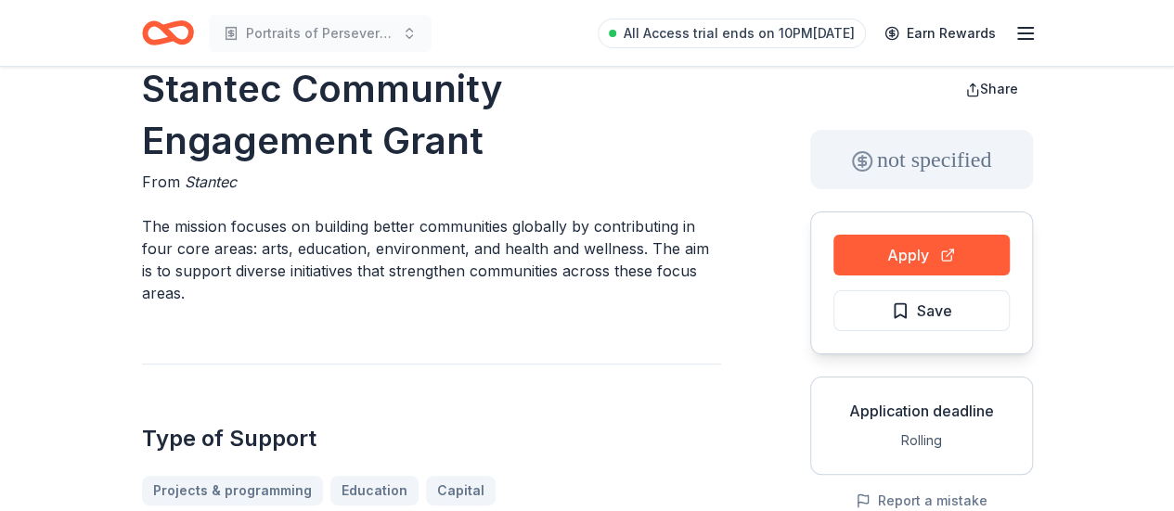
scroll to position [45, 0]
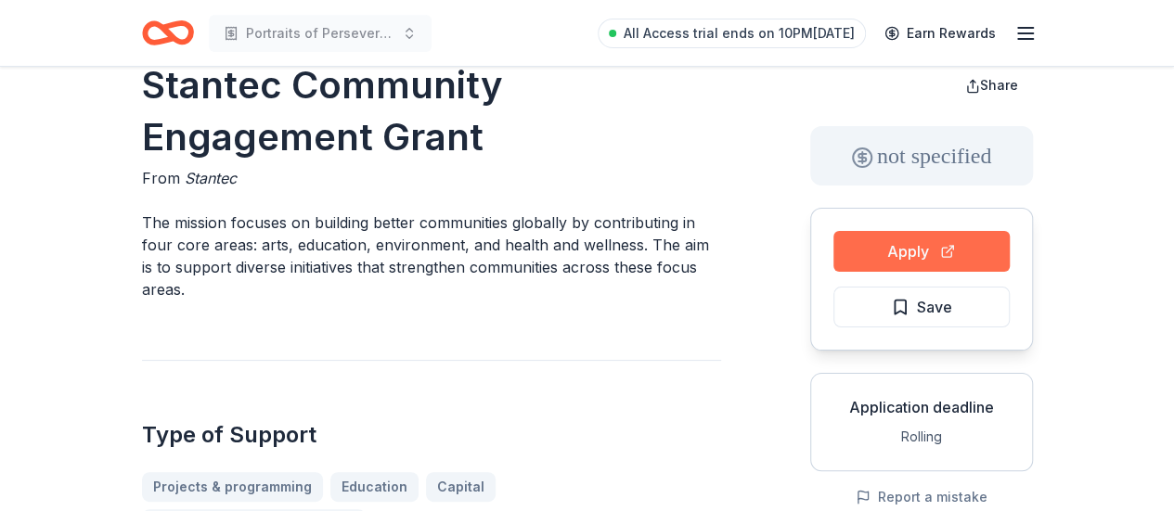
click at [969, 249] on button "Apply" at bounding box center [921, 251] width 176 height 41
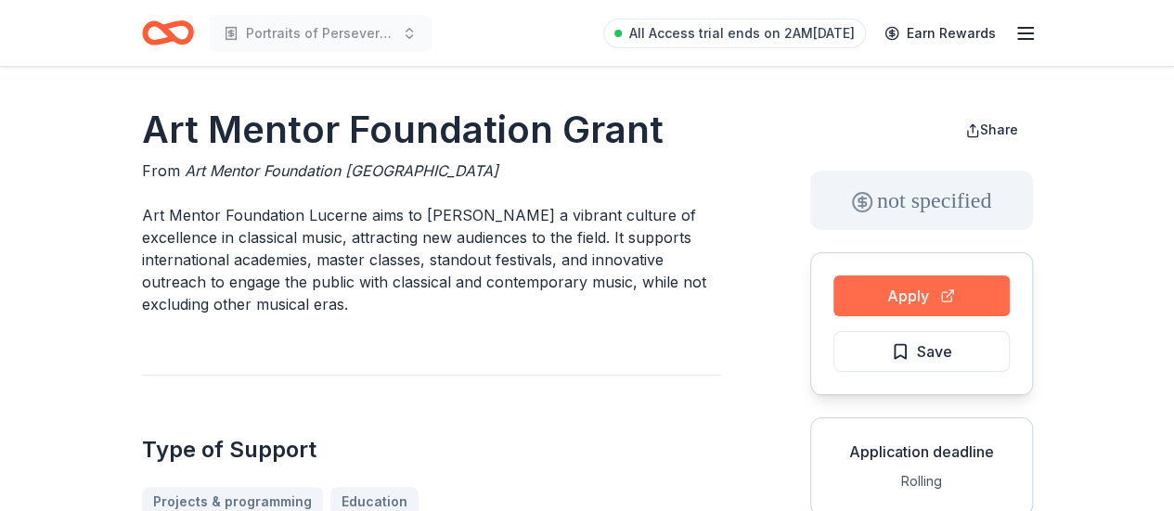
click at [881, 286] on button "Apply" at bounding box center [921, 296] width 176 height 41
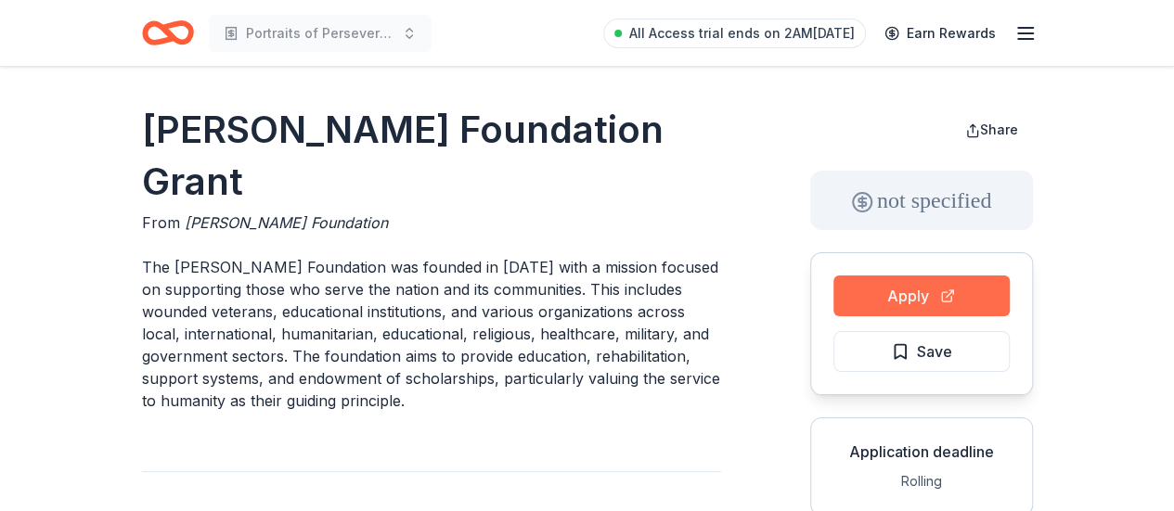
click at [940, 298] on button "Apply" at bounding box center [921, 296] width 176 height 41
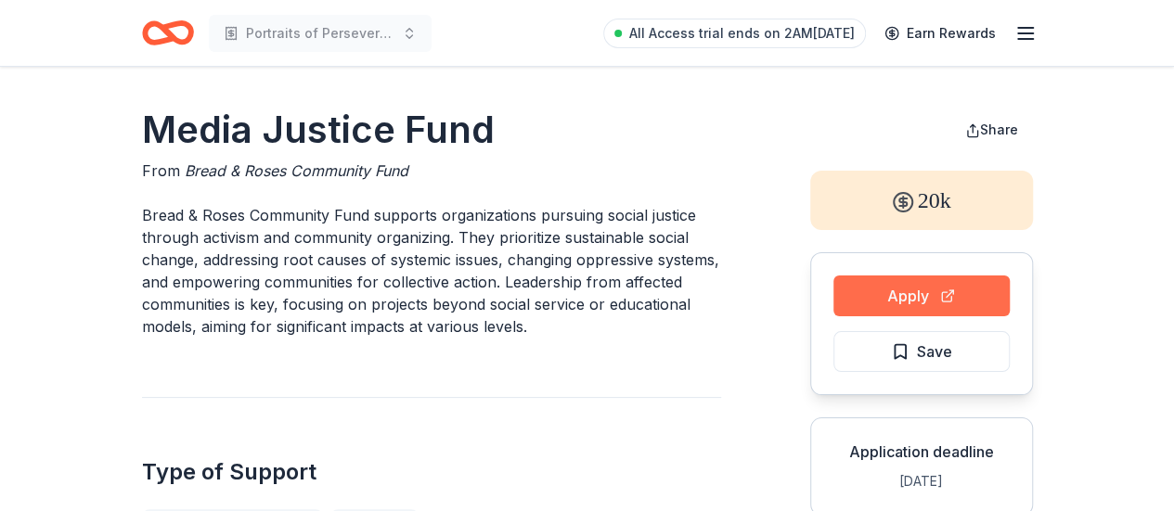
click at [939, 293] on button "Apply" at bounding box center [921, 296] width 176 height 41
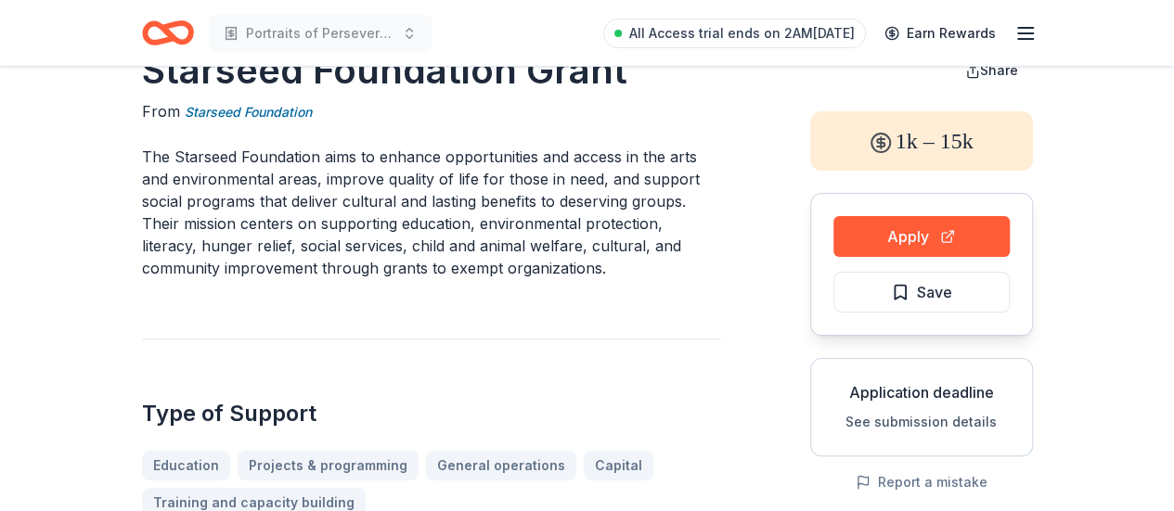
scroll to position [65, 0]
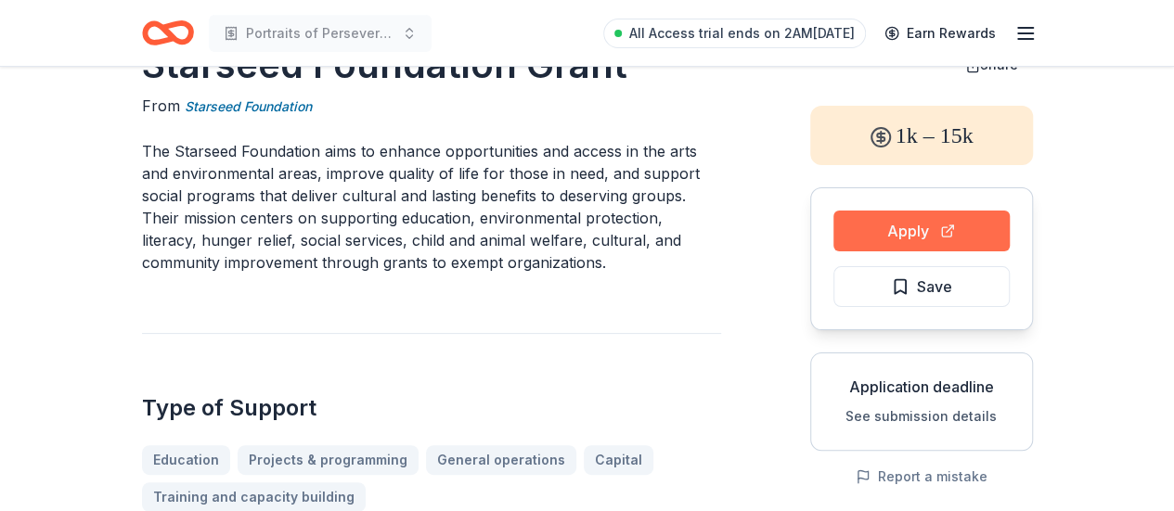
click at [958, 222] on button "Apply" at bounding box center [921, 231] width 176 height 41
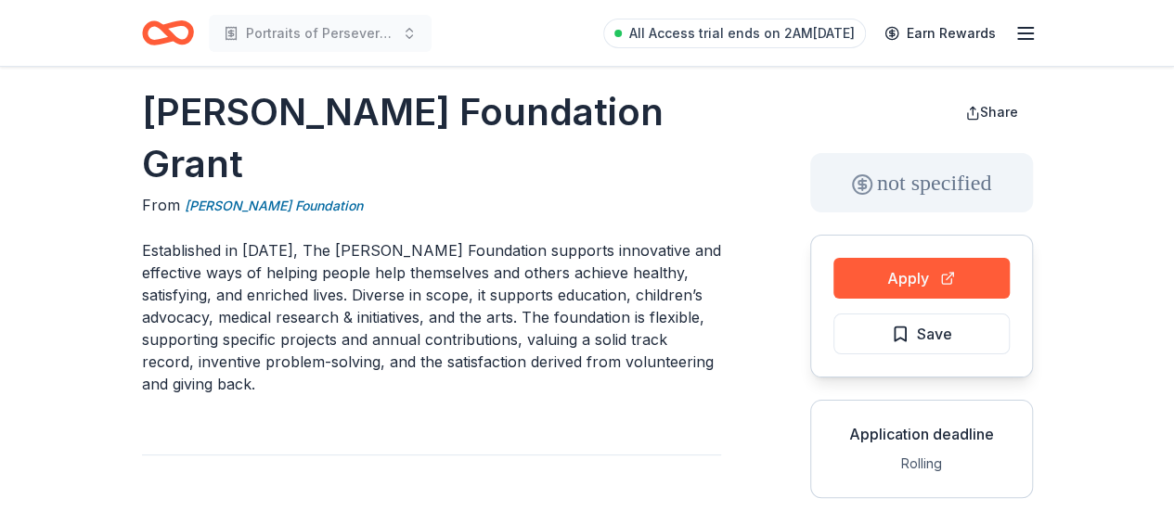
scroll to position [62, 0]
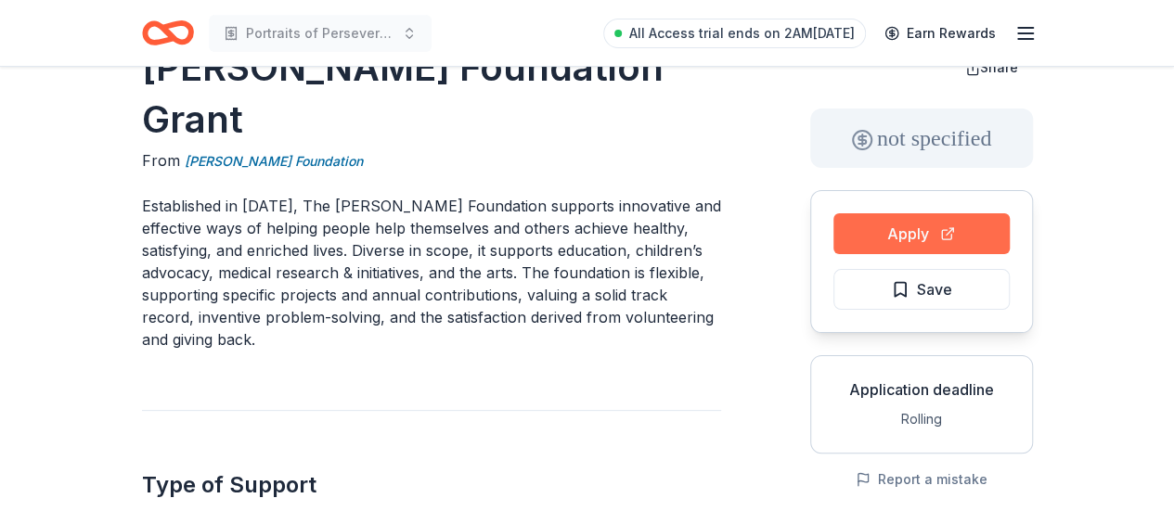
click at [958, 226] on button "Apply" at bounding box center [921, 233] width 176 height 41
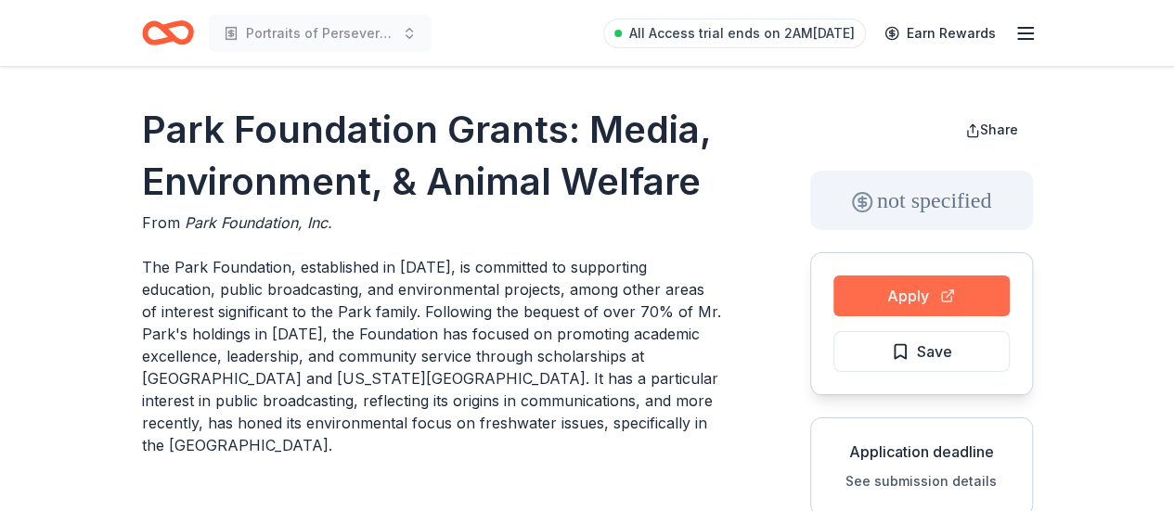
click at [963, 295] on button "Apply" at bounding box center [921, 296] width 176 height 41
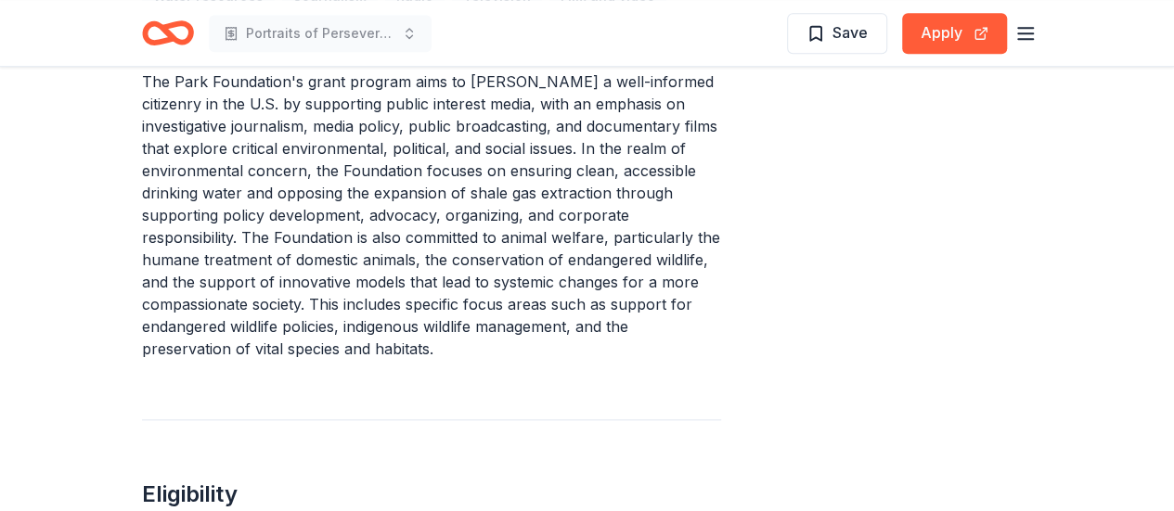
scroll to position [822, 0]
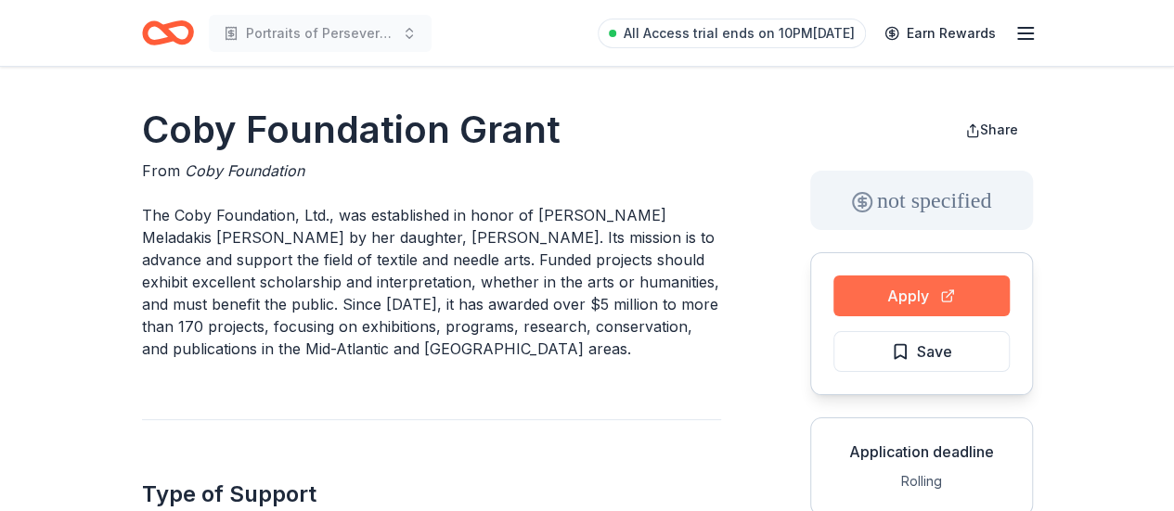
click at [947, 298] on button "Apply" at bounding box center [921, 296] width 176 height 41
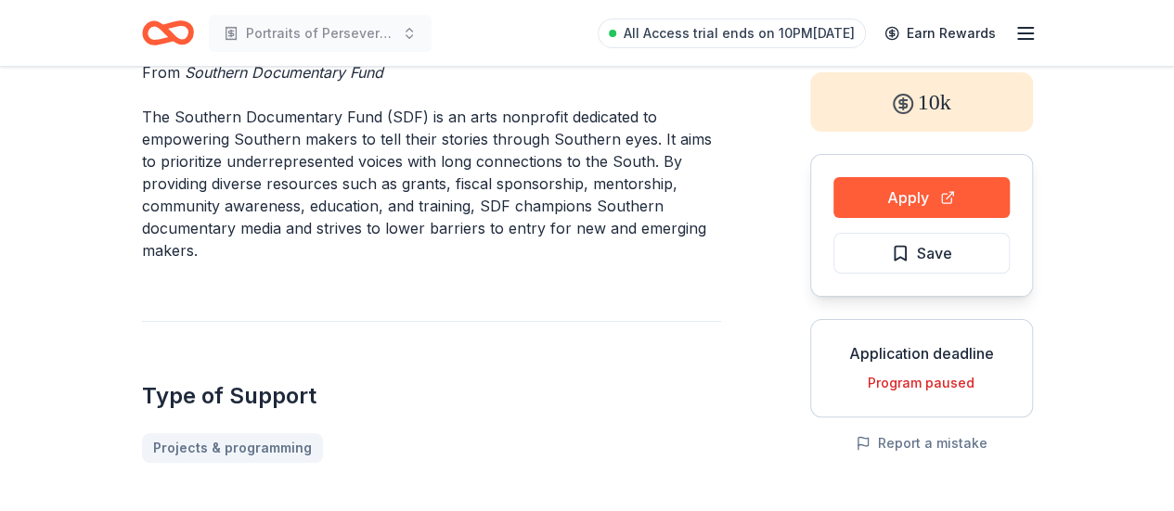
scroll to position [93, 0]
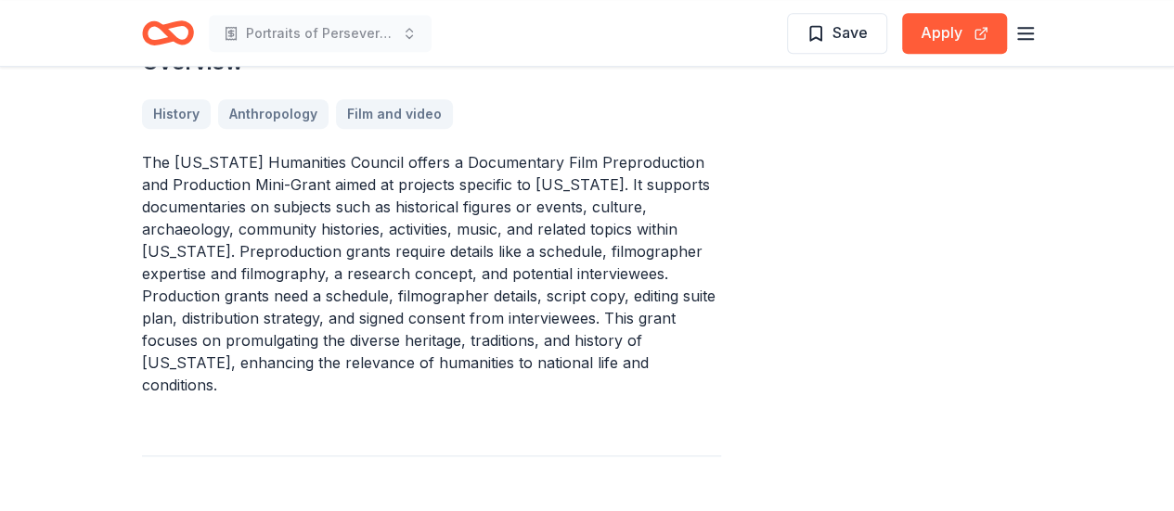
scroll to position [607, 0]
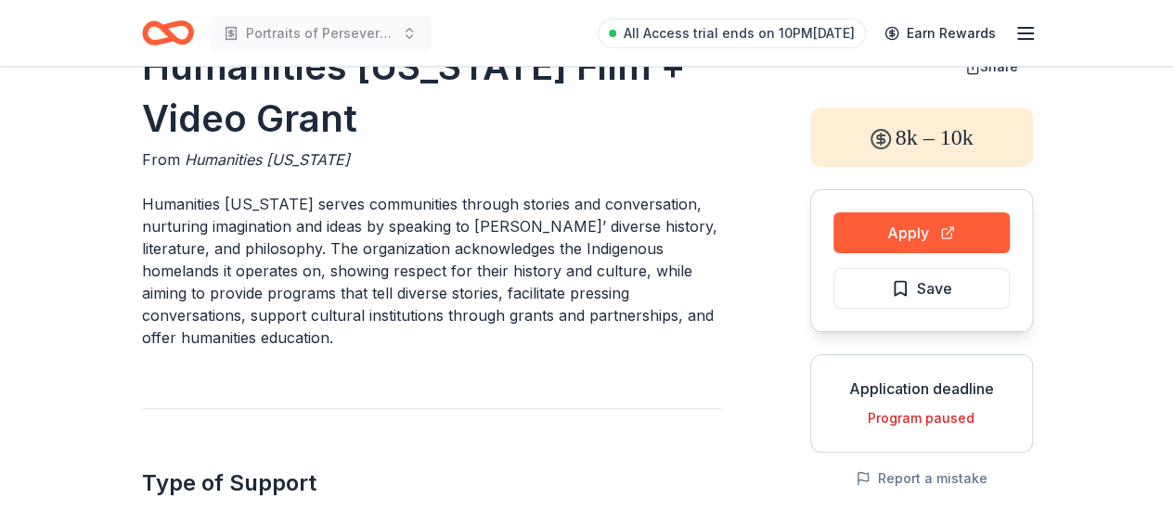
scroll to position [62, 0]
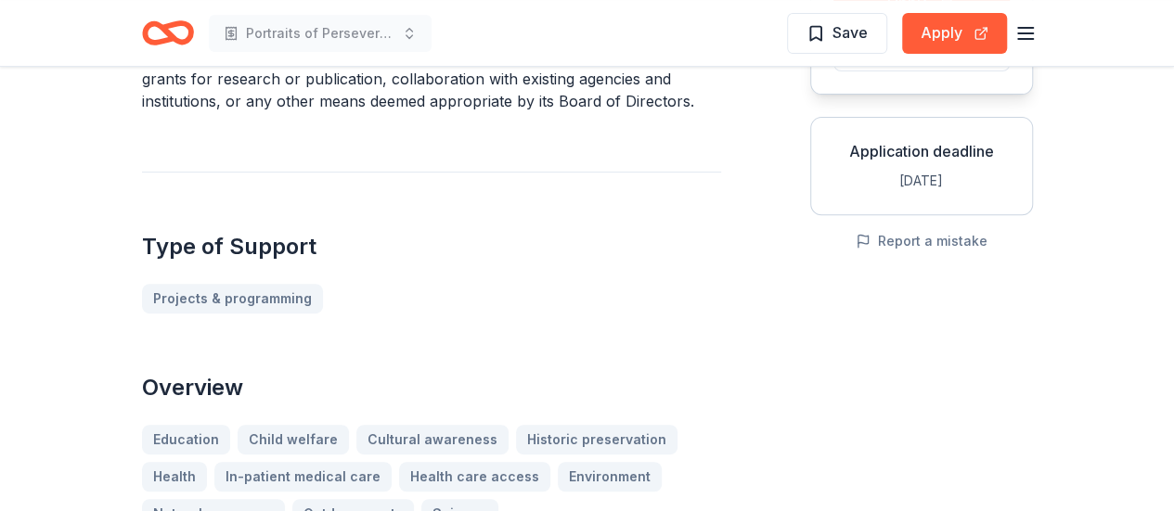
scroll to position [297, 0]
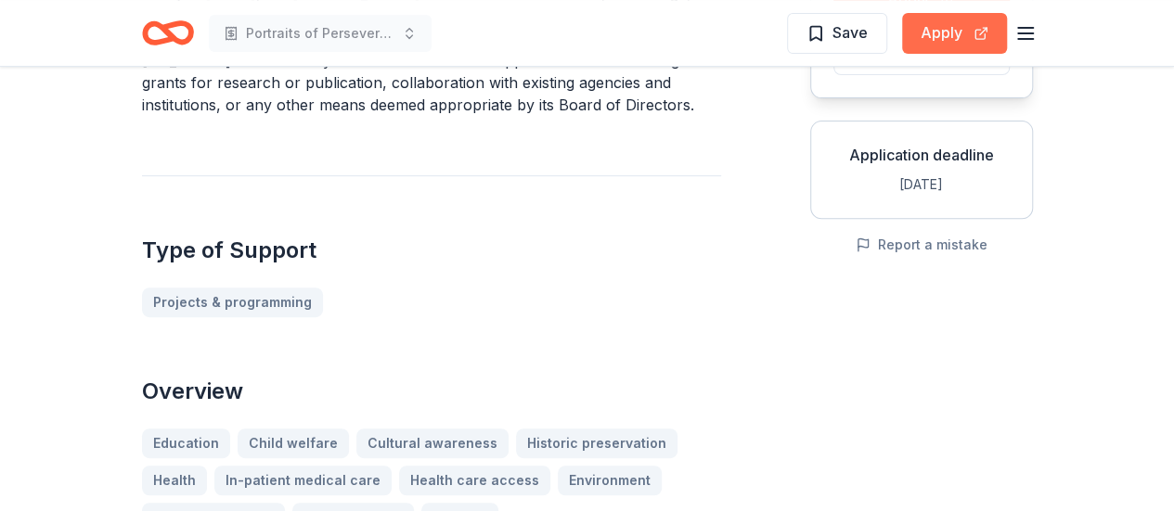
click at [945, 37] on button "Apply" at bounding box center [954, 33] width 105 height 41
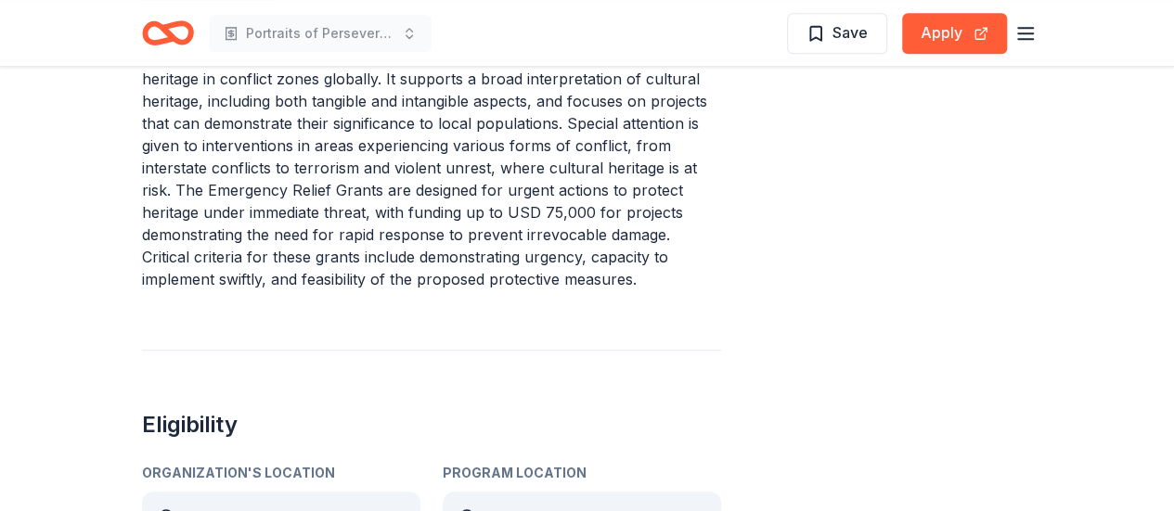
scroll to position [818, 0]
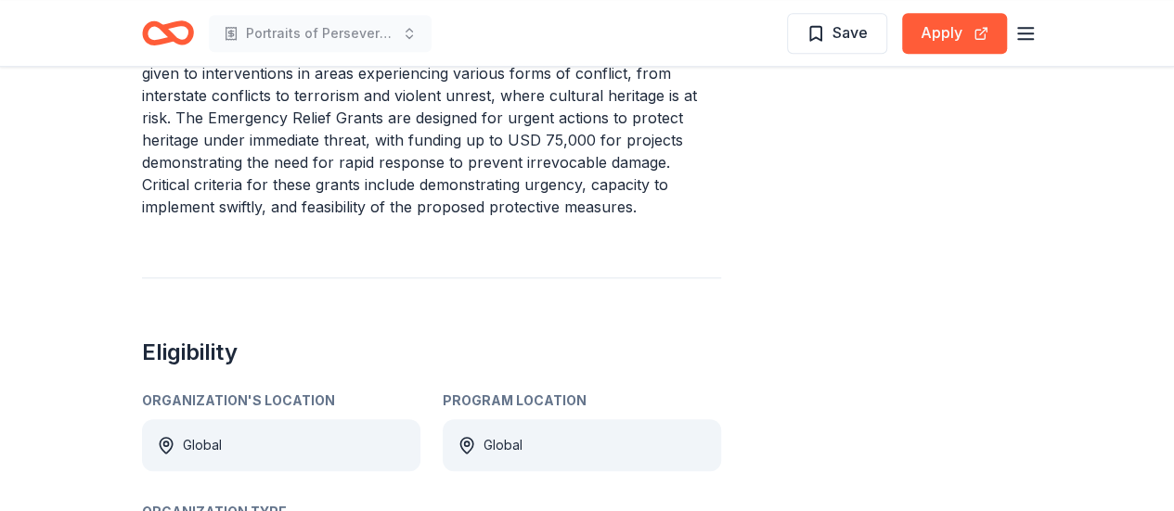
click at [48, 286] on div "Emergency Relief Grant Program From International Alliance for the Protection o…" at bounding box center [587, 468] width 1174 height 2440
click at [959, 25] on button "Apply" at bounding box center [954, 33] width 105 height 41
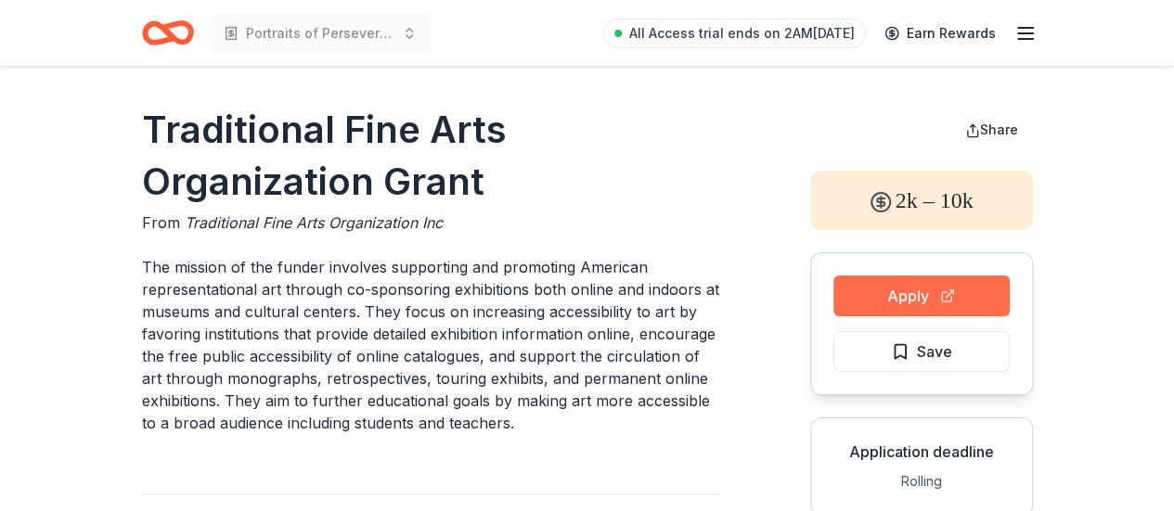
click at [893, 289] on button "Apply" at bounding box center [921, 296] width 176 height 41
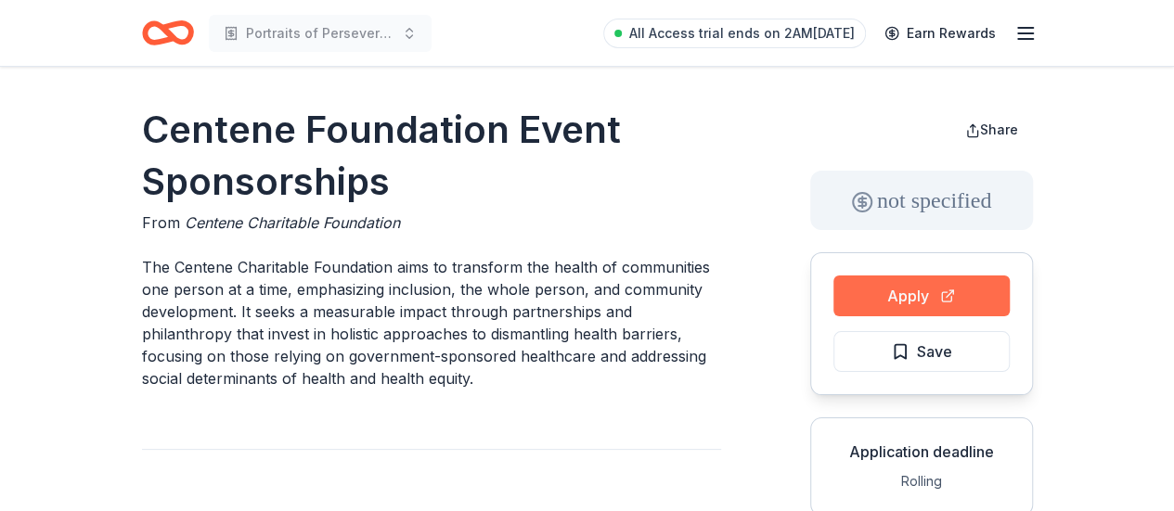
click at [921, 305] on button "Apply" at bounding box center [921, 296] width 176 height 41
